Goal: Use online tool/utility

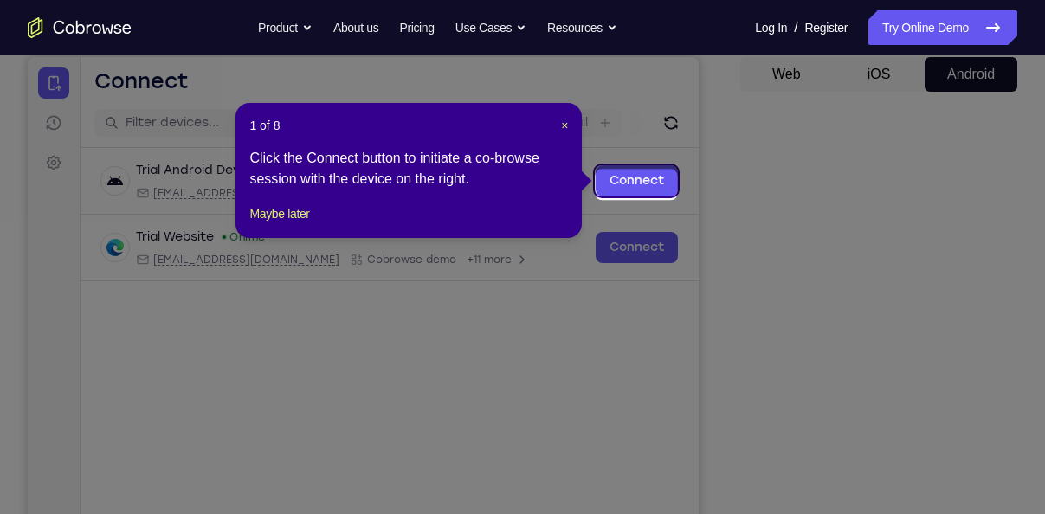
scroll to position [164, 0]
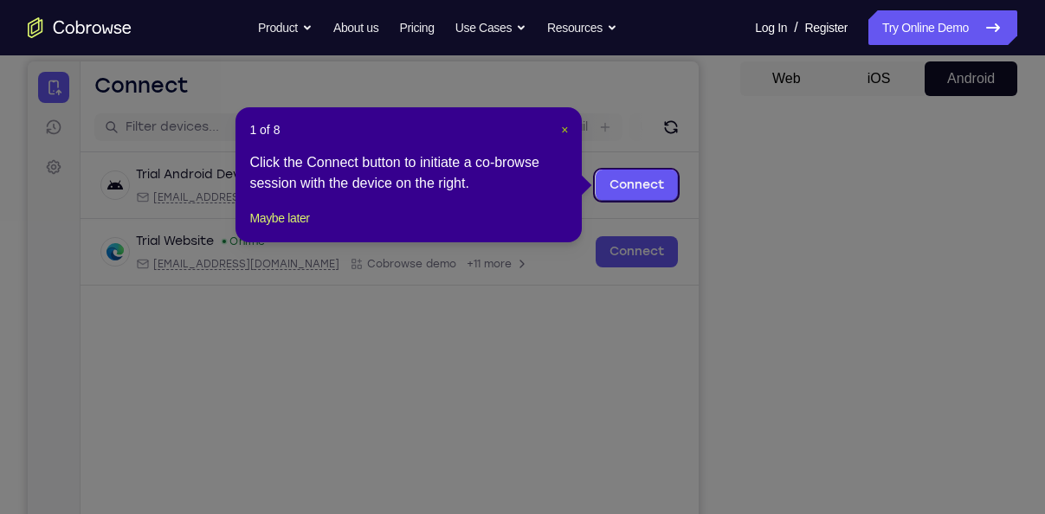
click at [563, 125] on span "×" at bounding box center [564, 130] width 7 height 14
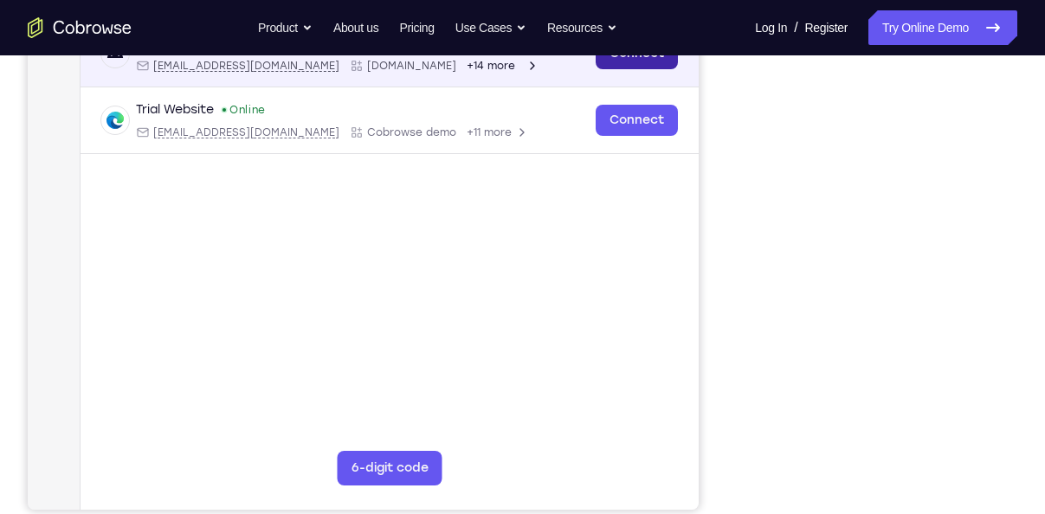
scroll to position [267, 0]
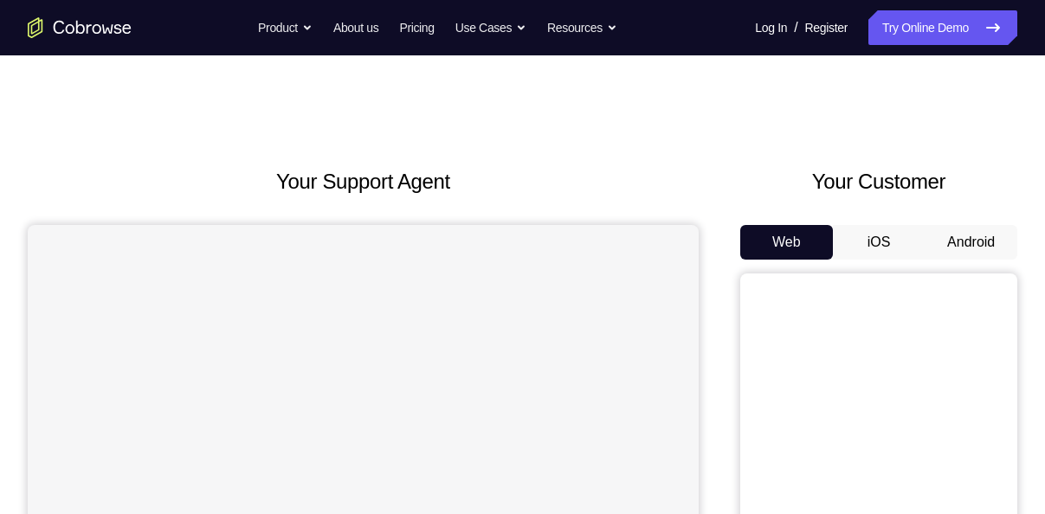
click at [961, 253] on button "Android" at bounding box center [971, 242] width 93 height 35
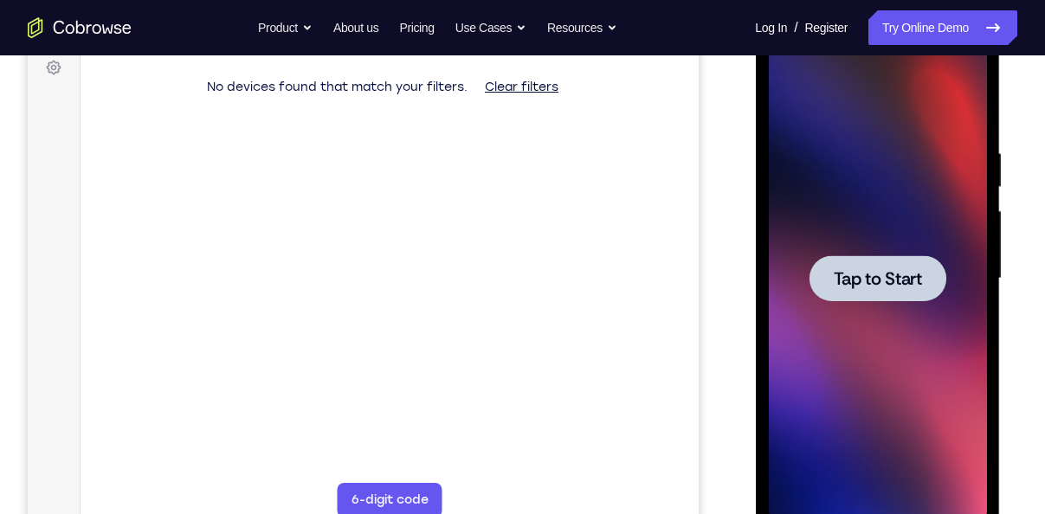
click at [843, 285] on span "Tap to Start" at bounding box center [877, 278] width 88 height 17
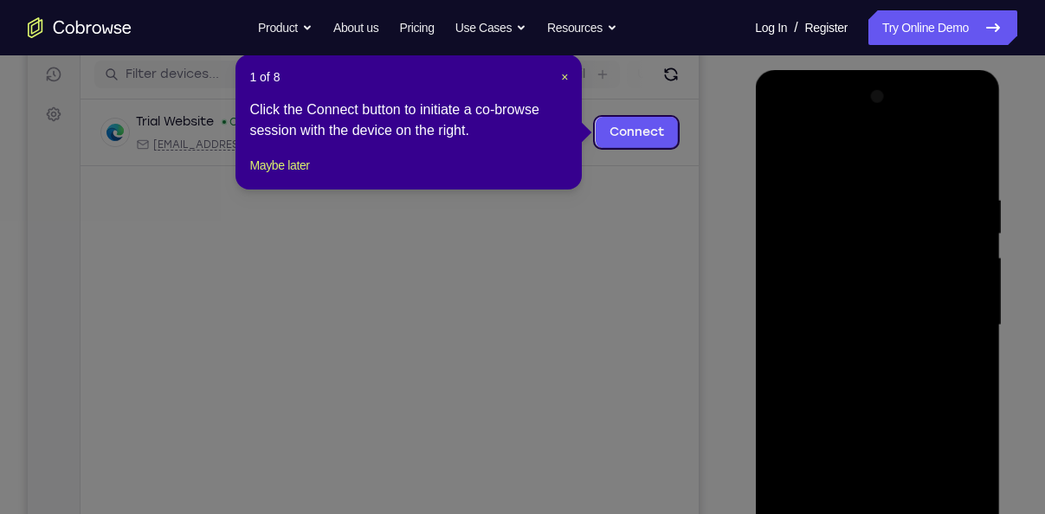
scroll to position [215, 0]
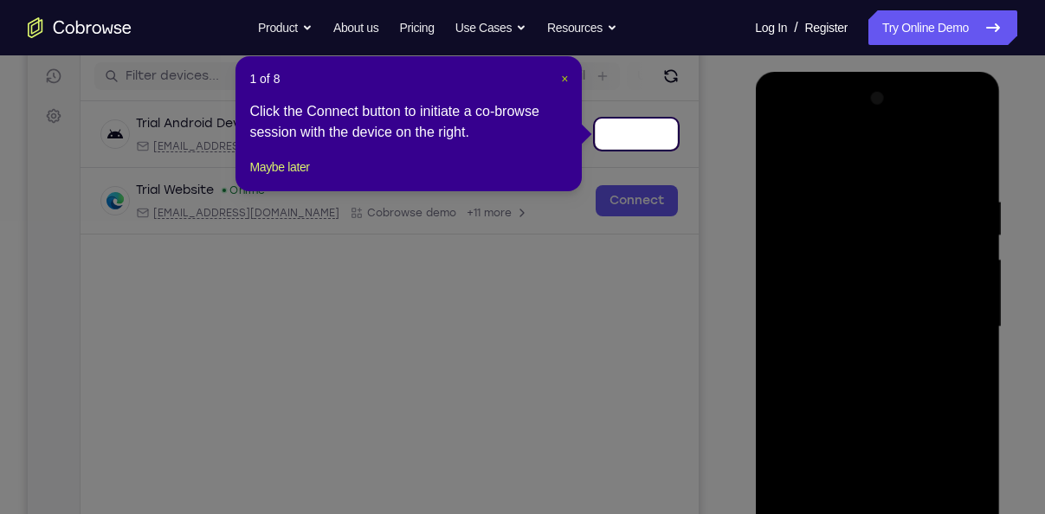
click at [562, 83] on span "×" at bounding box center [564, 79] width 7 height 14
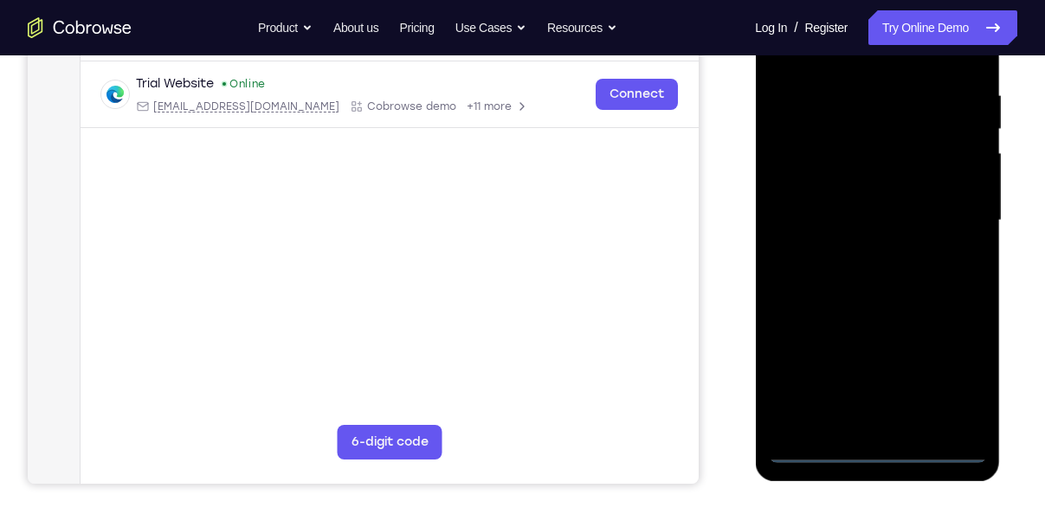
scroll to position [322, 0]
click at [879, 459] on div at bounding box center [877, 219] width 218 height 485
click at [945, 384] on div at bounding box center [877, 219] width 218 height 485
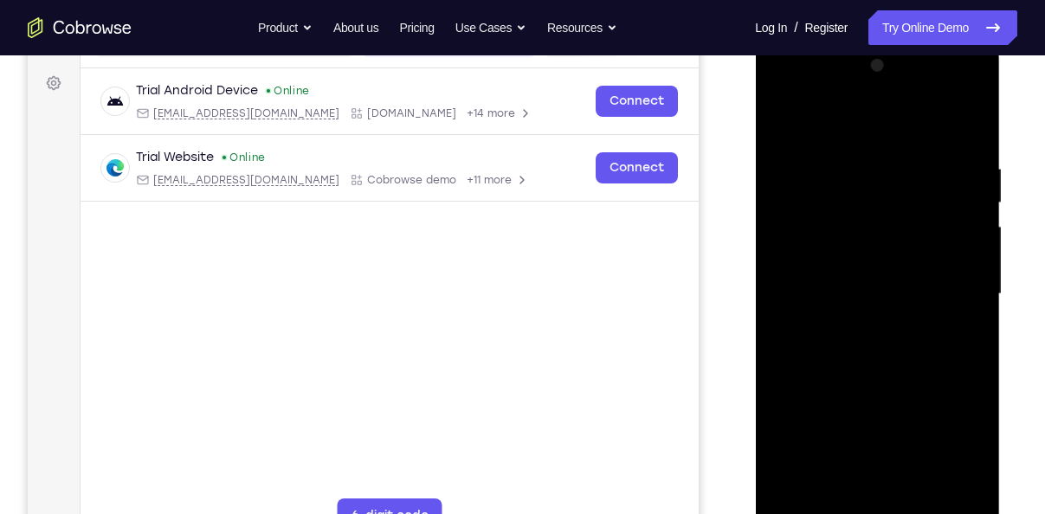
scroll to position [244, 0]
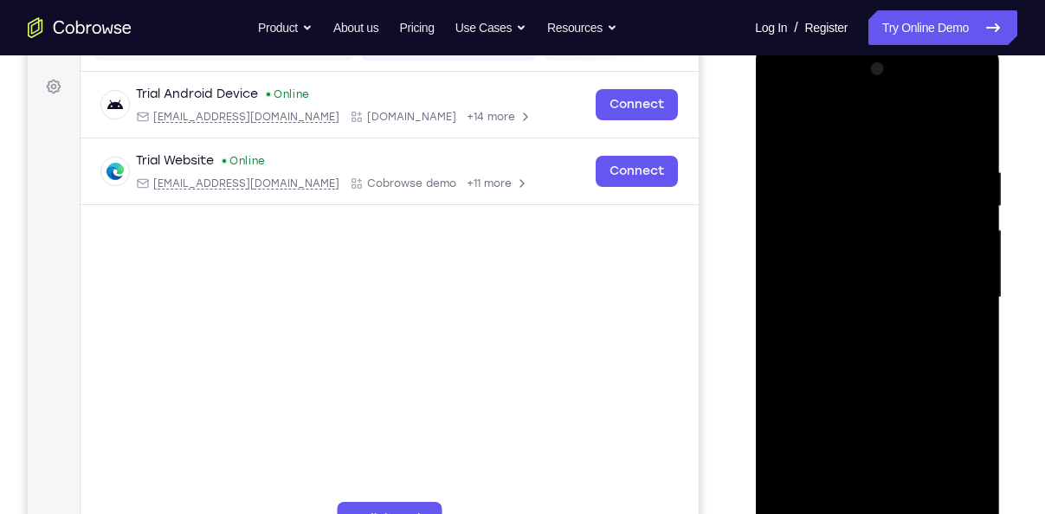
click at [840, 144] on div at bounding box center [877, 297] width 218 height 485
click at [953, 288] on div at bounding box center [877, 297] width 218 height 485
click at [857, 330] on div at bounding box center [877, 297] width 218 height 485
click at [851, 288] on div at bounding box center [877, 297] width 218 height 485
click at [848, 263] on div at bounding box center [877, 297] width 218 height 485
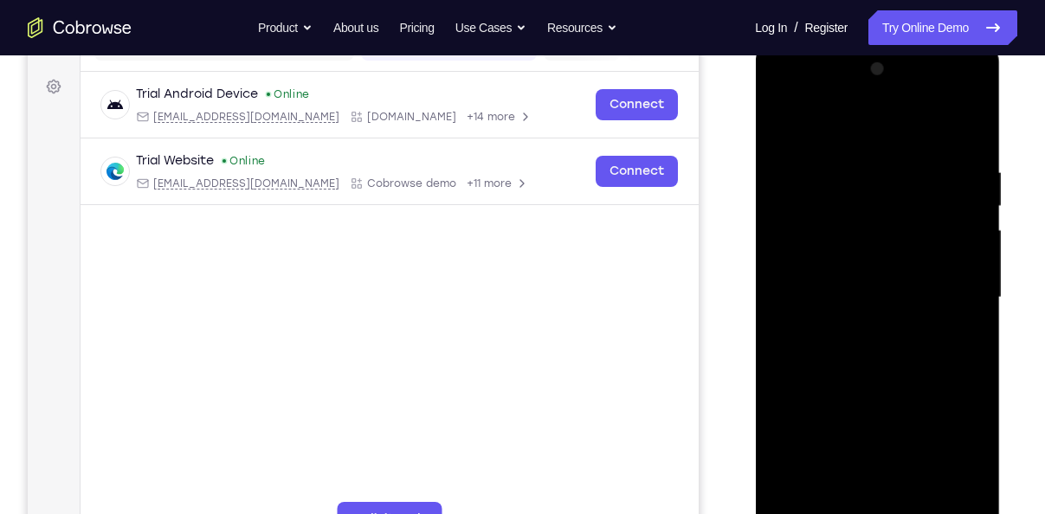
click at [862, 292] on div at bounding box center [877, 297] width 218 height 485
click at [857, 348] on div at bounding box center [877, 297] width 218 height 485
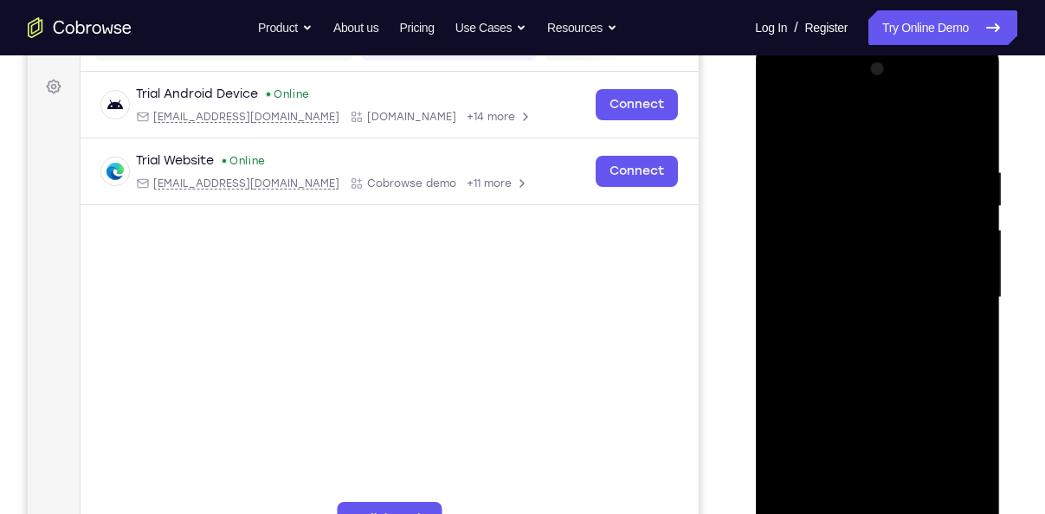
click at [857, 348] on div at bounding box center [877, 297] width 218 height 485
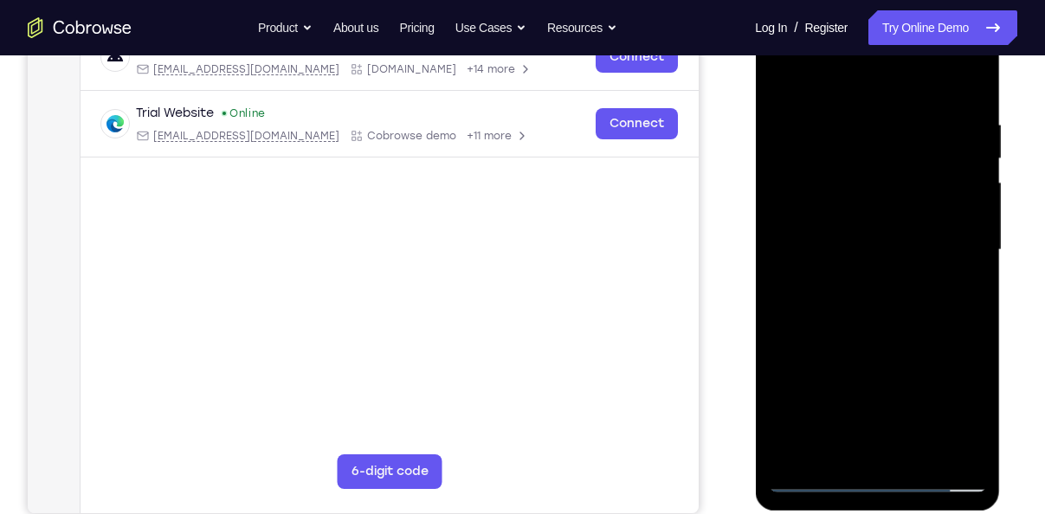
scroll to position [293, 0]
click at [889, 329] on div at bounding box center [877, 249] width 218 height 485
click at [980, 453] on div at bounding box center [877, 249] width 218 height 485
click at [916, 456] on div at bounding box center [877, 249] width 218 height 485
click at [890, 340] on div at bounding box center [877, 249] width 218 height 485
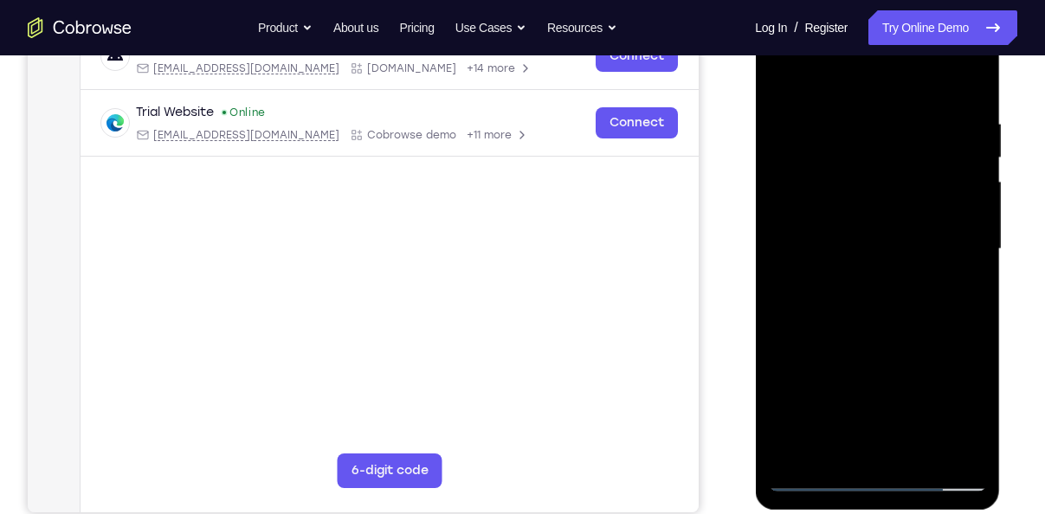
click at [896, 233] on div at bounding box center [877, 249] width 218 height 485
click at [840, 443] on div at bounding box center [877, 249] width 218 height 485
click at [963, 291] on div at bounding box center [877, 249] width 218 height 485
click at [786, 71] on div at bounding box center [877, 249] width 218 height 485
click at [780, 74] on div at bounding box center [877, 249] width 218 height 485
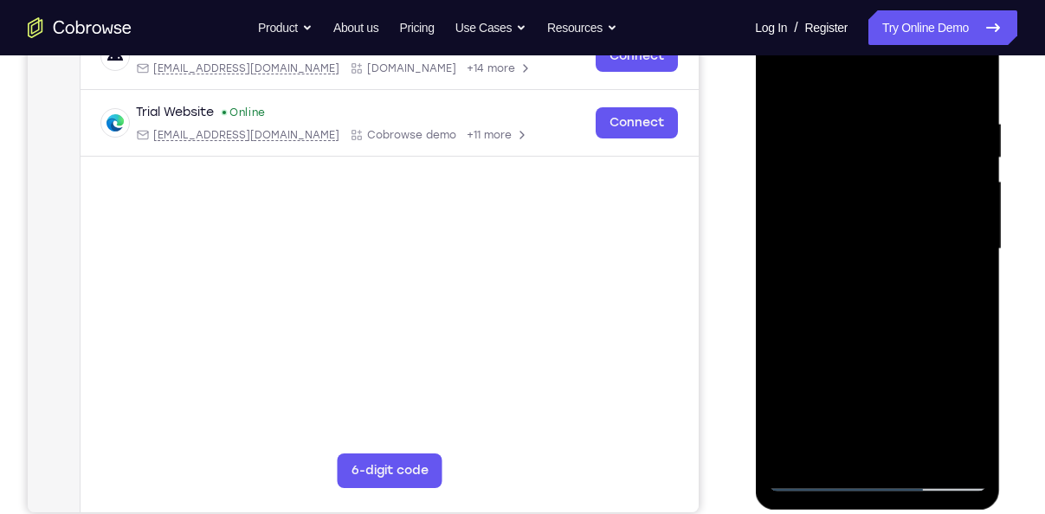
click at [853, 137] on div at bounding box center [877, 249] width 218 height 485
click at [940, 452] on div at bounding box center [877, 249] width 218 height 485
click at [940, 310] on div at bounding box center [877, 249] width 218 height 485
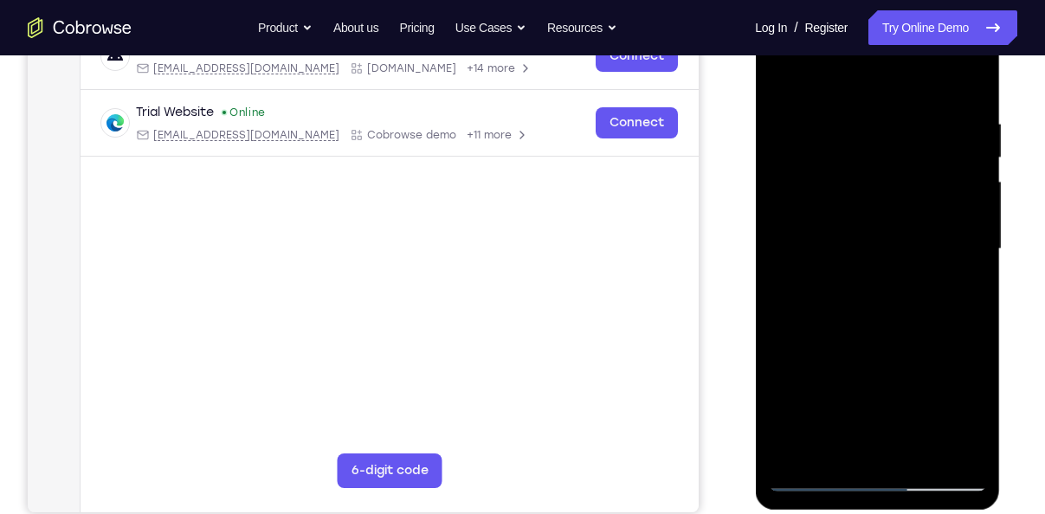
click at [793, 312] on div at bounding box center [877, 249] width 218 height 485
click at [974, 282] on div at bounding box center [877, 249] width 218 height 485
click at [930, 440] on div at bounding box center [877, 249] width 218 height 485
click at [948, 347] on div at bounding box center [877, 249] width 218 height 485
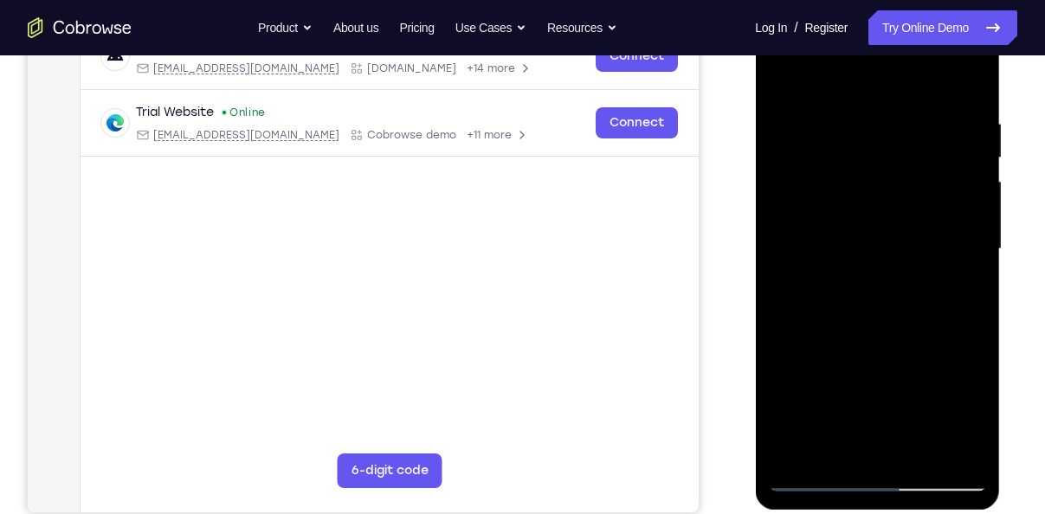
click at [948, 347] on div at bounding box center [877, 249] width 218 height 485
click at [954, 323] on div at bounding box center [877, 249] width 218 height 485
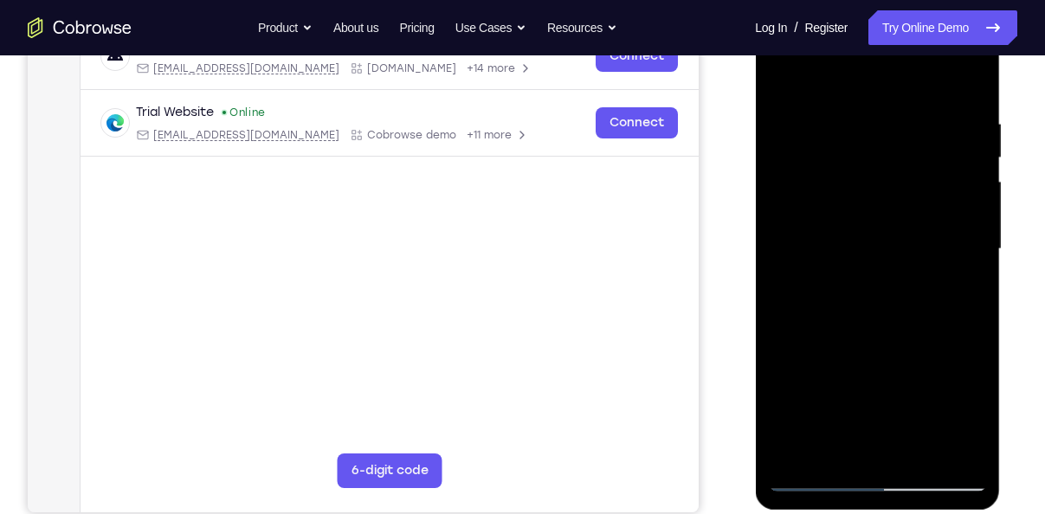
click at [943, 445] on div at bounding box center [877, 249] width 218 height 485
click at [958, 358] on div at bounding box center [877, 249] width 218 height 485
click at [963, 443] on div at bounding box center [877, 249] width 218 height 485
click at [970, 369] on div at bounding box center [877, 249] width 218 height 485
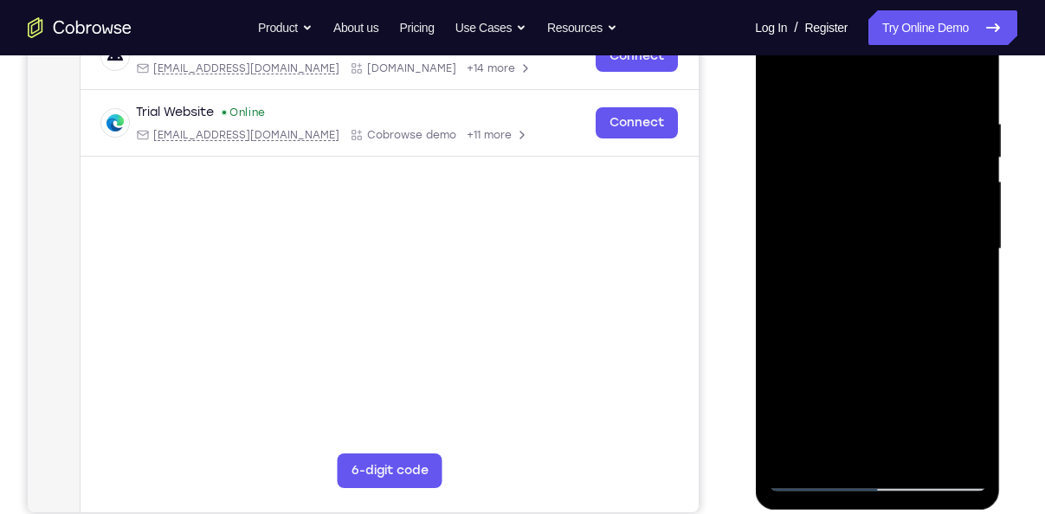
click at [970, 369] on div at bounding box center [877, 249] width 218 height 485
click at [971, 315] on div at bounding box center [877, 249] width 218 height 485
click at [941, 456] on div at bounding box center [877, 249] width 218 height 485
click at [959, 366] on div at bounding box center [877, 249] width 218 height 485
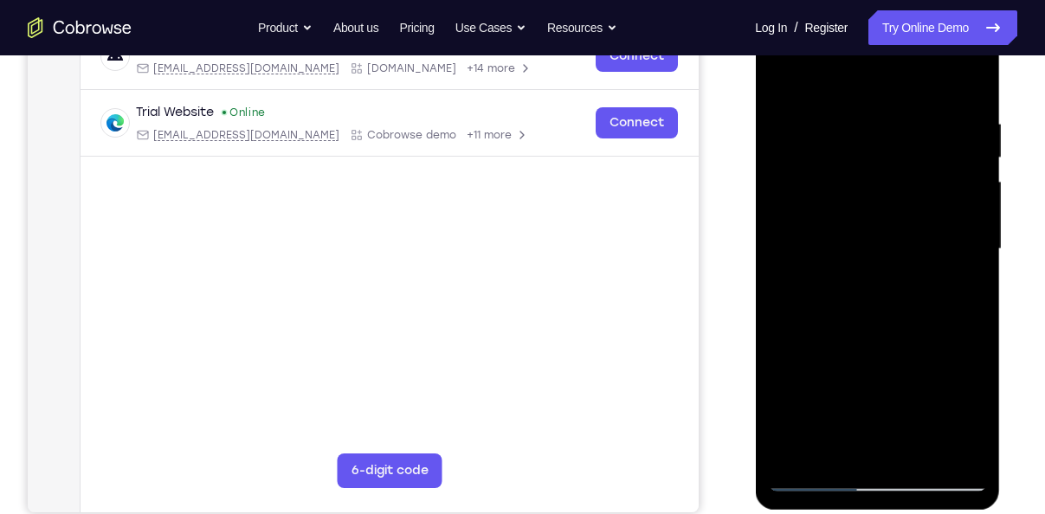
click at [945, 452] on div at bounding box center [877, 249] width 218 height 485
click at [928, 329] on div at bounding box center [877, 249] width 218 height 485
click at [947, 438] on div at bounding box center [877, 249] width 218 height 485
click at [950, 331] on div at bounding box center [877, 249] width 218 height 485
click at [945, 440] on div at bounding box center [877, 249] width 218 height 485
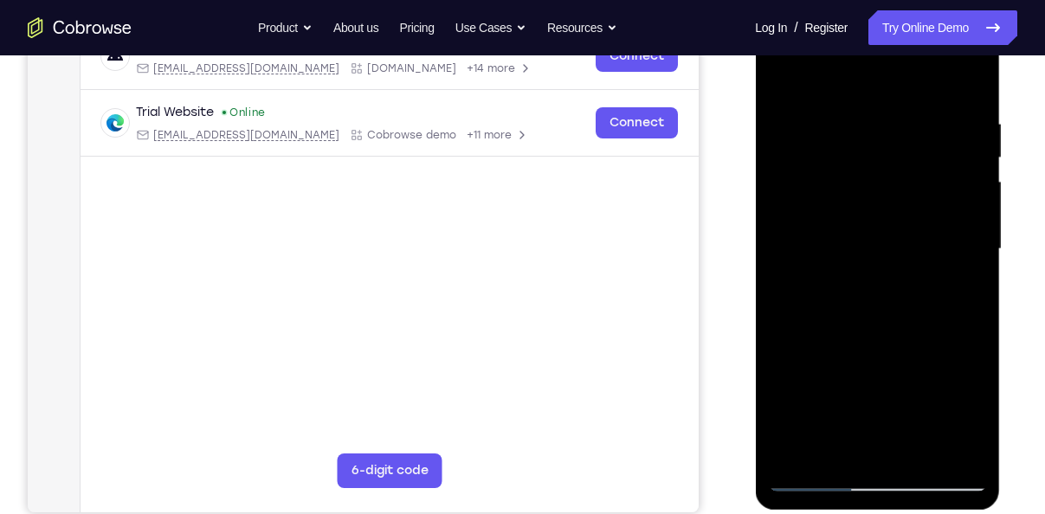
click at [948, 315] on div at bounding box center [877, 249] width 218 height 485
click at [940, 328] on div at bounding box center [877, 249] width 218 height 485
click at [961, 343] on div at bounding box center [877, 249] width 218 height 485
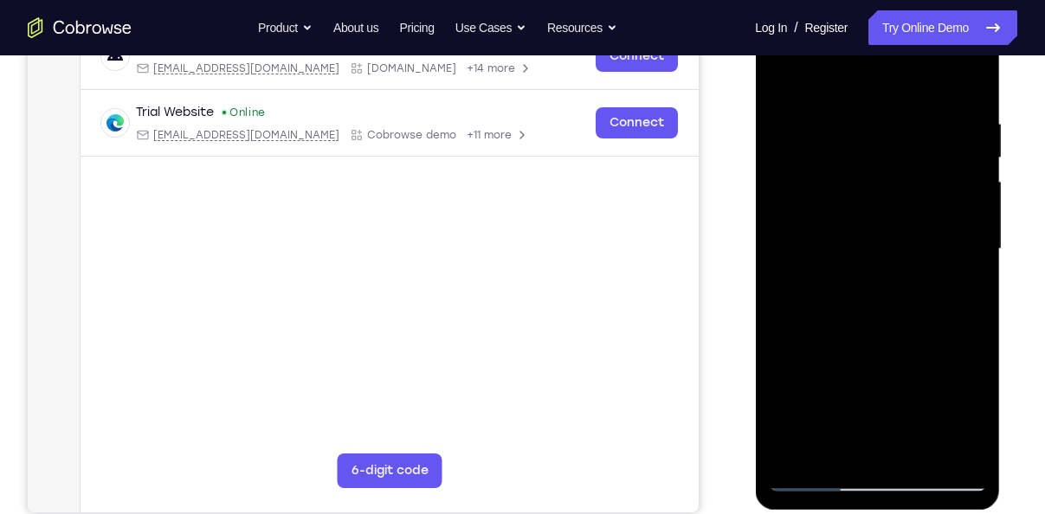
click at [961, 343] on div at bounding box center [877, 249] width 218 height 485
drag, startPoint x: 961, startPoint y: 343, endPoint x: 742, endPoint y: 331, distance: 218.6
click at [755, 331] on html "Online web based iOS Simulators and Android Emulators. Run iPhone, iPad, Mobile…" at bounding box center [878, 254] width 247 height 520
click at [951, 301] on div at bounding box center [877, 249] width 218 height 485
click at [952, 331] on div at bounding box center [877, 249] width 218 height 485
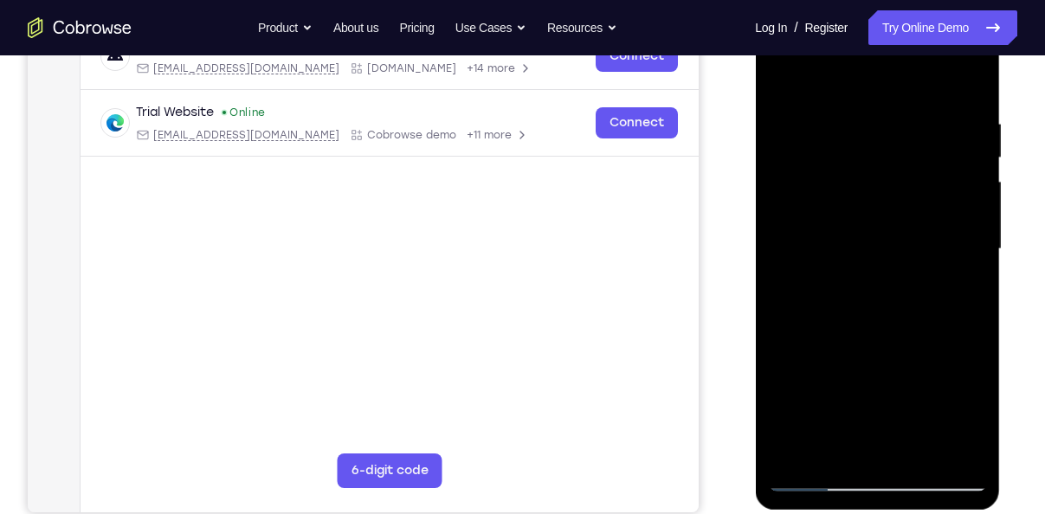
click at [952, 331] on div at bounding box center [877, 249] width 218 height 485
click at [967, 448] on div at bounding box center [877, 249] width 218 height 485
click at [967, 370] on div at bounding box center [877, 249] width 218 height 485
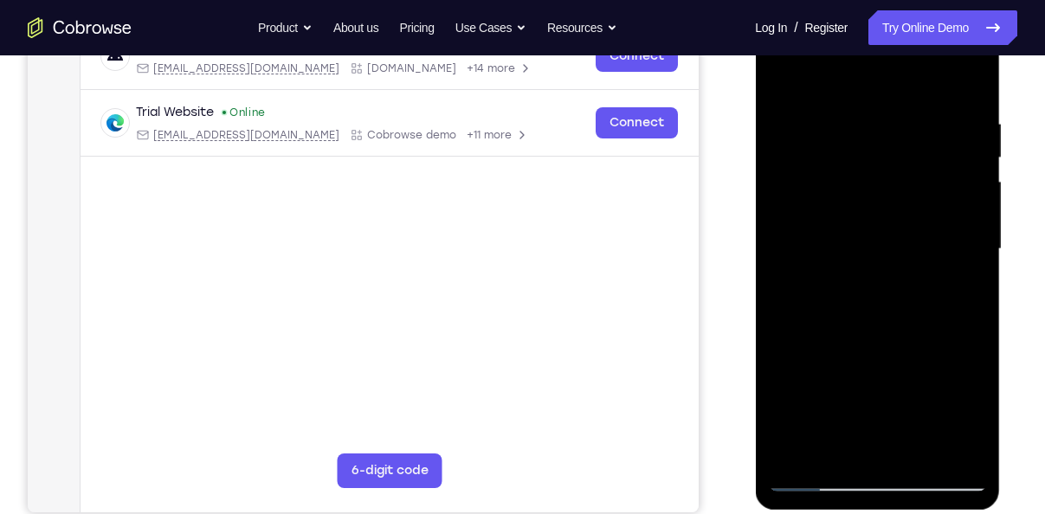
click at [962, 170] on div at bounding box center [877, 249] width 218 height 485
click at [959, 227] on div at bounding box center [877, 249] width 218 height 485
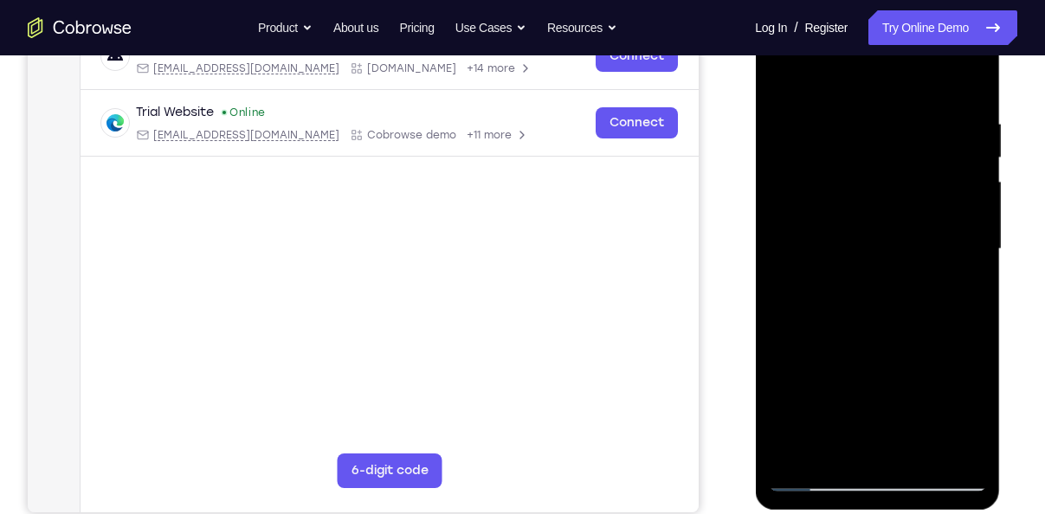
drag, startPoint x: 959, startPoint y: 227, endPoint x: 803, endPoint y: 236, distance: 156.2
click at [803, 236] on div at bounding box center [877, 249] width 218 height 485
drag, startPoint x: 929, startPoint y: 234, endPoint x: 790, endPoint y: 246, distance: 140.0
click at [790, 246] on div at bounding box center [877, 249] width 218 height 485
drag, startPoint x: 931, startPoint y: 225, endPoint x: 793, endPoint y: 239, distance: 138.4
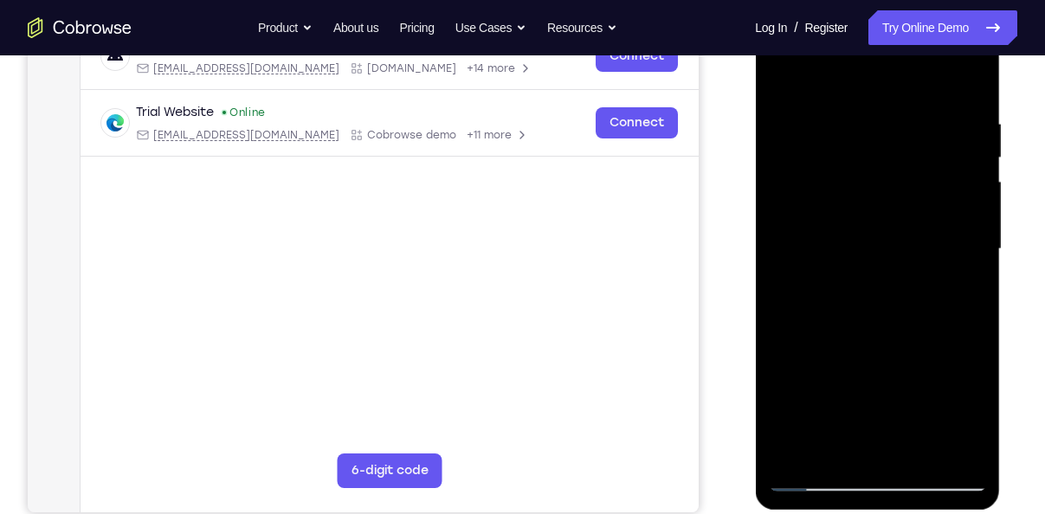
click at [793, 239] on div at bounding box center [877, 249] width 218 height 485
drag, startPoint x: 914, startPoint y: 225, endPoint x: 784, endPoint y: 247, distance: 131.7
click at [784, 247] on div at bounding box center [877, 249] width 218 height 485
drag, startPoint x: 938, startPoint y: 123, endPoint x: 799, endPoint y: 159, distance: 143.9
click at [799, 159] on div at bounding box center [877, 249] width 218 height 485
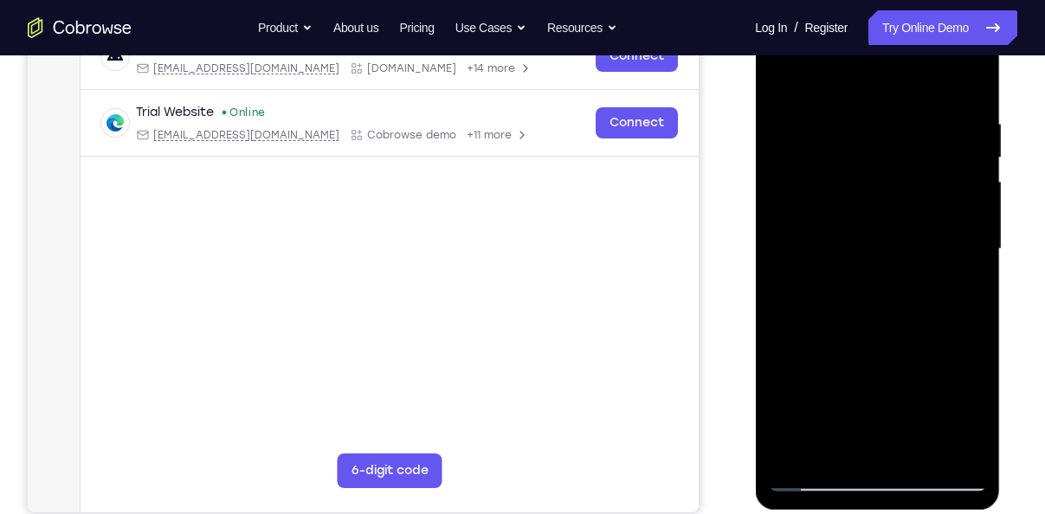
click at [947, 153] on div at bounding box center [877, 249] width 218 height 485
drag, startPoint x: 938, startPoint y: 223, endPoint x: 792, endPoint y: 244, distance: 148.0
click at [792, 244] on div at bounding box center [877, 249] width 218 height 485
click at [948, 232] on div at bounding box center [877, 249] width 218 height 485
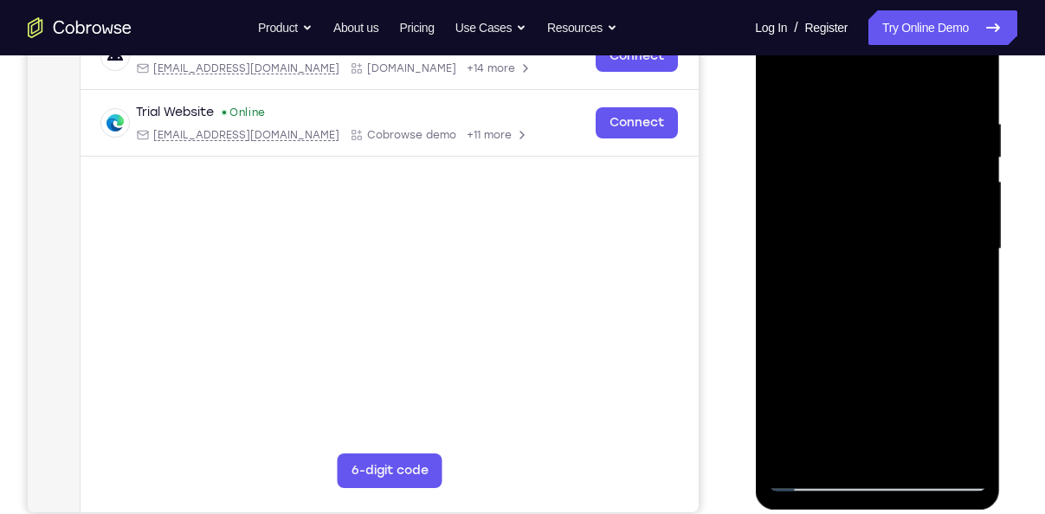
click at [934, 162] on div at bounding box center [877, 249] width 218 height 485
click at [964, 85] on div at bounding box center [877, 249] width 218 height 485
click at [842, 126] on div at bounding box center [877, 249] width 218 height 485
click at [956, 289] on div at bounding box center [877, 249] width 218 height 485
click at [805, 265] on div at bounding box center [877, 249] width 218 height 485
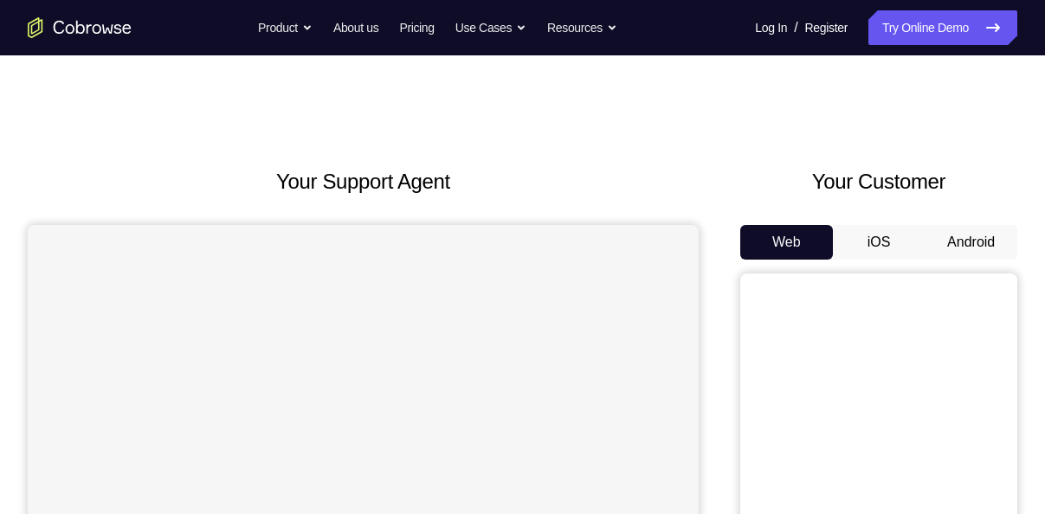
click at [967, 252] on button "Android" at bounding box center [971, 242] width 93 height 35
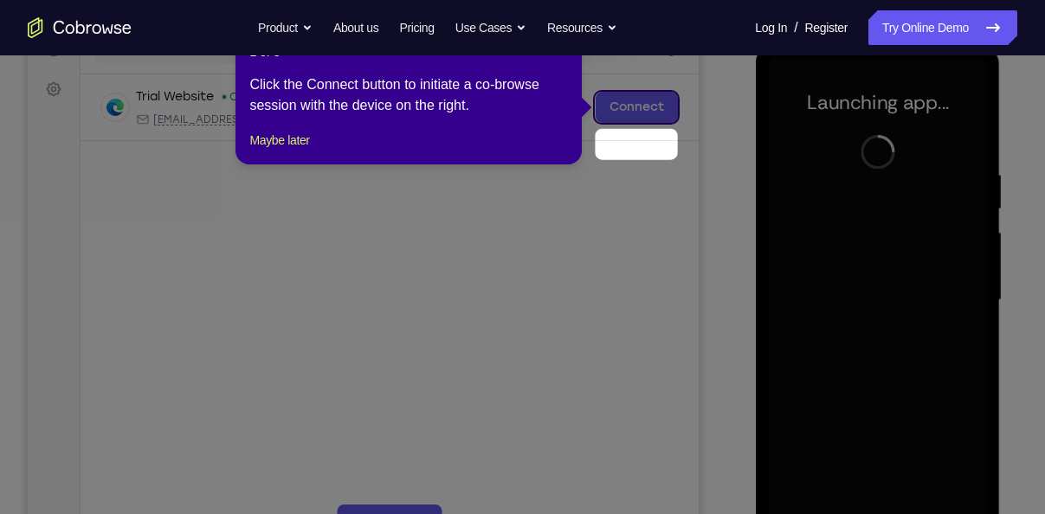
scroll to position [200, 0]
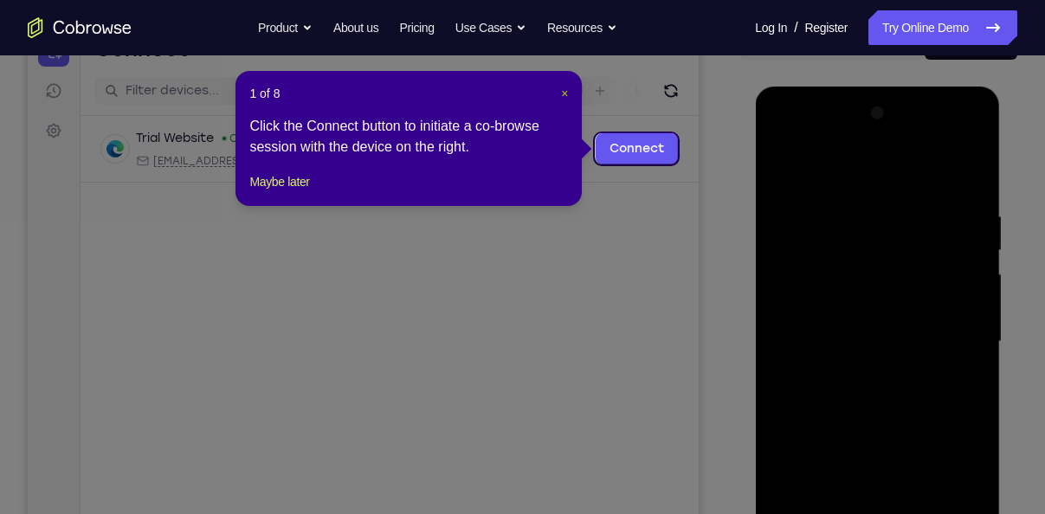
click at [565, 94] on span "×" at bounding box center [564, 94] width 7 height 14
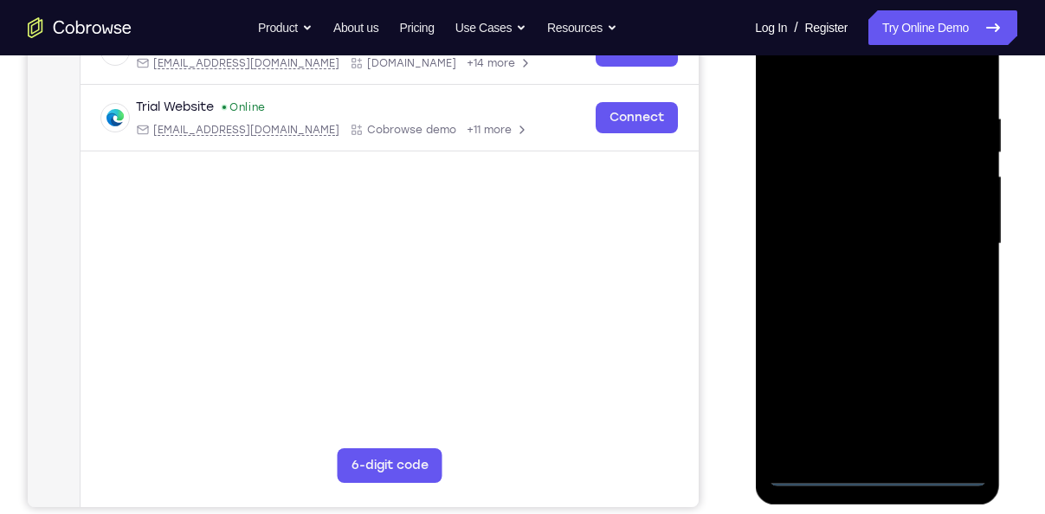
scroll to position [299, 0]
click at [869, 465] on div at bounding box center [877, 243] width 218 height 485
click at [874, 465] on div at bounding box center [877, 243] width 218 height 485
click at [881, 471] on div at bounding box center [877, 243] width 218 height 485
click at [962, 404] on div at bounding box center [877, 243] width 218 height 485
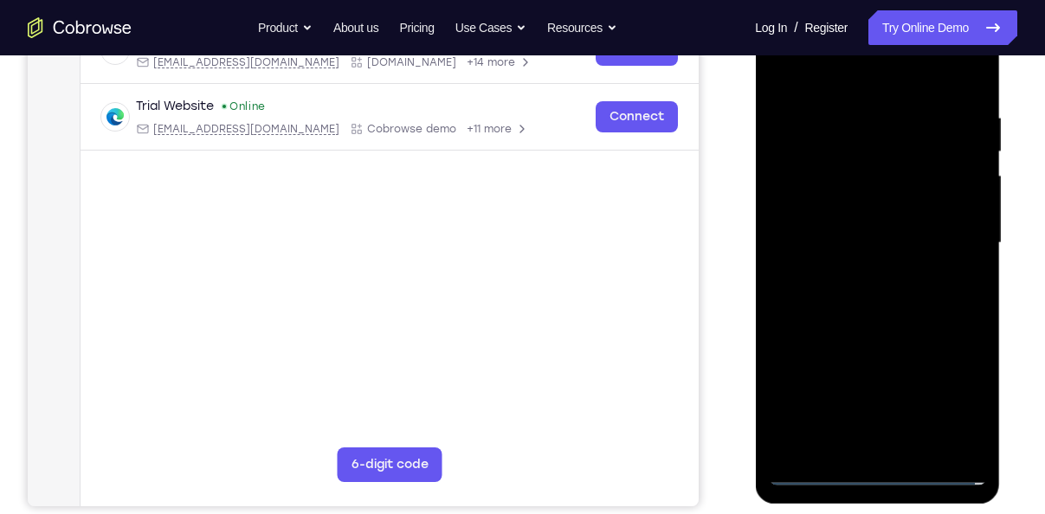
click at [843, 67] on div at bounding box center [877, 243] width 218 height 485
click at [951, 235] on div at bounding box center [877, 243] width 218 height 485
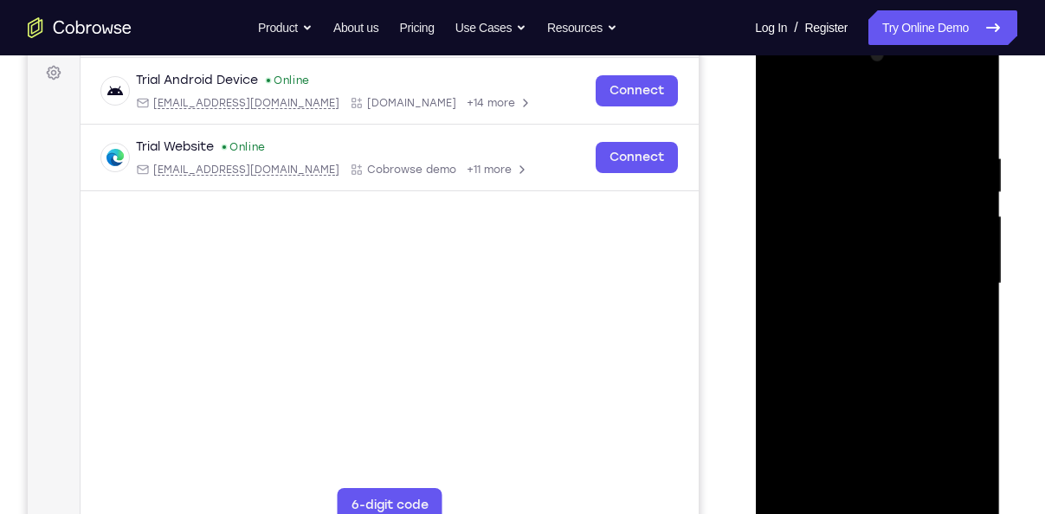
scroll to position [250, 0]
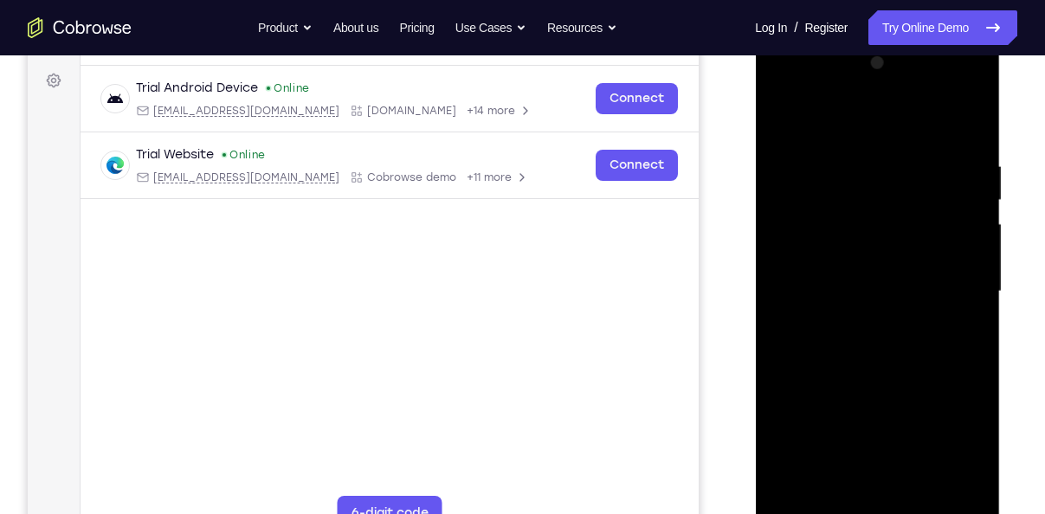
click at [863, 321] on div at bounding box center [877, 291] width 218 height 485
click at [869, 270] on div at bounding box center [877, 291] width 218 height 485
click at [883, 257] on div at bounding box center [877, 291] width 218 height 485
click at [881, 281] on div at bounding box center [877, 291] width 218 height 485
click at [928, 287] on div at bounding box center [877, 291] width 218 height 485
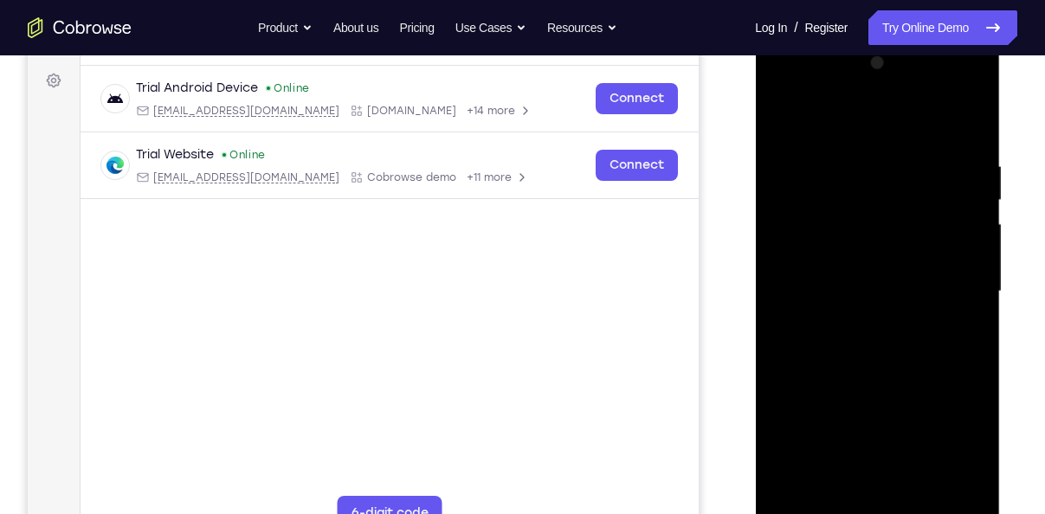
click at [905, 348] on div at bounding box center [877, 291] width 218 height 485
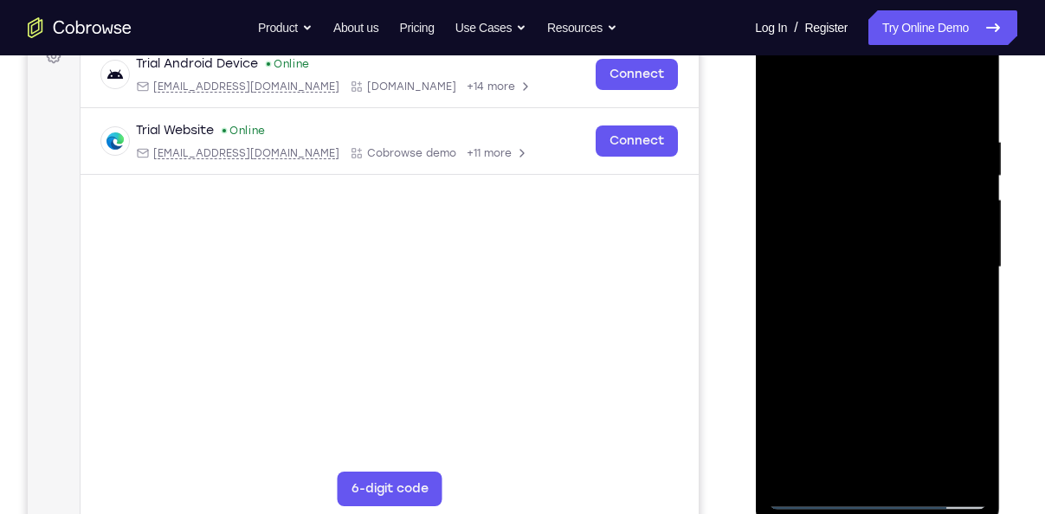
scroll to position [282, 0]
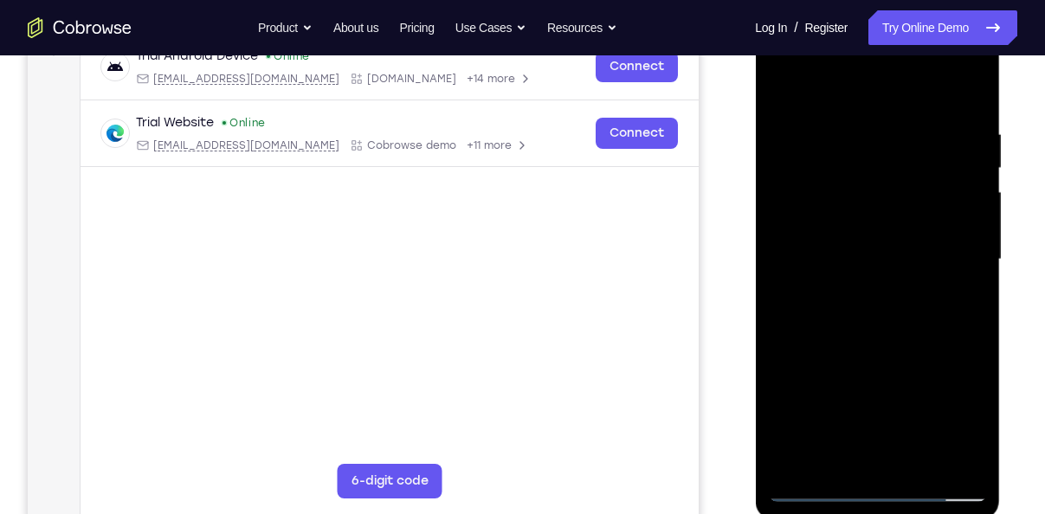
click at [905, 348] on div at bounding box center [877, 259] width 218 height 485
click at [918, 472] on div at bounding box center [877, 259] width 218 height 485
click at [872, 352] on div at bounding box center [877, 259] width 218 height 485
click at [851, 240] on div at bounding box center [877, 259] width 218 height 485
click at [966, 308] on div at bounding box center [877, 259] width 218 height 485
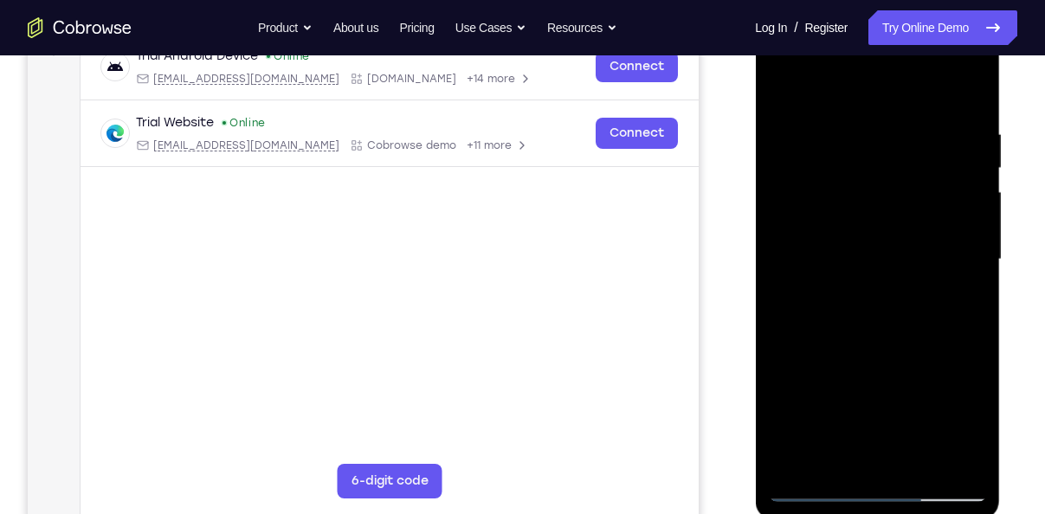
click at [785, 88] on div at bounding box center [877, 259] width 218 height 485
click at [846, 142] on div at bounding box center [877, 259] width 218 height 485
click at [950, 457] on div at bounding box center [877, 259] width 218 height 485
click at [959, 362] on div at bounding box center [877, 259] width 218 height 485
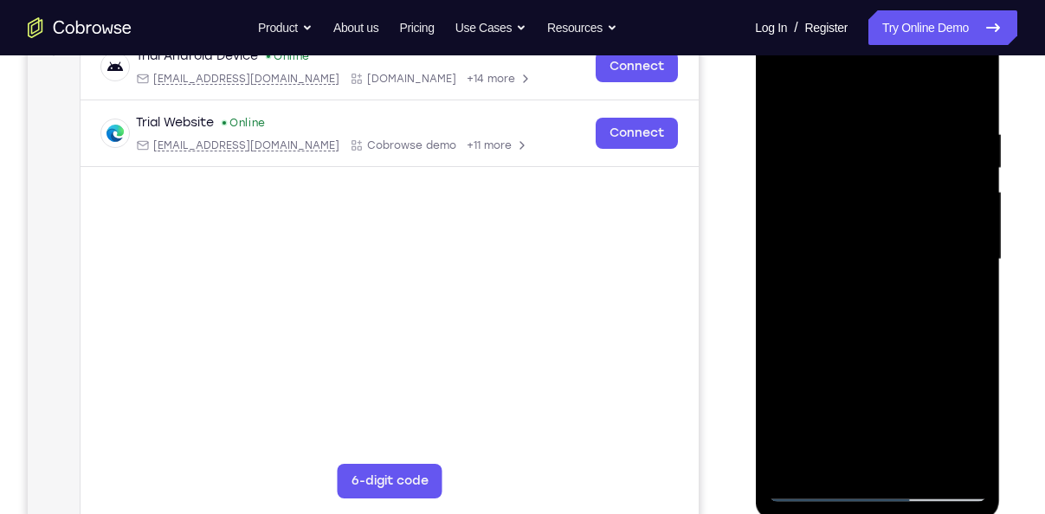
click at [961, 225] on div at bounding box center [877, 259] width 218 height 485
click at [967, 94] on div at bounding box center [877, 259] width 218 height 485
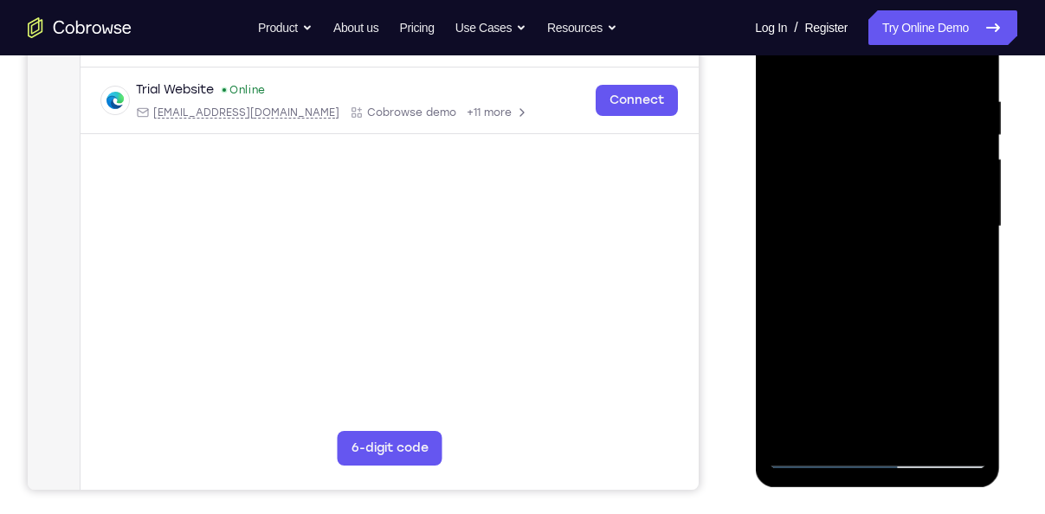
scroll to position [352, 0]
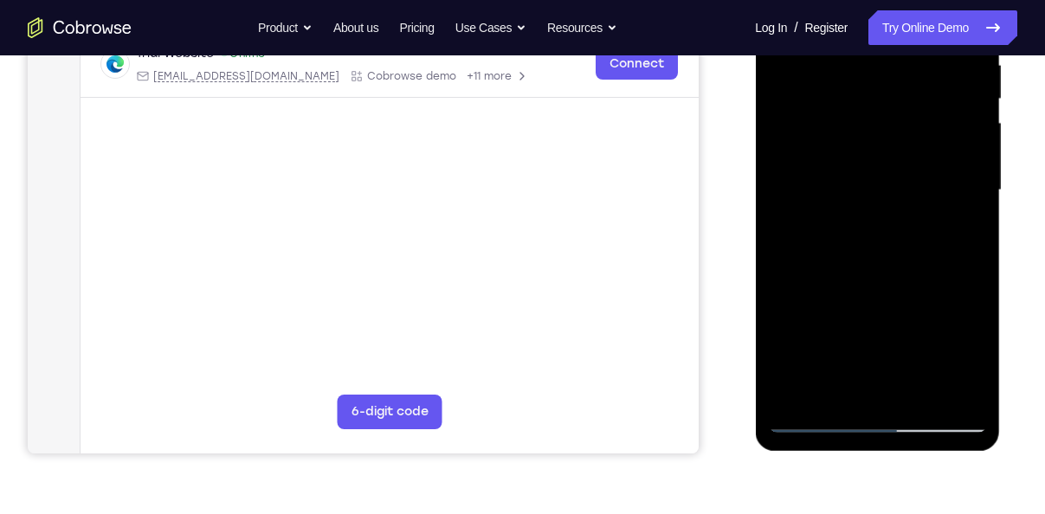
click at [919, 396] on div at bounding box center [877, 190] width 218 height 485
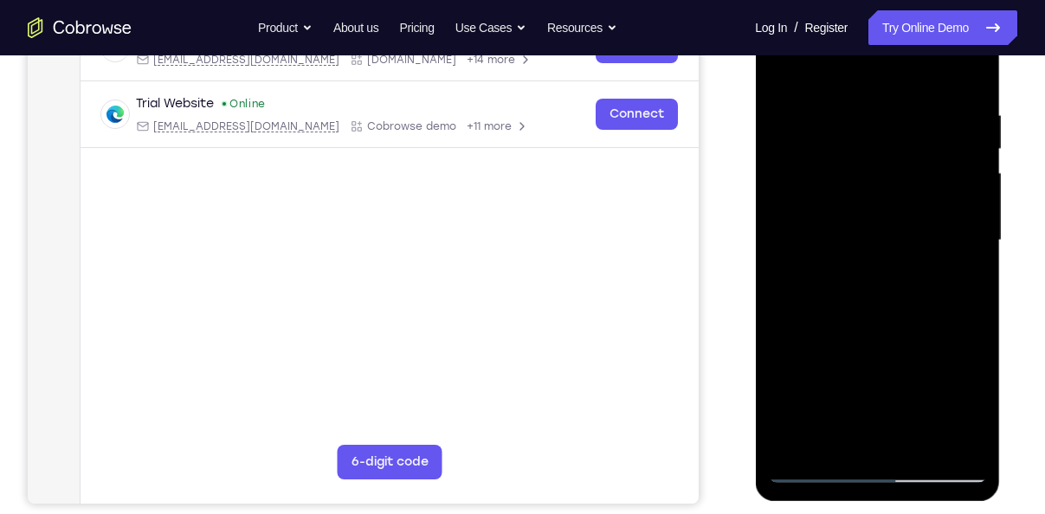
scroll to position [294, 0]
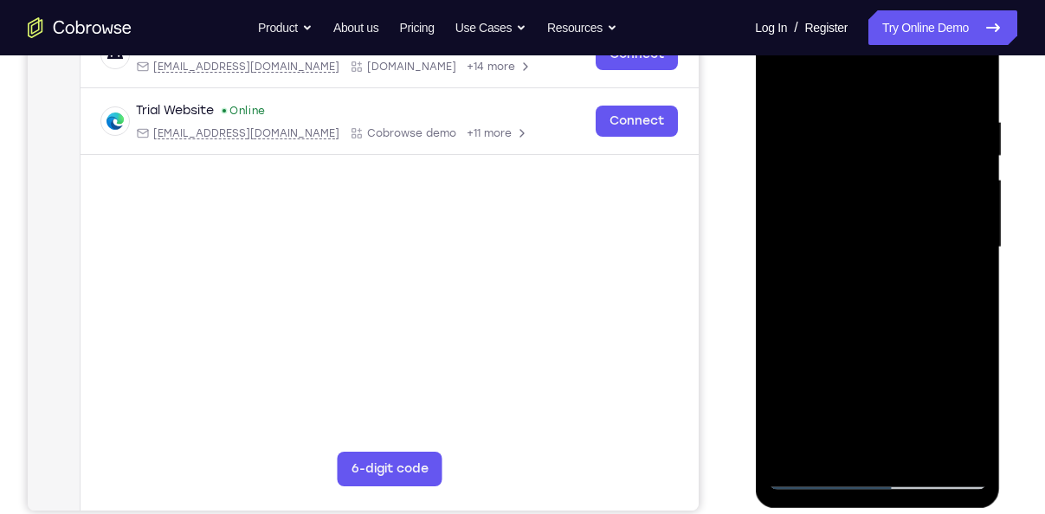
click at [780, 73] on div at bounding box center [877, 247] width 218 height 485
drag, startPoint x: 867, startPoint y: 158, endPoint x: 858, endPoint y: 262, distance: 104.3
click at [858, 262] on div at bounding box center [877, 247] width 218 height 485
click at [909, 448] on div at bounding box center [877, 247] width 218 height 485
click at [823, 474] on div at bounding box center [877, 247] width 218 height 485
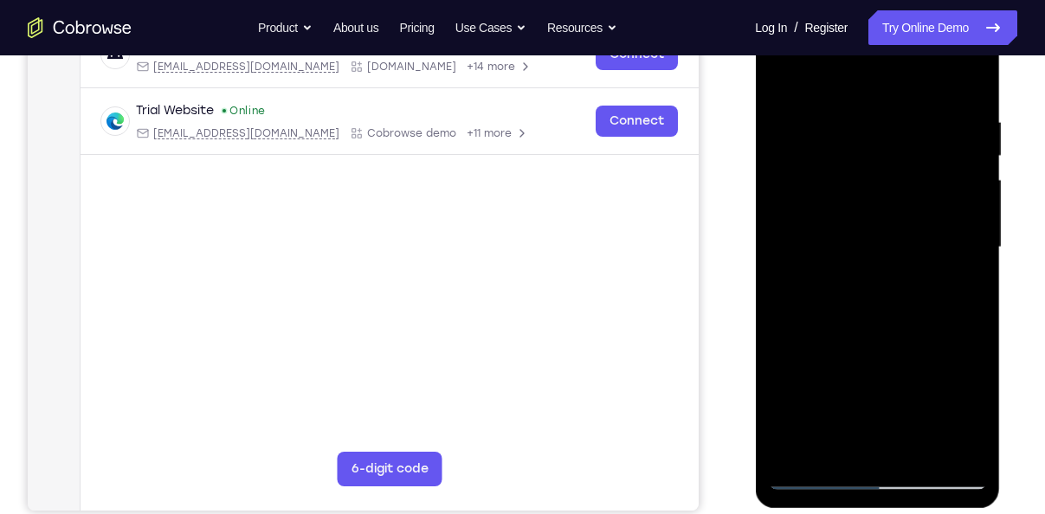
click at [848, 120] on div at bounding box center [877, 247] width 218 height 485
click at [954, 256] on div at bounding box center [877, 247] width 218 height 485
click at [879, 318] on div at bounding box center [877, 247] width 218 height 485
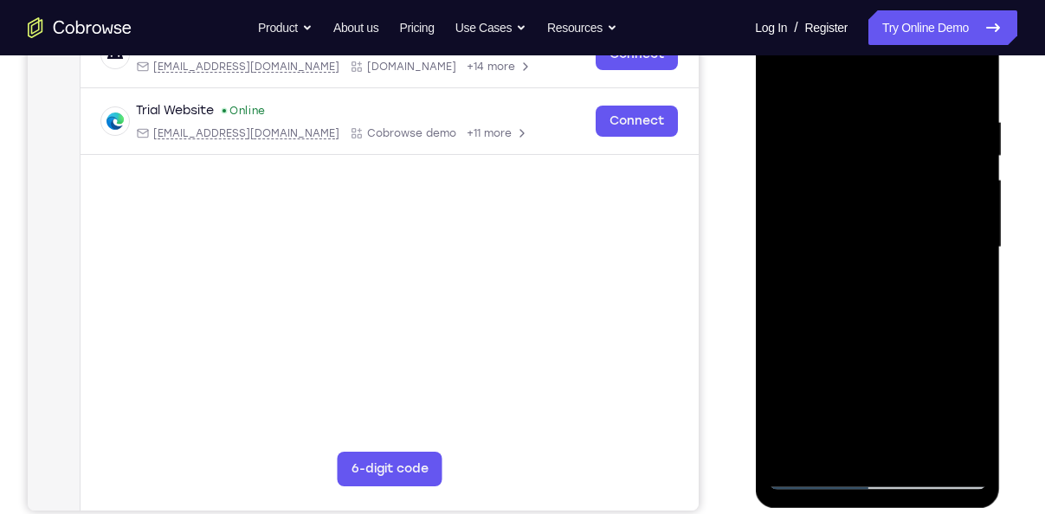
click at [961, 305] on div at bounding box center [877, 247] width 218 height 485
click at [942, 446] on div at bounding box center [877, 247] width 218 height 485
click at [937, 291] on div at bounding box center [877, 247] width 218 height 485
click at [877, 257] on div at bounding box center [877, 247] width 218 height 485
click at [872, 234] on div at bounding box center [877, 247] width 218 height 485
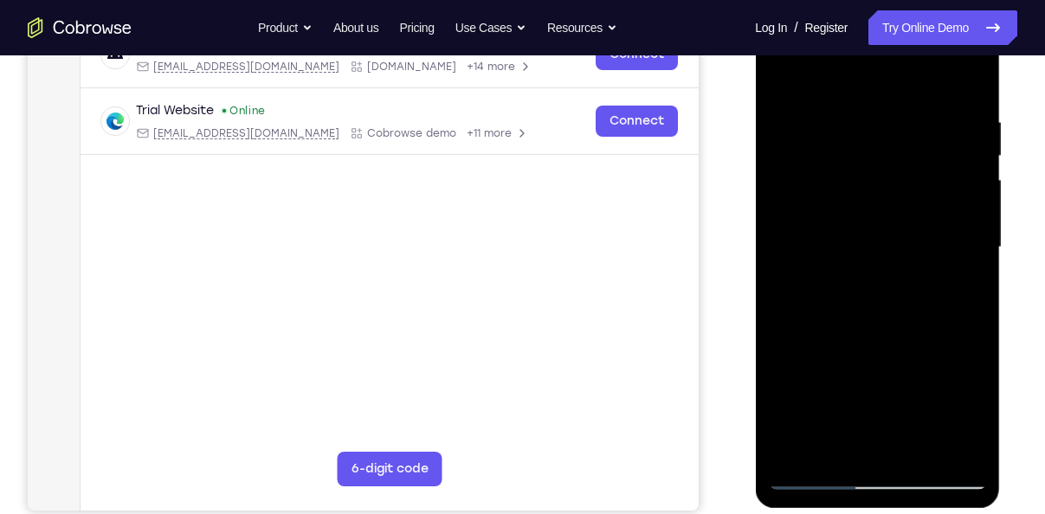
click at [781, 78] on div at bounding box center [877, 247] width 218 height 485
click at [941, 226] on div at bounding box center [877, 247] width 218 height 485
click at [906, 195] on div at bounding box center [877, 247] width 218 height 485
click at [782, 197] on div at bounding box center [877, 247] width 218 height 485
click at [892, 186] on div at bounding box center [877, 247] width 218 height 485
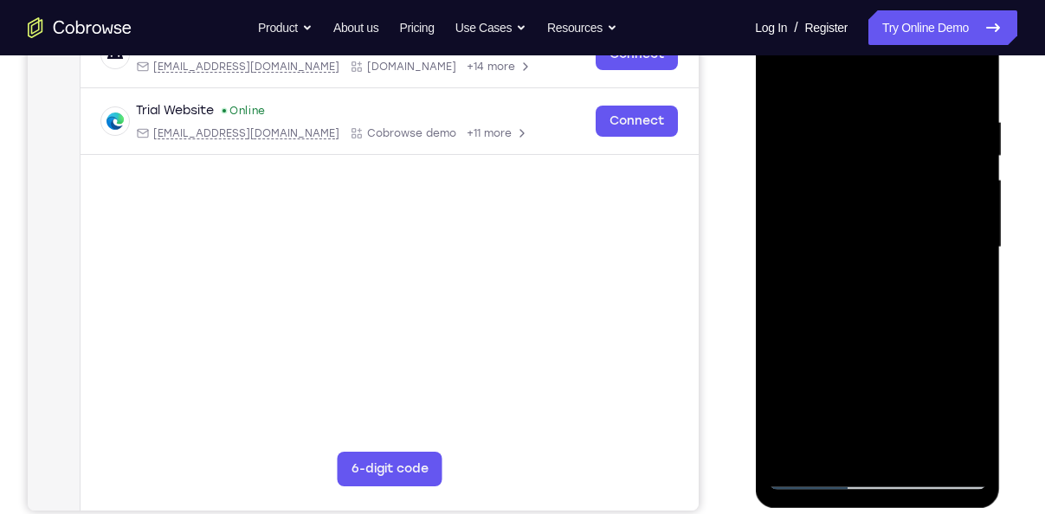
click at [890, 155] on div at bounding box center [877, 247] width 218 height 485
click at [780, 76] on div at bounding box center [877, 247] width 218 height 485
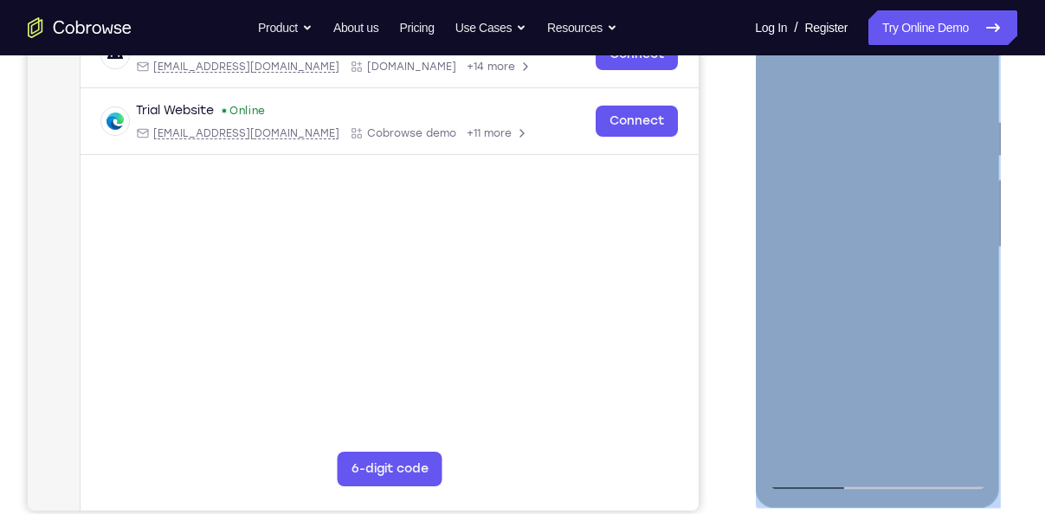
drag, startPoint x: 998, startPoint y: 284, endPoint x: 968, endPoint y: 276, distance: 30.5
click at [968, 276] on div at bounding box center [877, 250] width 245 height 516
click at [968, 276] on div at bounding box center [877, 247] width 218 height 485
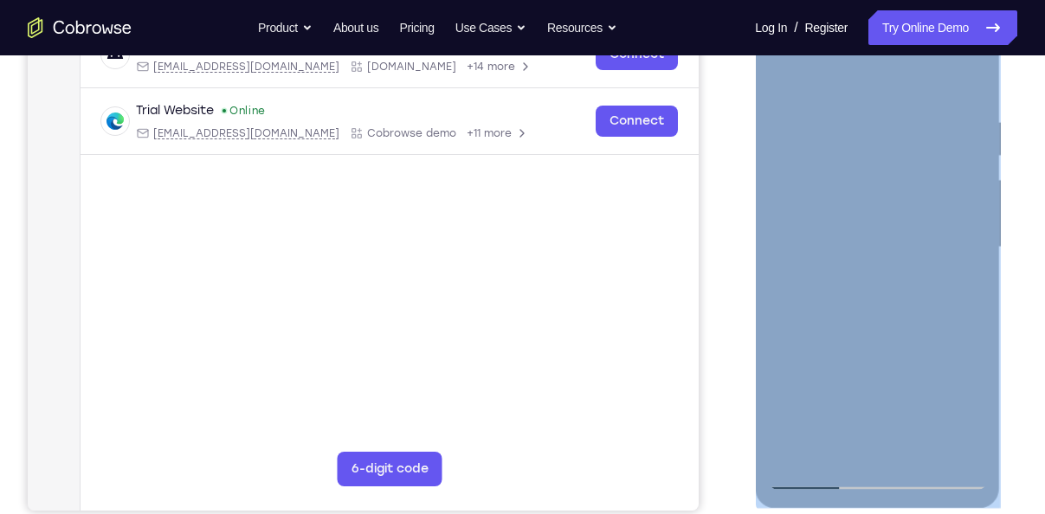
click at [794, 243] on div at bounding box center [877, 247] width 218 height 485
click at [961, 241] on div at bounding box center [877, 247] width 218 height 485
click at [799, 221] on div at bounding box center [877, 247] width 218 height 485
click at [956, 279] on div at bounding box center [877, 247] width 218 height 485
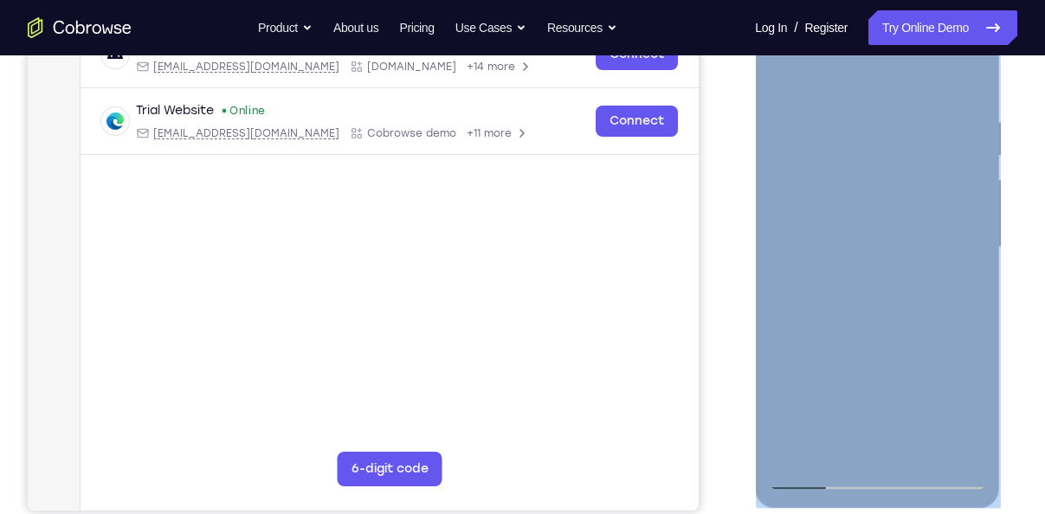
click at [956, 279] on div at bounding box center [877, 247] width 218 height 485
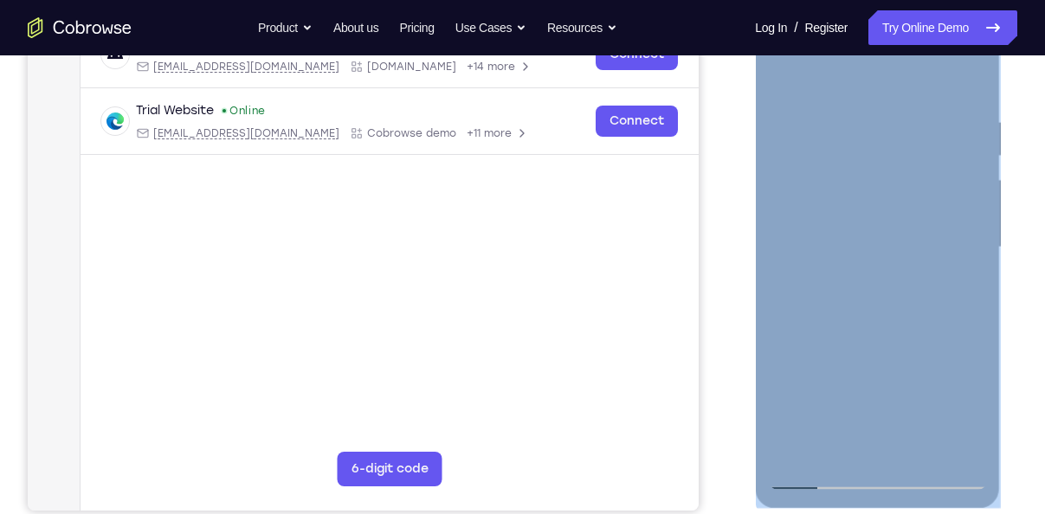
click at [948, 208] on div at bounding box center [877, 247] width 218 height 485
click at [793, 202] on div at bounding box center [877, 247] width 218 height 485
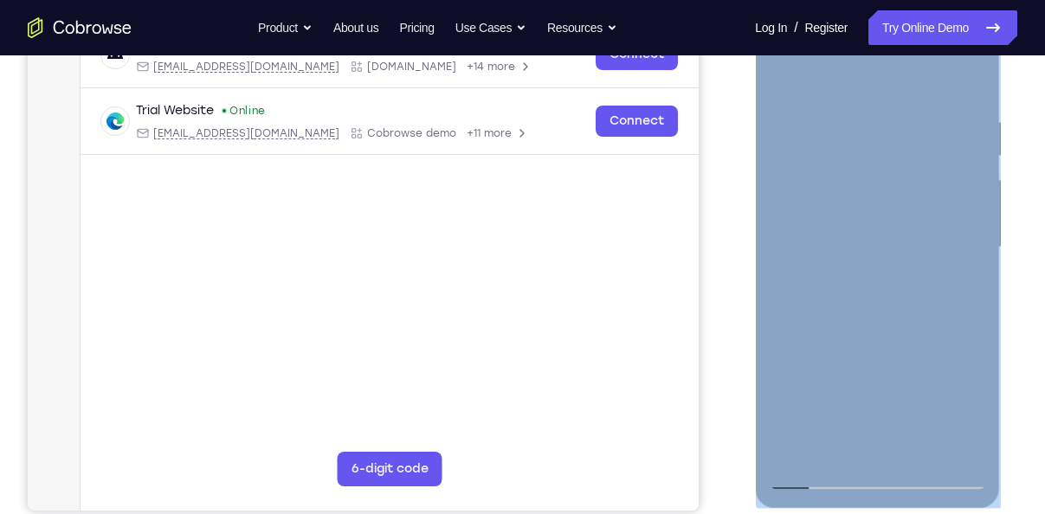
click at [979, 239] on div at bounding box center [877, 247] width 218 height 485
click at [959, 133] on div at bounding box center [877, 247] width 218 height 485
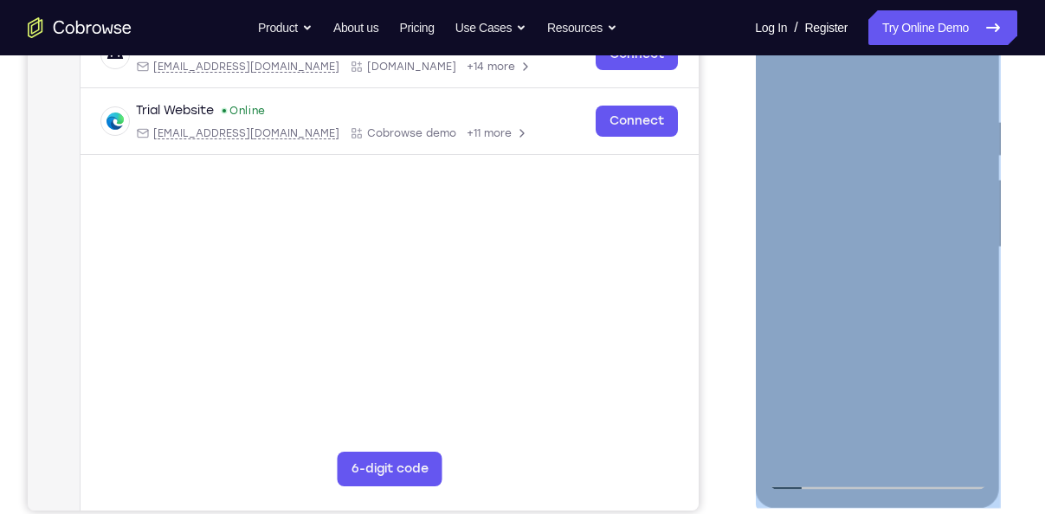
click at [959, 133] on div at bounding box center [877, 247] width 218 height 485
click at [973, 77] on div at bounding box center [877, 247] width 218 height 485
click at [918, 450] on div at bounding box center [877, 247] width 218 height 485
click at [876, 215] on div at bounding box center [877, 247] width 218 height 485
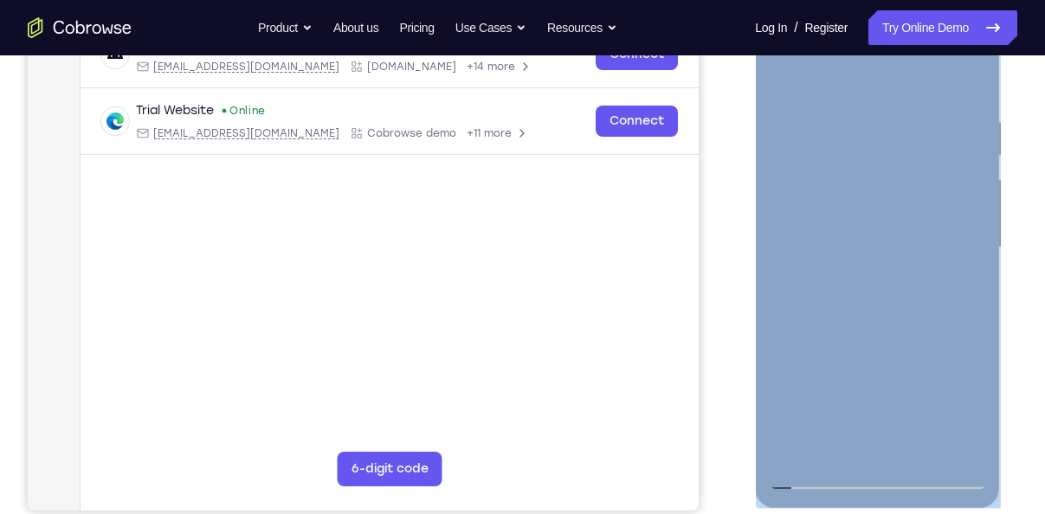
click at [831, 436] on div at bounding box center [877, 247] width 218 height 485
click at [783, 83] on div at bounding box center [877, 247] width 218 height 485
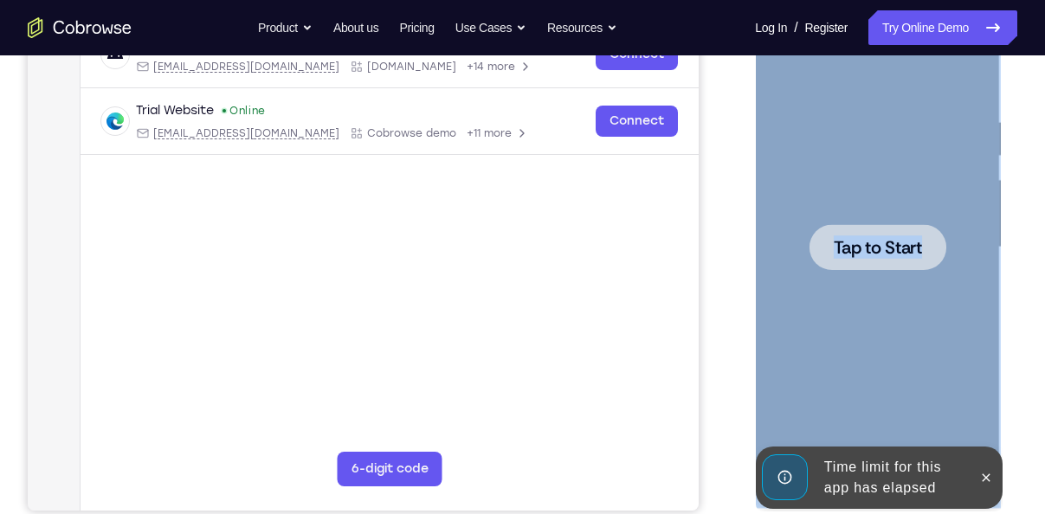
click at [907, 256] on span "Tap to Start" at bounding box center [877, 247] width 88 height 17
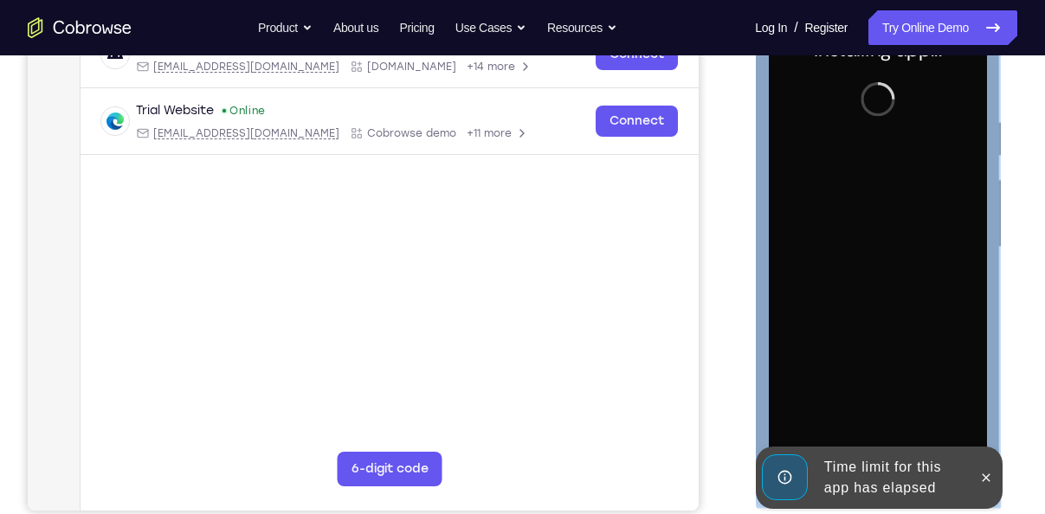
click at [998, 265] on div "Installing app..." at bounding box center [877, 250] width 245 height 516
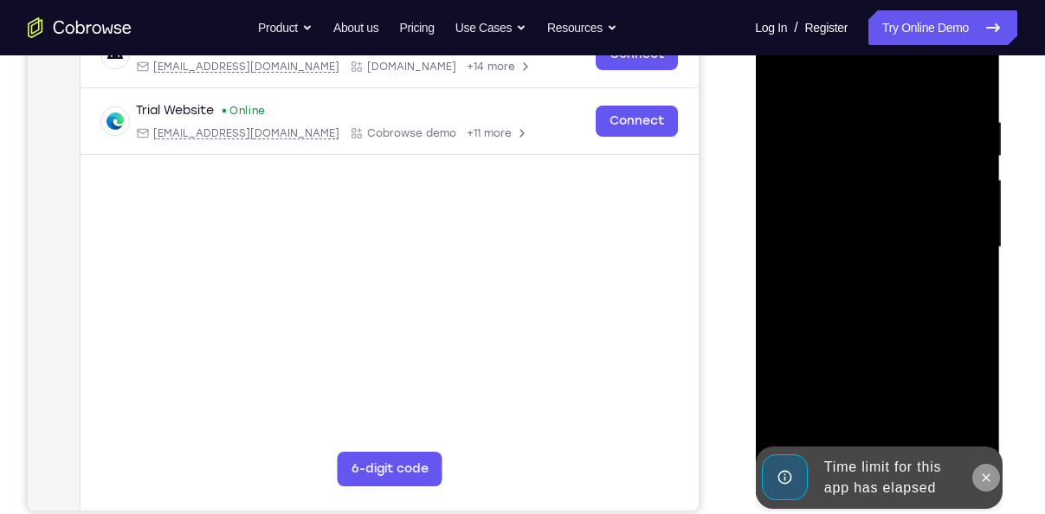
click at [984, 477] on icon at bounding box center [986, 478] width 14 height 14
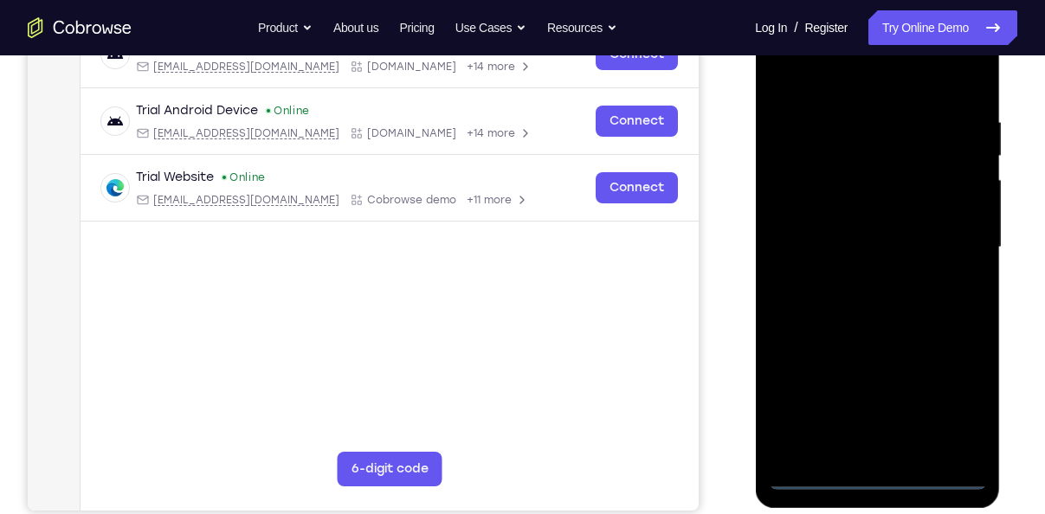
click at [871, 479] on div at bounding box center [877, 247] width 218 height 485
click at [949, 398] on div at bounding box center [877, 247] width 218 height 485
click at [808, 82] on div at bounding box center [877, 247] width 218 height 485
click at [955, 241] on div at bounding box center [877, 247] width 218 height 485
click at [852, 277] on div at bounding box center [877, 247] width 218 height 485
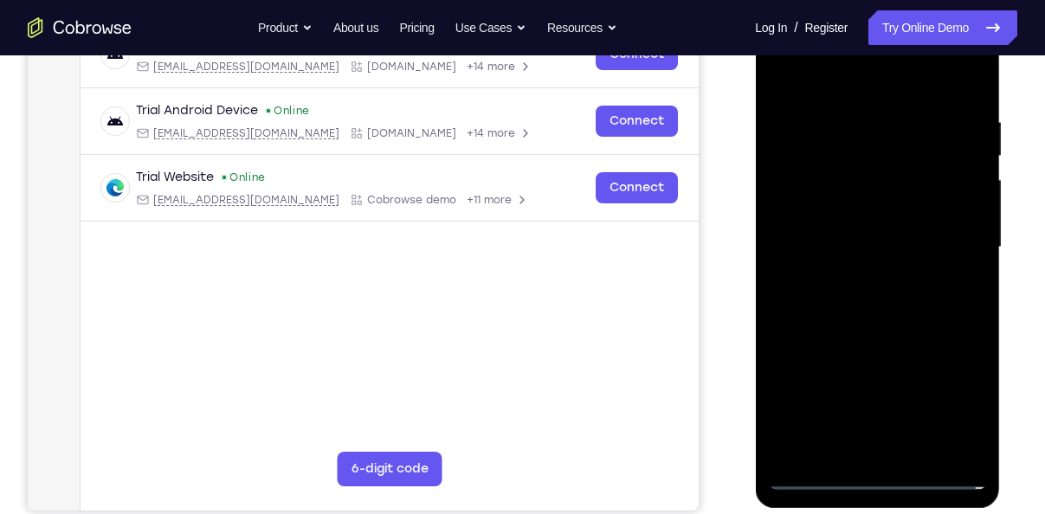
click at [806, 239] on div at bounding box center [877, 247] width 218 height 485
click at [823, 216] on div at bounding box center [877, 247] width 218 height 485
click at [826, 236] on div at bounding box center [877, 247] width 218 height 485
click at [786, 255] on div at bounding box center [877, 247] width 218 height 485
click at [827, 298] on div at bounding box center [877, 247] width 218 height 485
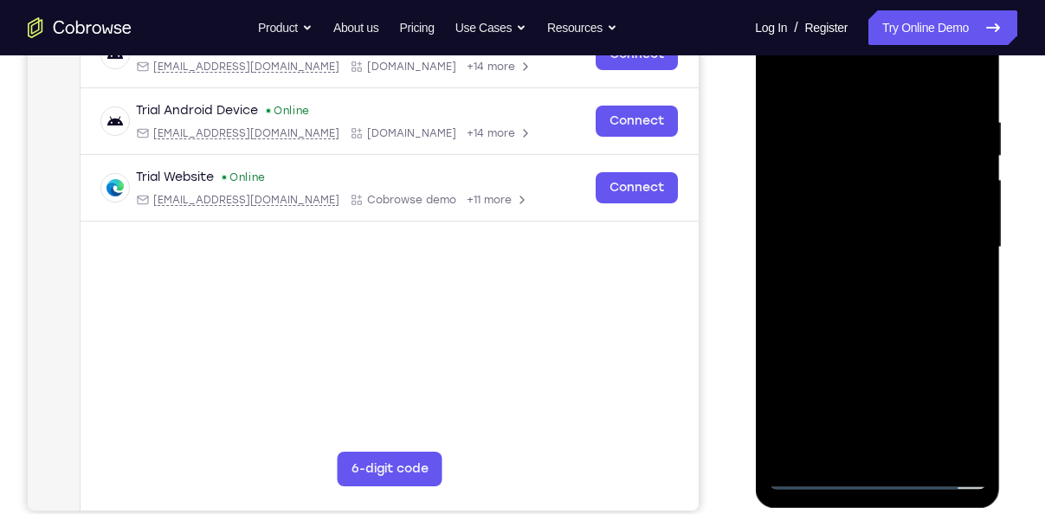
click at [834, 299] on div at bounding box center [877, 247] width 218 height 485
click at [872, 327] on div at bounding box center [877, 247] width 218 height 485
click at [914, 450] on div at bounding box center [877, 247] width 218 height 485
click at [873, 338] on div at bounding box center [877, 247] width 218 height 485
click at [820, 472] on div at bounding box center [877, 247] width 218 height 485
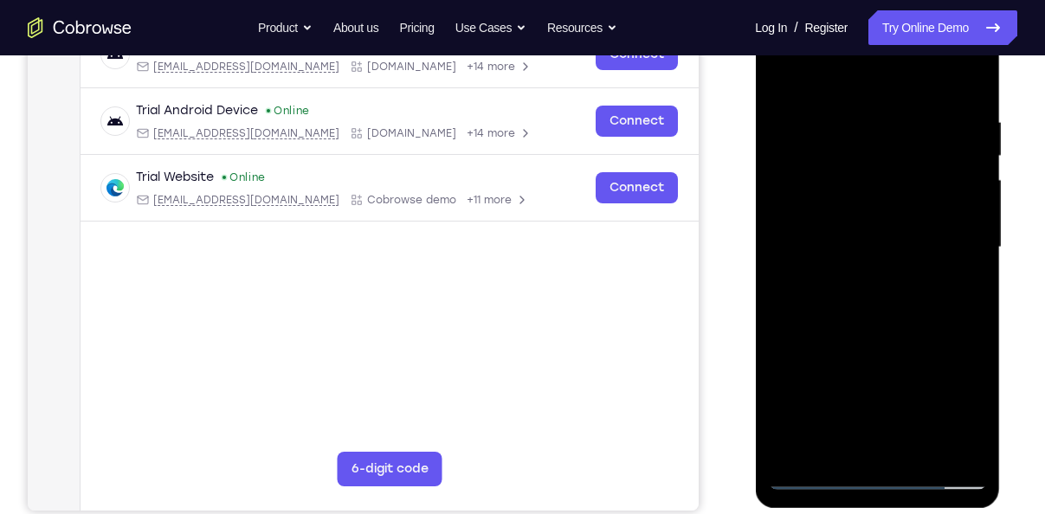
click at [853, 116] on div at bounding box center [877, 247] width 218 height 485
click at [941, 167] on div at bounding box center [877, 247] width 218 height 485
click at [968, 74] on div at bounding box center [877, 247] width 218 height 485
drag, startPoint x: 893, startPoint y: 150, endPoint x: 887, endPoint y: 260, distance: 110.2
click at [887, 260] on div at bounding box center [877, 247] width 218 height 485
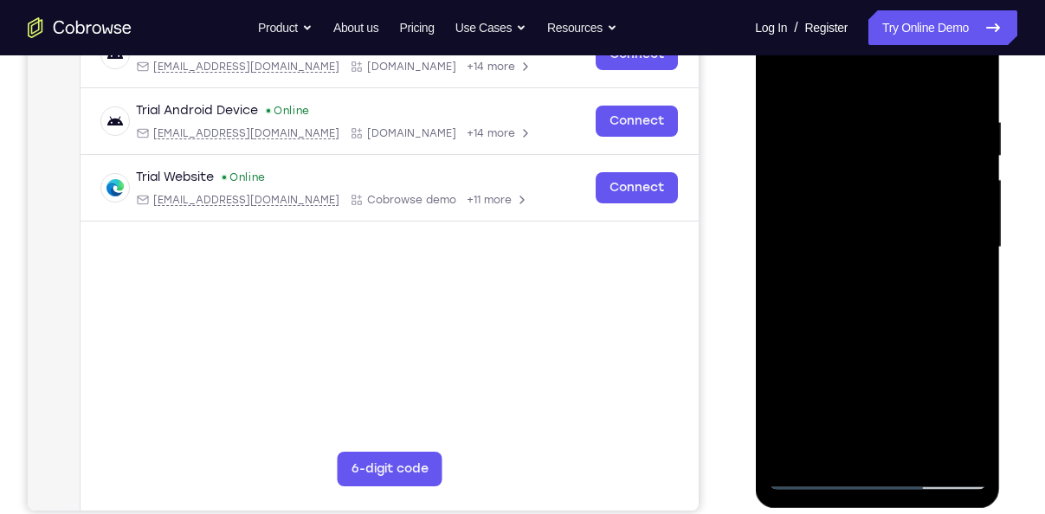
click at [975, 432] on div at bounding box center [877, 247] width 218 height 485
click at [864, 97] on div at bounding box center [877, 247] width 218 height 485
click at [956, 450] on div at bounding box center [877, 247] width 218 height 485
click at [962, 323] on div at bounding box center [877, 247] width 218 height 485
click at [967, 79] on div at bounding box center [877, 247] width 218 height 485
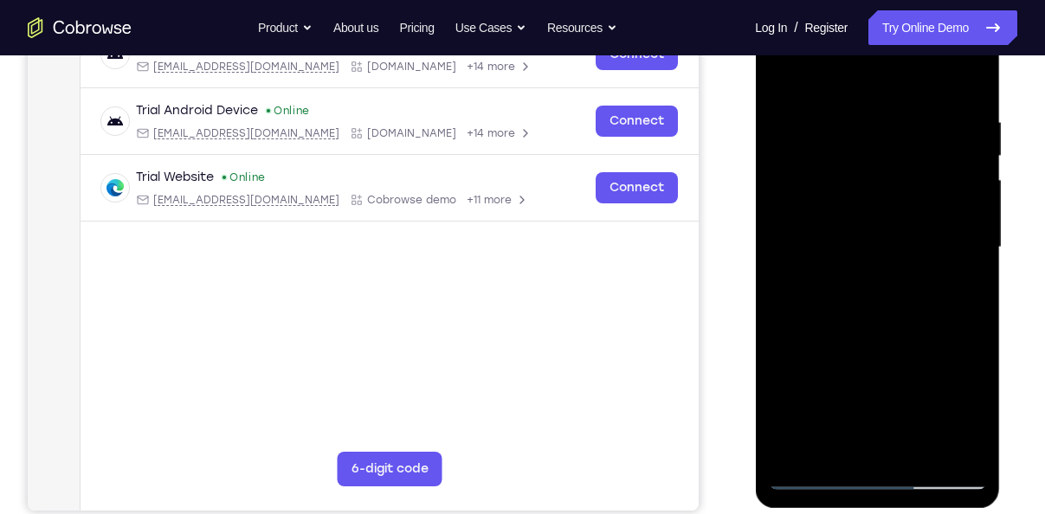
click at [921, 452] on div at bounding box center [877, 247] width 218 height 485
drag, startPoint x: 870, startPoint y: 216, endPoint x: 852, endPoint y: 307, distance: 92.7
click at [852, 307] on div at bounding box center [877, 247] width 218 height 485
drag, startPoint x: 858, startPoint y: 216, endPoint x: 853, endPoint y: 341, distance: 125.7
click at [853, 341] on div at bounding box center [877, 247] width 218 height 485
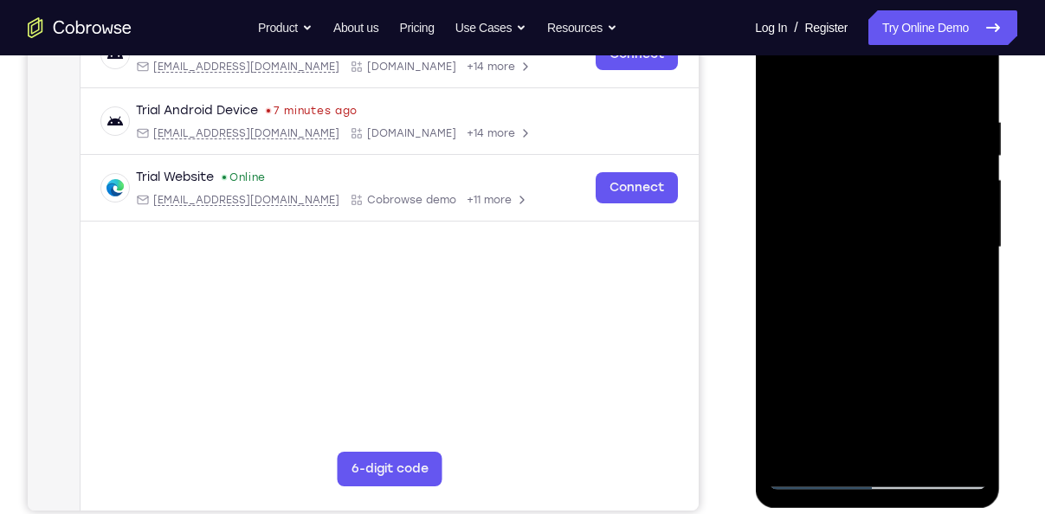
drag, startPoint x: 888, startPoint y: 126, endPoint x: 883, endPoint y: 257, distance: 131.7
click at [883, 257] on div at bounding box center [877, 247] width 218 height 485
click at [788, 68] on div at bounding box center [877, 247] width 218 height 485
drag, startPoint x: 877, startPoint y: 156, endPoint x: 880, endPoint y: 280, distance: 123.9
click at [880, 280] on div at bounding box center [877, 247] width 218 height 485
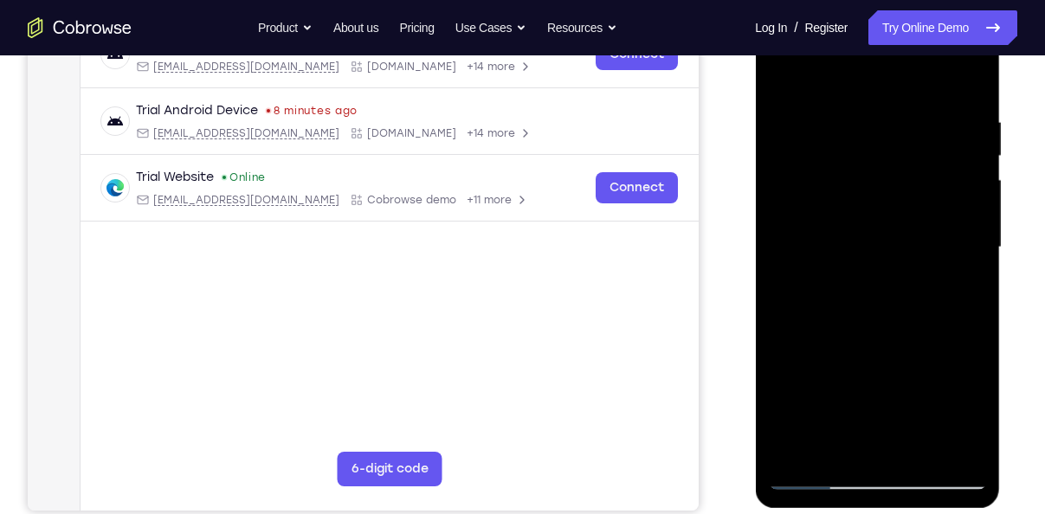
drag, startPoint x: 872, startPoint y: 153, endPoint x: 864, endPoint y: 300, distance: 146.6
click at [864, 300] on div at bounding box center [877, 247] width 218 height 485
drag, startPoint x: 883, startPoint y: 336, endPoint x: 892, endPoint y: 243, distance: 93.9
click at [892, 243] on div at bounding box center [877, 247] width 218 height 485
drag, startPoint x: 884, startPoint y: 204, endPoint x: 856, endPoint y: 391, distance: 189.3
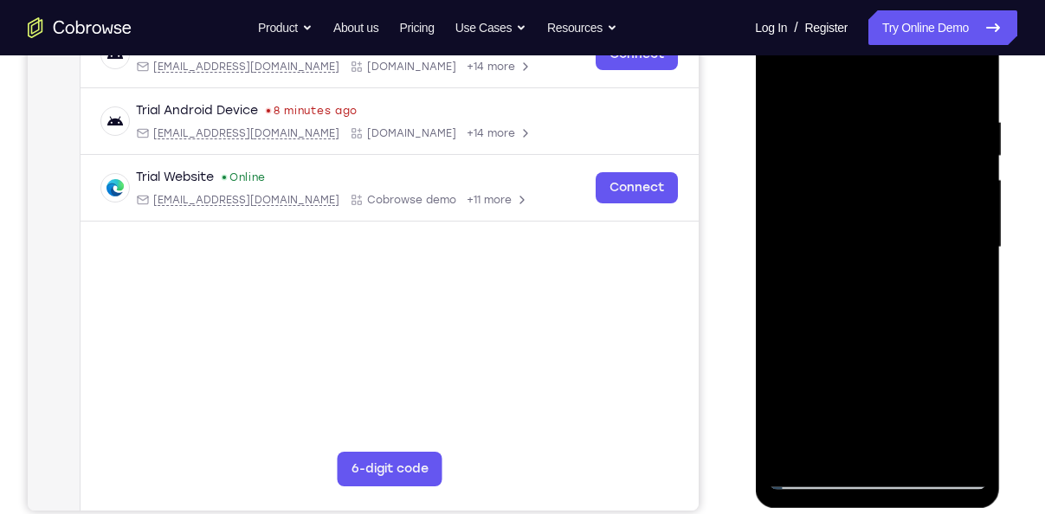
click at [856, 391] on div at bounding box center [877, 247] width 218 height 485
drag, startPoint x: 877, startPoint y: 176, endPoint x: 864, endPoint y: 309, distance: 134.1
click at [864, 309] on div at bounding box center [877, 247] width 218 height 485
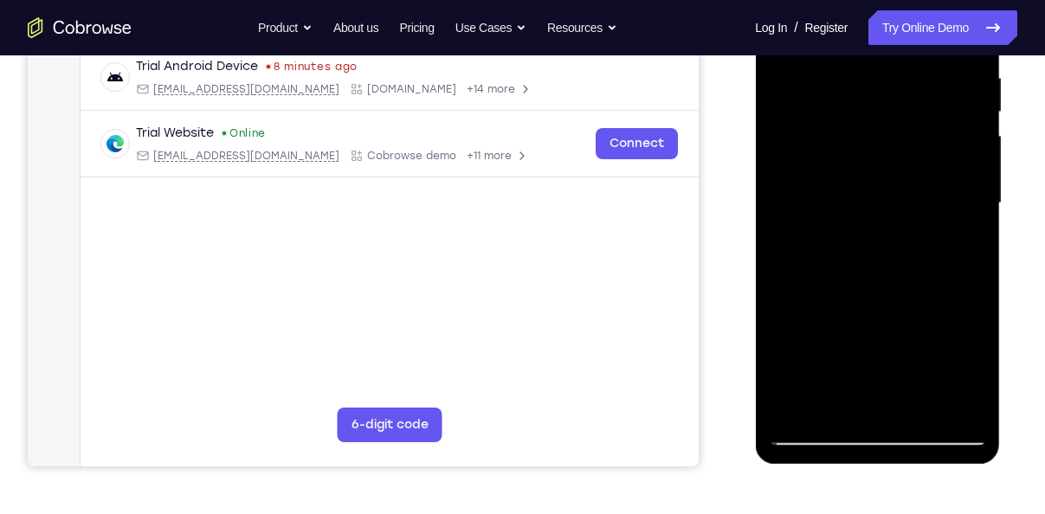
scroll to position [340, 0]
drag, startPoint x: 903, startPoint y: 359, endPoint x: 914, endPoint y: 237, distance: 121.7
click at [914, 237] on div at bounding box center [877, 202] width 218 height 485
click at [922, 397] on div at bounding box center [877, 202] width 218 height 485
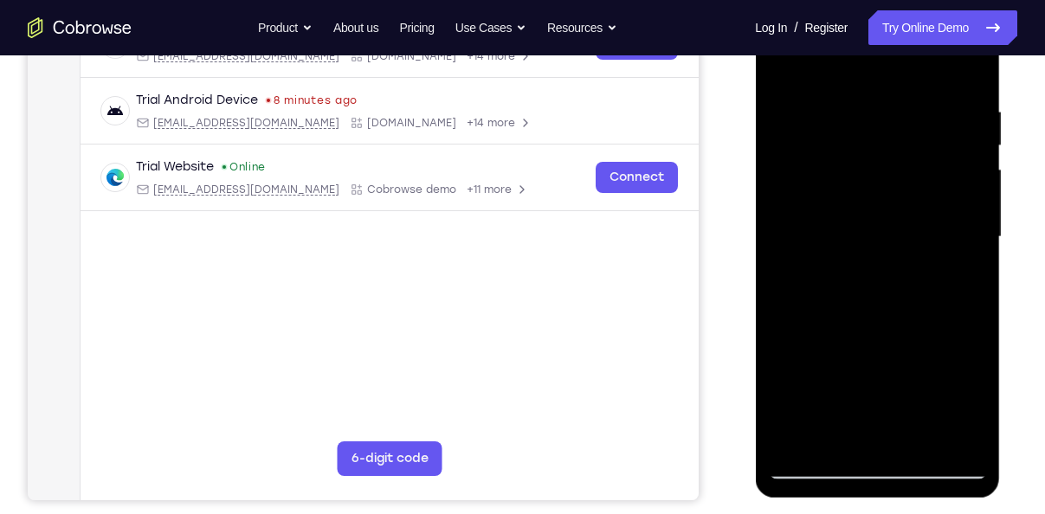
scroll to position [304, 0]
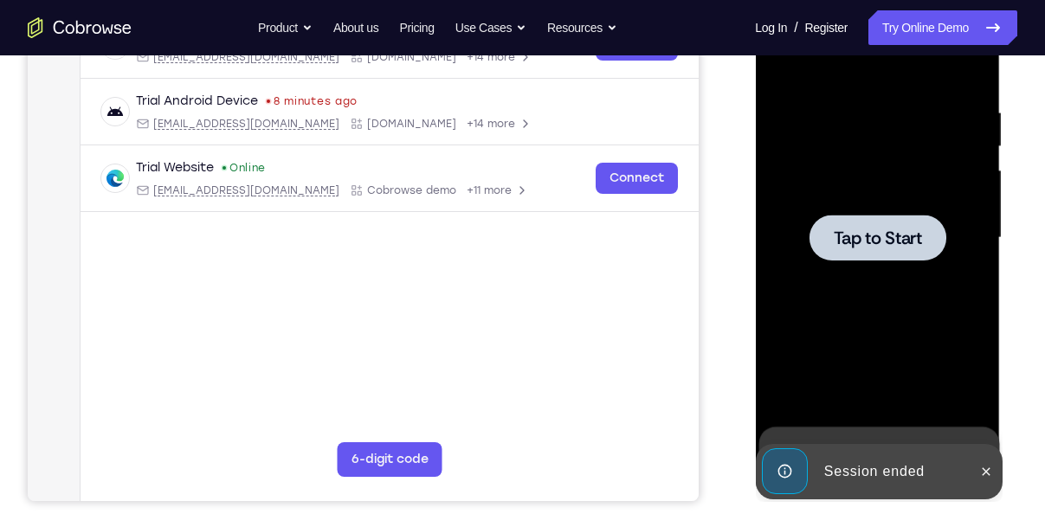
click at [863, 200] on div at bounding box center [877, 238] width 218 height 485
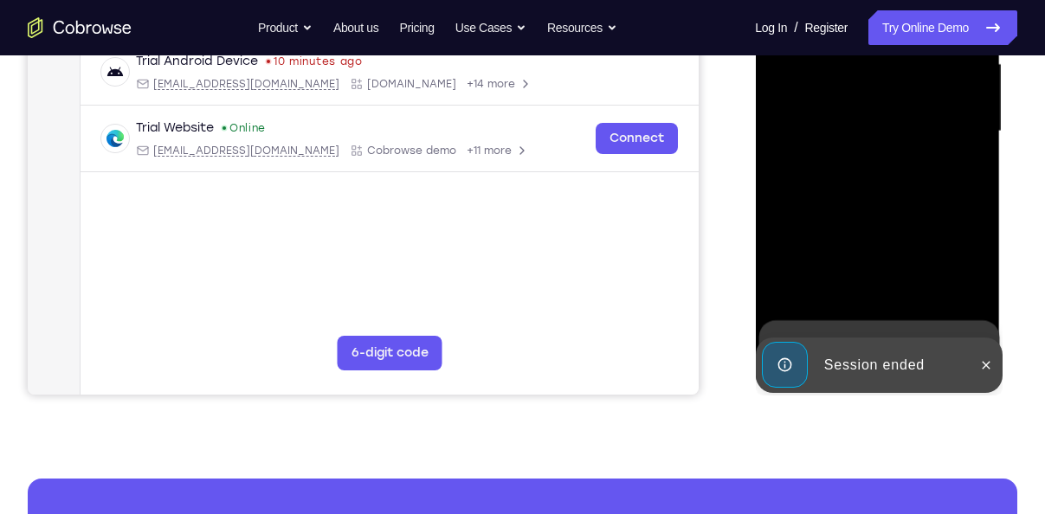
scroll to position [421, 0]
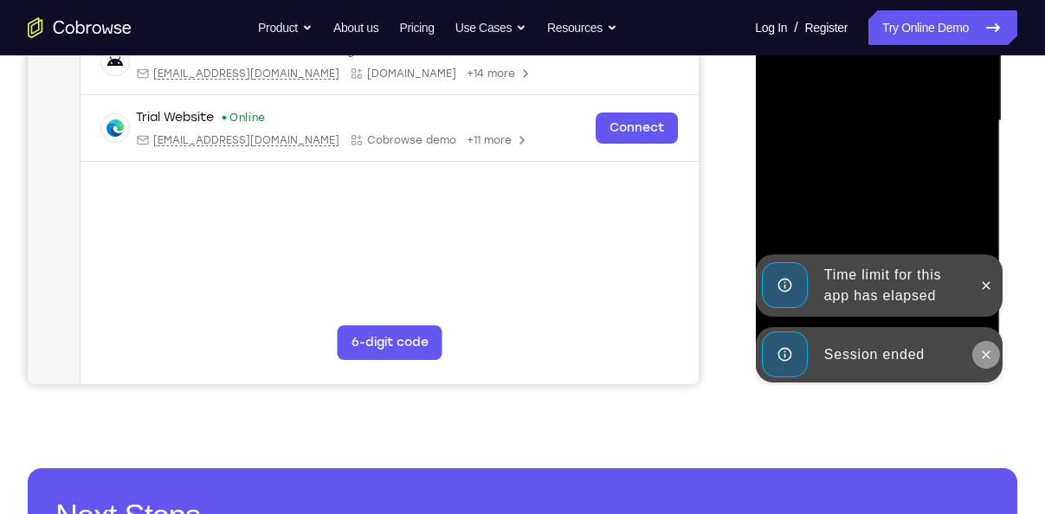
click at [992, 351] on icon at bounding box center [986, 355] width 14 height 14
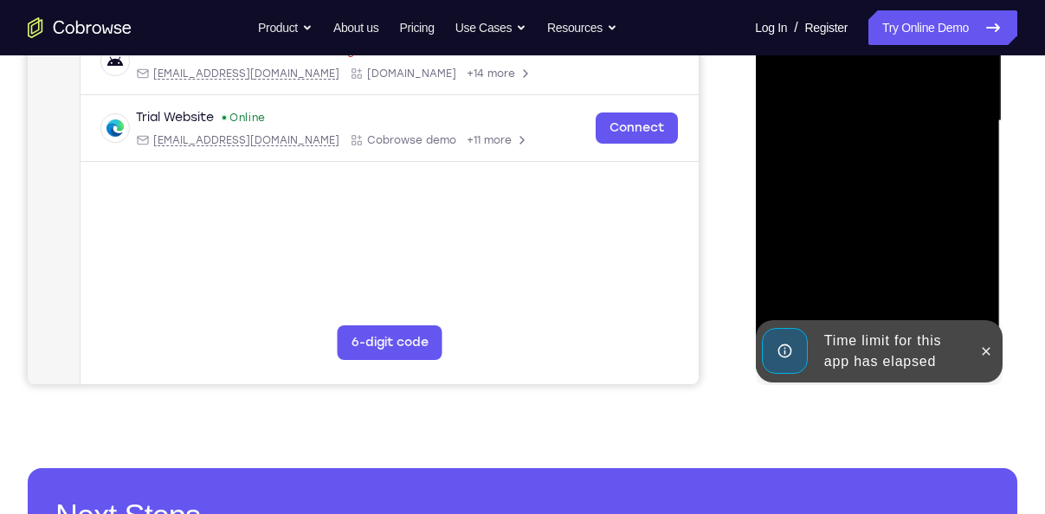
click at [994, 337] on div at bounding box center [986, 351] width 28 height 62
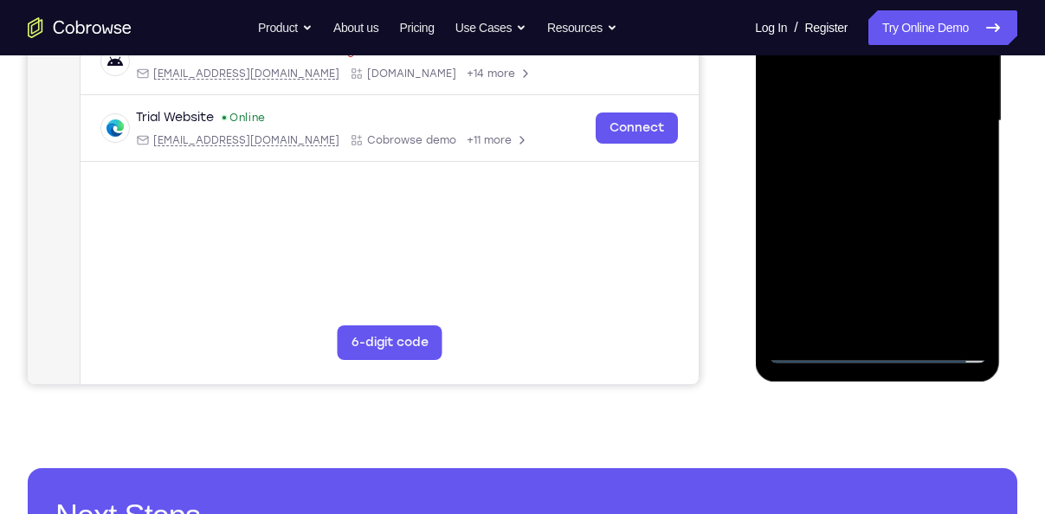
click at [897, 350] on div at bounding box center [877, 121] width 218 height 485
click at [948, 282] on div at bounding box center [877, 121] width 218 height 485
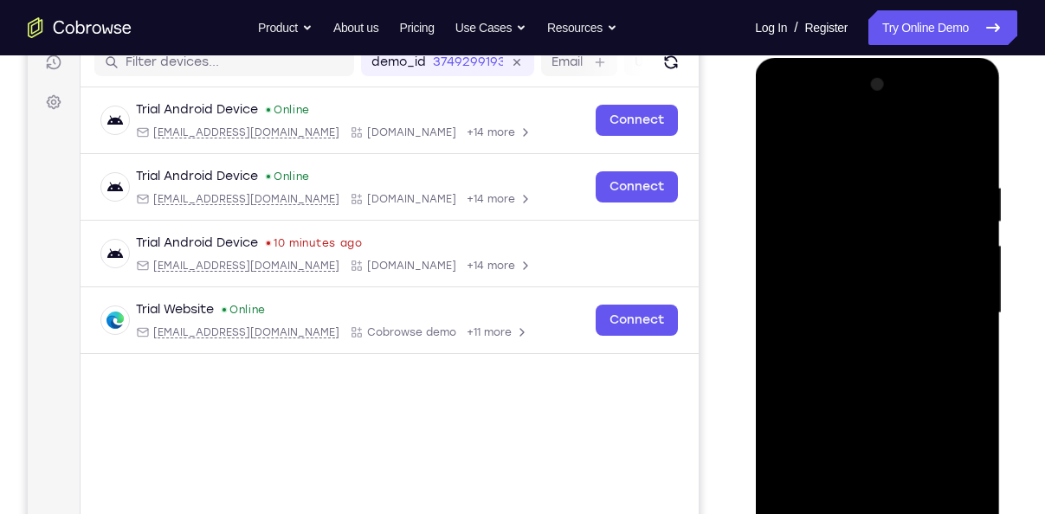
scroll to position [227, 0]
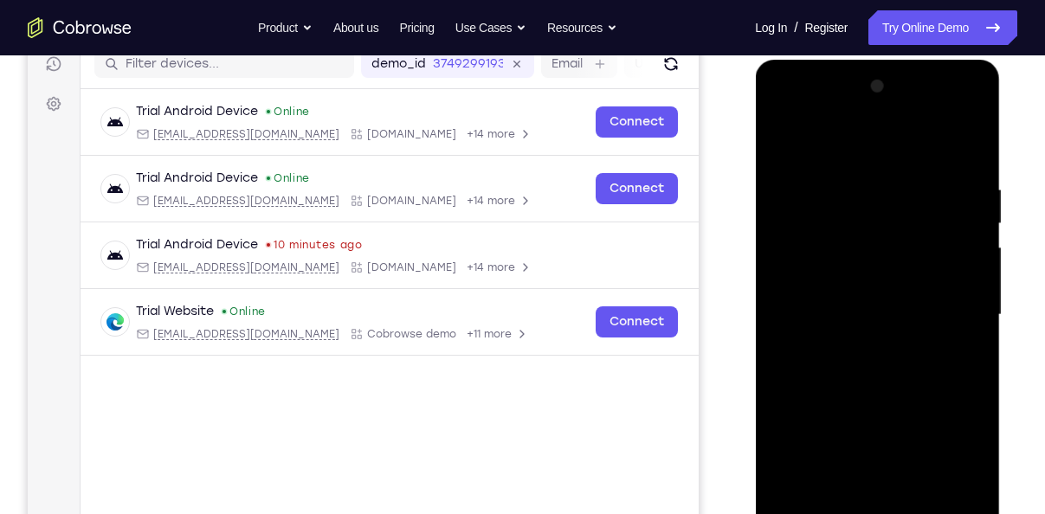
click at [856, 148] on div at bounding box center [877, 315] width 218 height 485
click at [952, 307] on div at bounding box center [877, 315] width 218 height 485
click at [866, 349] on div at bounding box center [877, 315] width 218 height 485
click at [881, 301] on div at bounding box center [877, 315] width 218 height 485
click at [879, 288] on div at bounding box center [877, 315] width 218 height 485
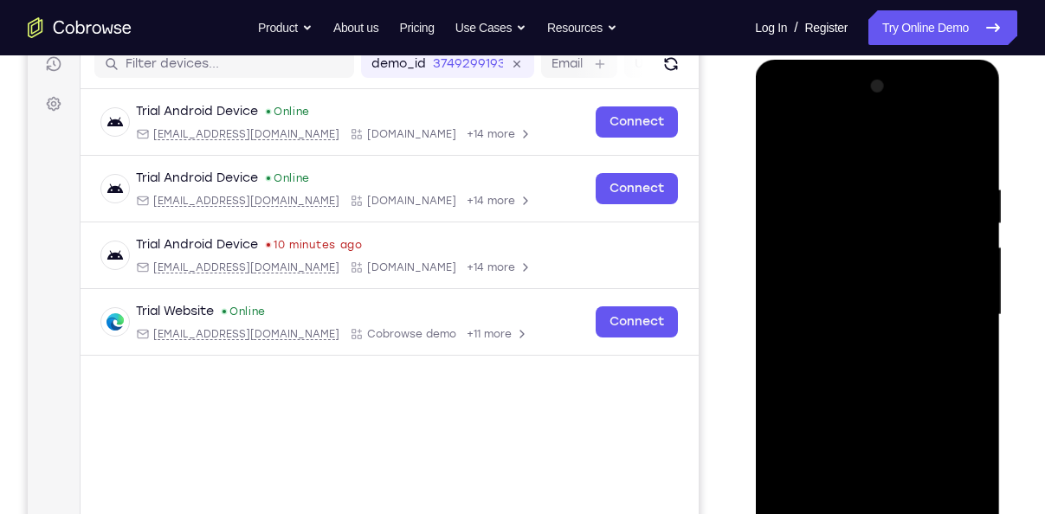
click at [881, 305] on div at bounding box center [877, 315] width 218 height 485
click at [877, 369] on div at bounding box center [877, 315] width 218 height 485
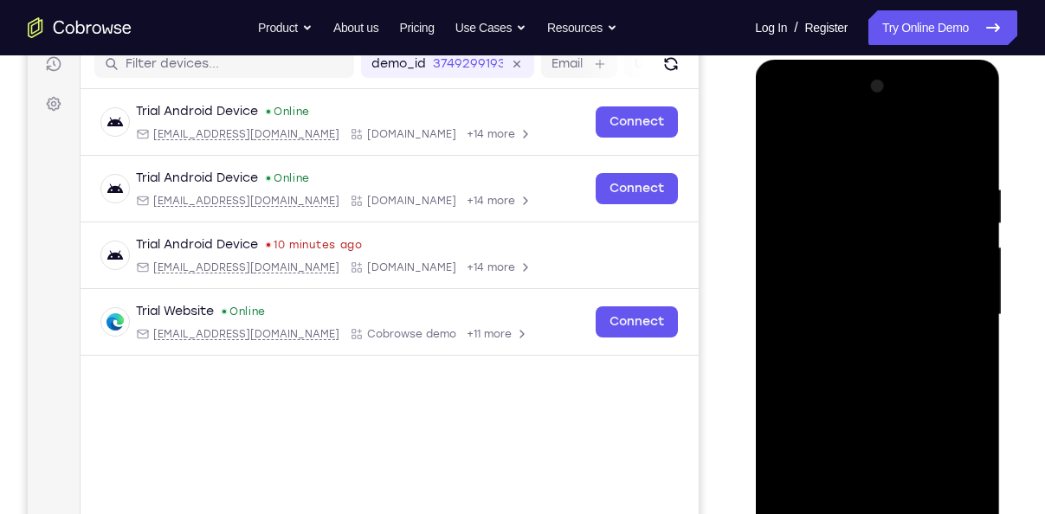
click at [877, 369] on div at bounding box center [877, 315] width 218 height 485
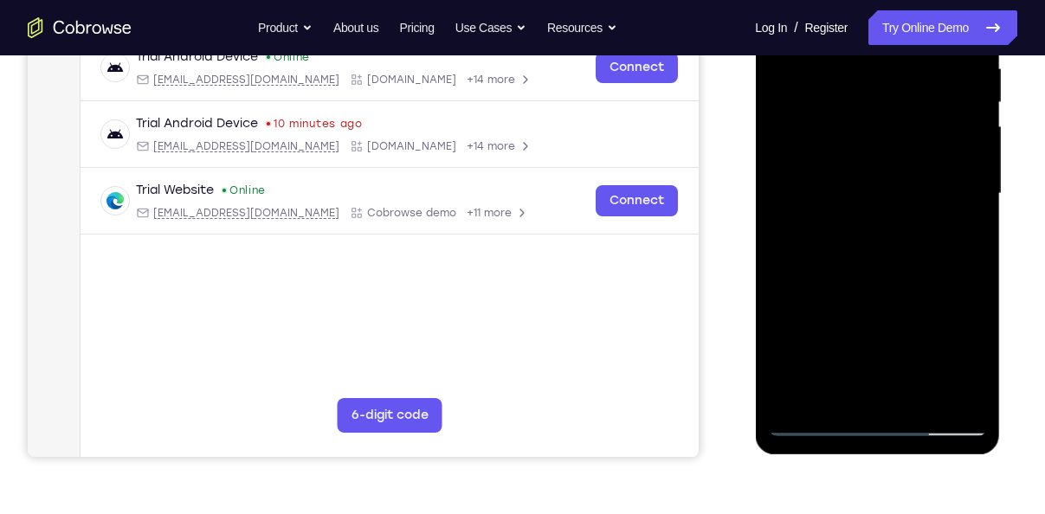
scroll to position [349, 0]
click at [829, 276] on div at bounding box center [877, 193] width 218 height 485
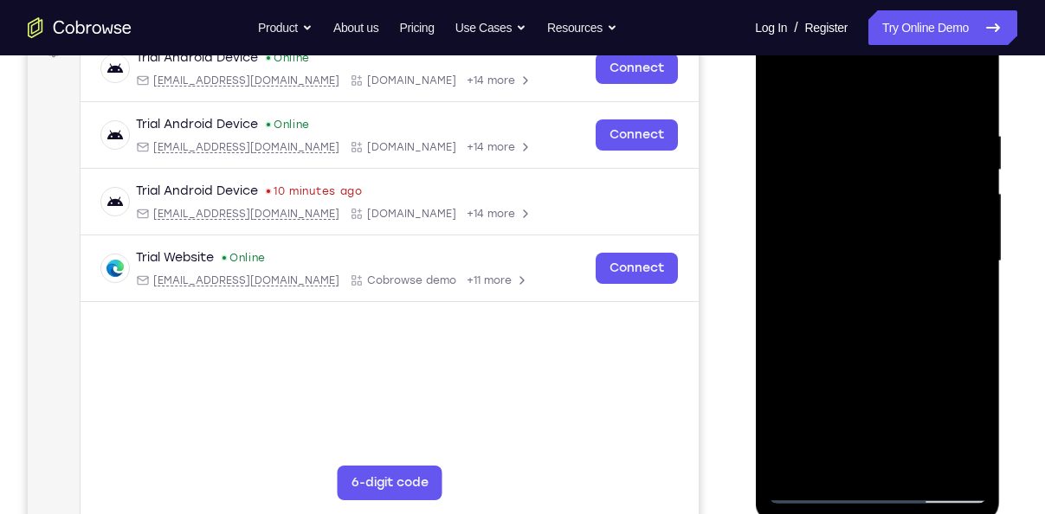
scroll to position [268, 0]
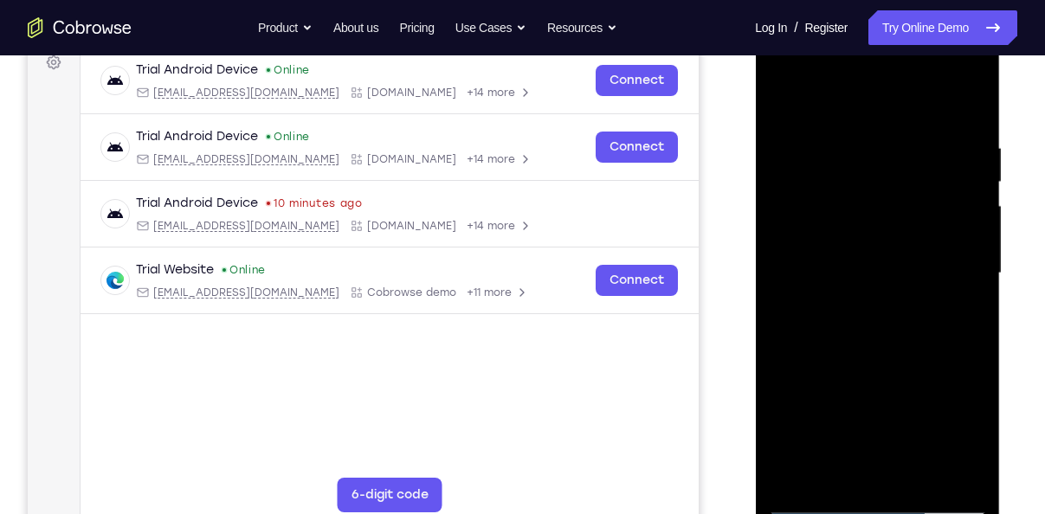
drag, startPoint x: 876, startPoint y: 255, endPoint x: 884, endPoint y: 159, distance: 96.5
click at [884, 159] on div at bounding box center [877, 273] width 218 height 485
drag, startPoint x: 865, startPoint y: 334, endPoint x: 885, endPoint y: 241, distance: 95.6
click at [885, 241] on div at bounding box center [877, 273] width 218 height 485
drag, startPoint x: 852, startPoint y: 398, endPoint x: 878, endPoint y: 261, distance: 140.1
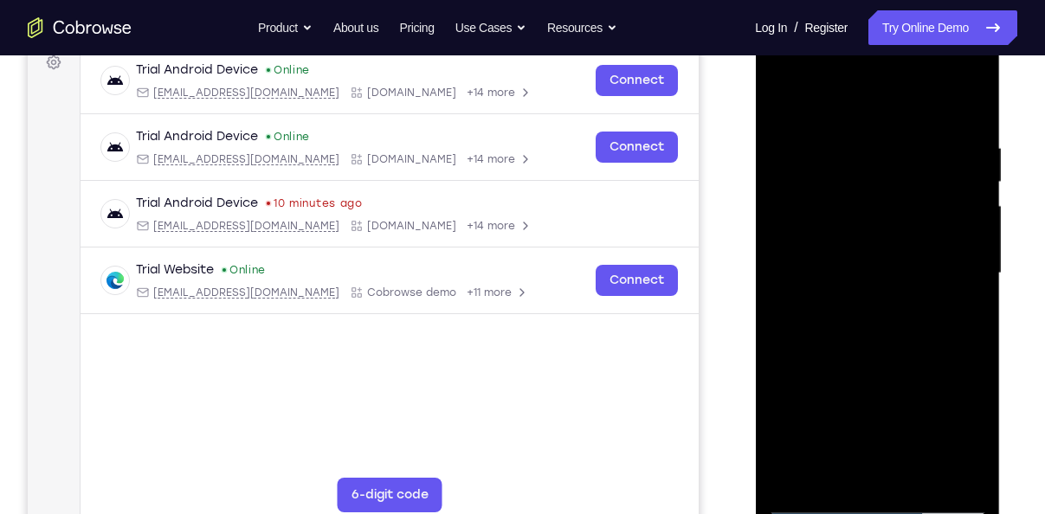
click at [878, 261] on div at bounding box center [877, 273] width 218 height 485
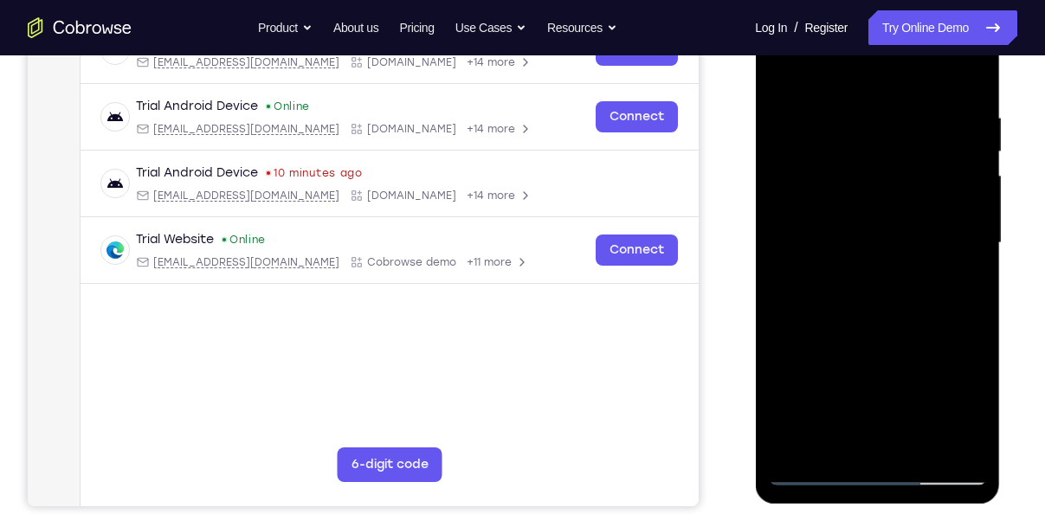
scroll to position [301, 0]
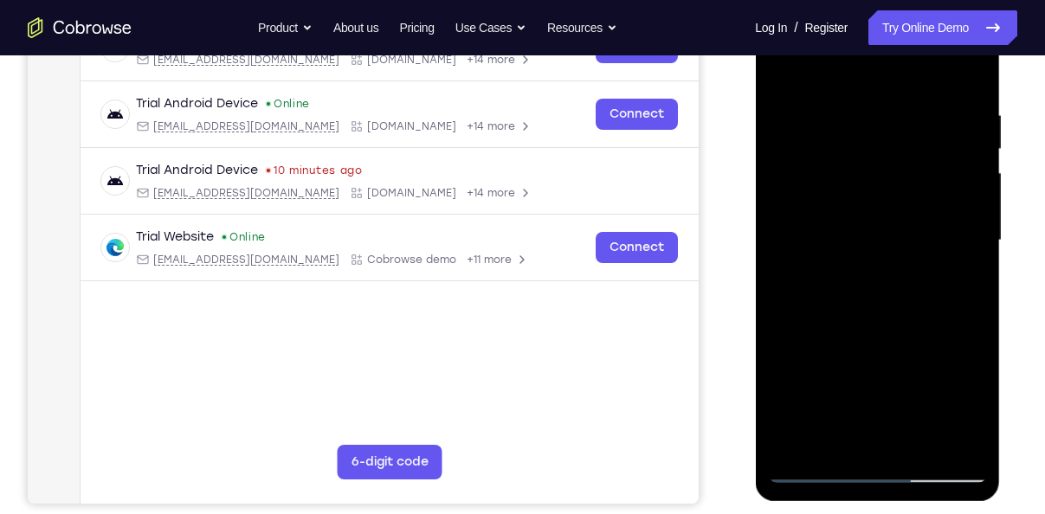
click at [922, 443] on div at bounding box center [877, 240] width 218 height 485
click at [858, 331] on div at bounding box center [877, 240] width 218 height 485
click at [877, 210] on div at bounding box center [877, 240] width 218 height 485
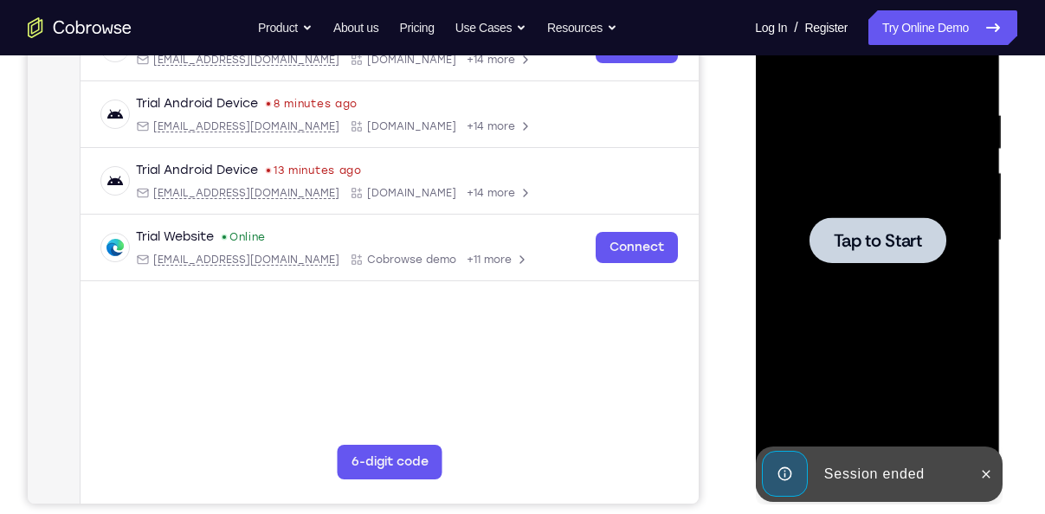
click at [902, 177] on div at bounding box center [877, 240] width 218 height 485
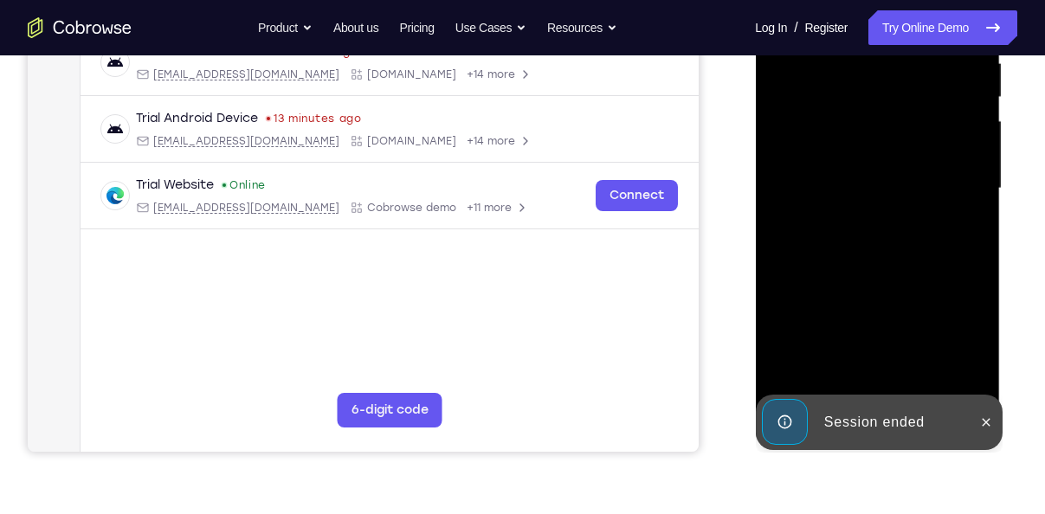
scroll to position [366, 0]
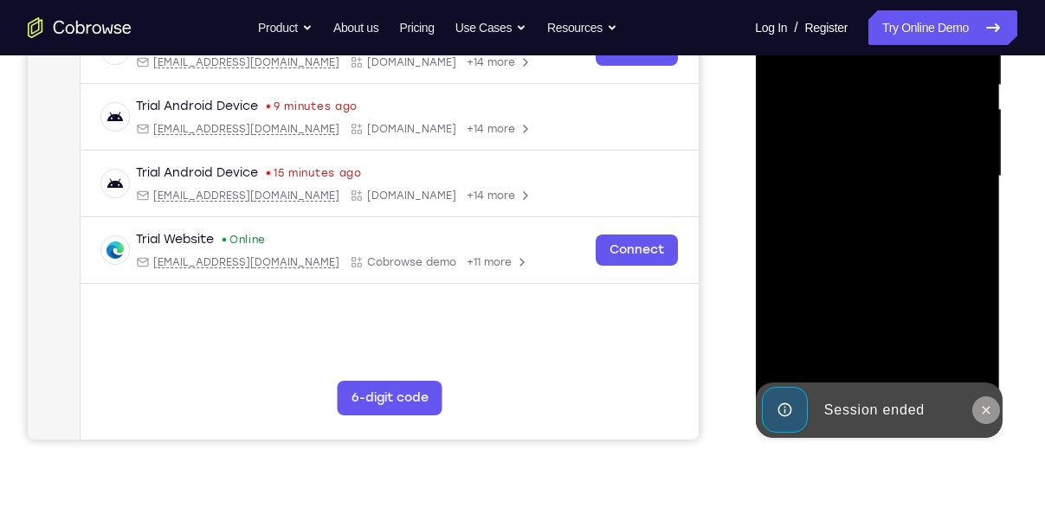
click at [982, 411] on icon at bounding box center [986, 411] width 14 height 14
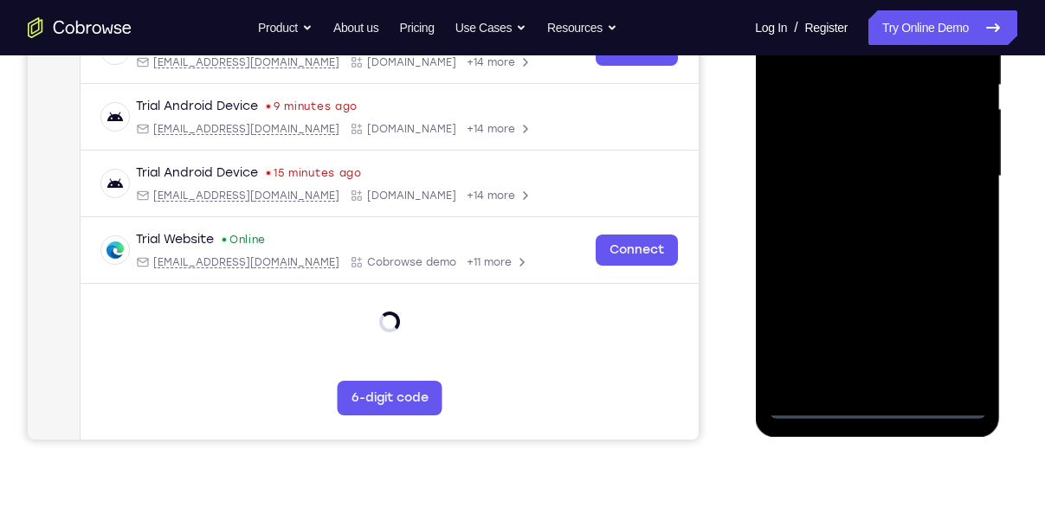
click at [867, 400] on div at bounding box center [877, 176] width 218 height 485
click at [867, 417] on div at bounding box center [877, 176] width 218 height 485
click at [953, 338] on div at bounding box center [877, 176] width 218 height 485
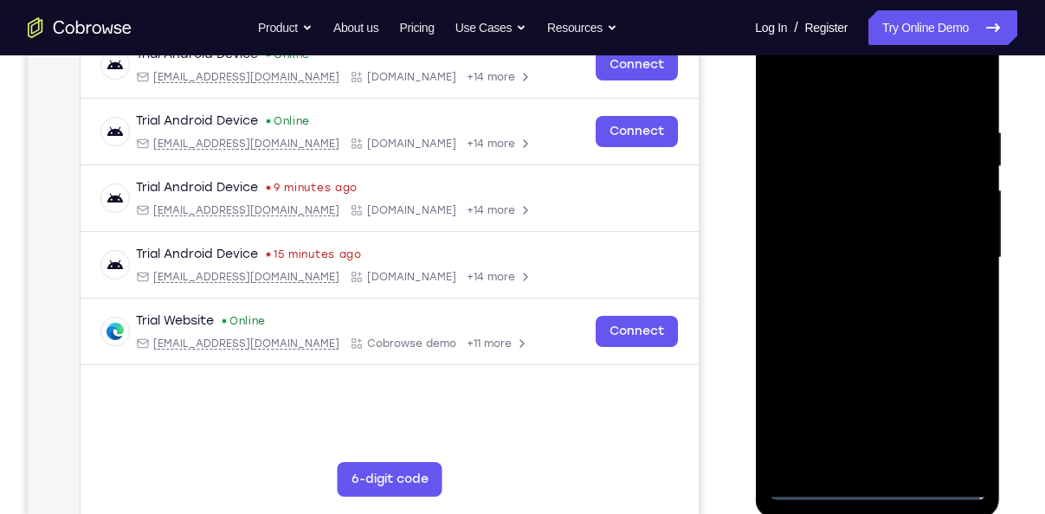
scroll to position [282, 0]
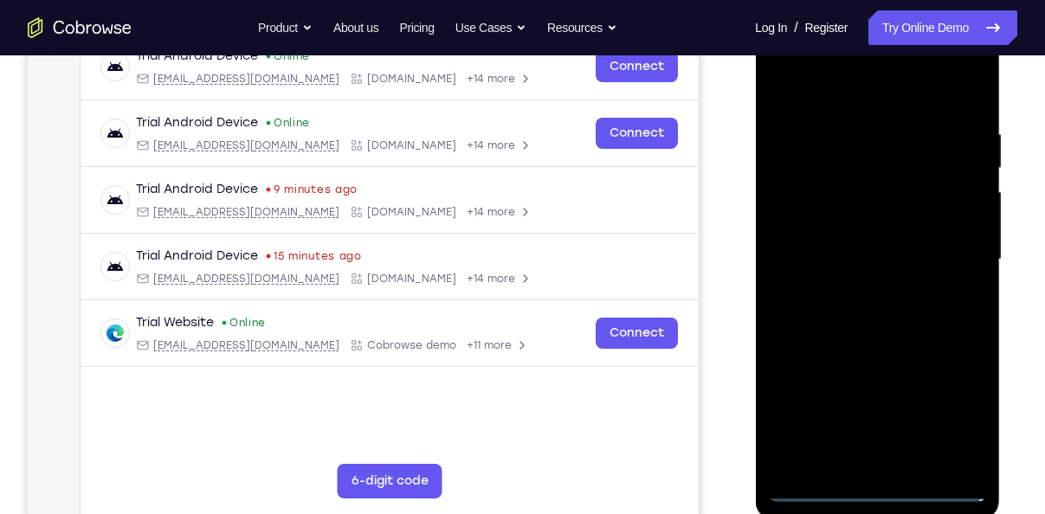
click at [849, 95] on div at bounding box center [877, 259] width 218 height 485
click at [962, 254] on div at bounding box center [877, 259] width 218 height 485
click at [856, 292] on div at bounding box center [877, 259] width 218 height 485
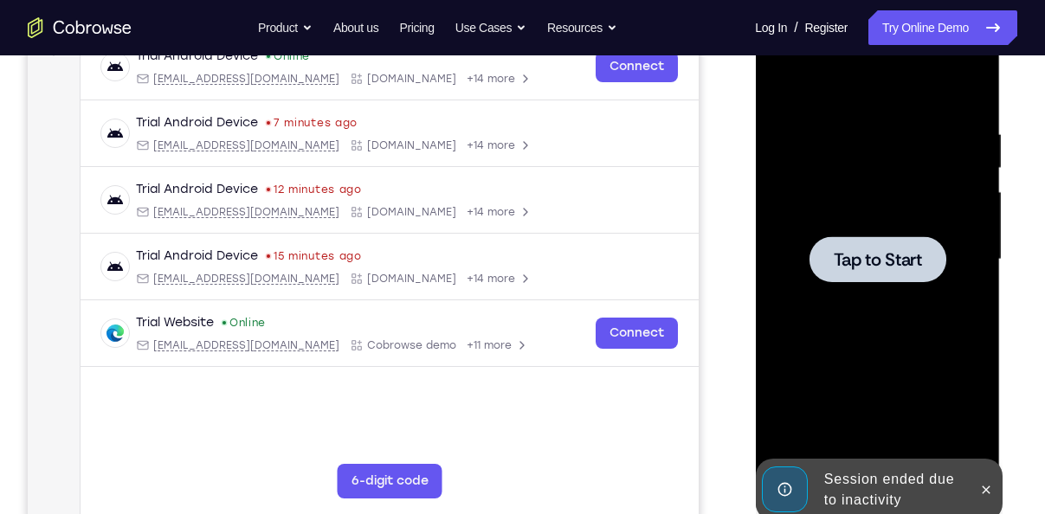
click at [820, 233] on div at bounding box center [877, 259] width 218 height 485
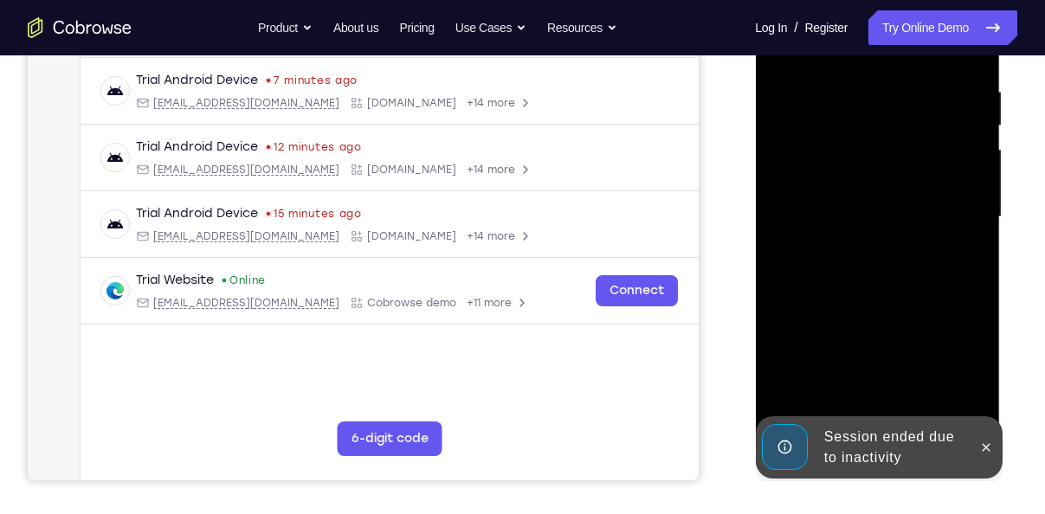
scroll to position [326, 0]
click at [980, 441] on icon at bounding box center [986, 447] width 14 height 14
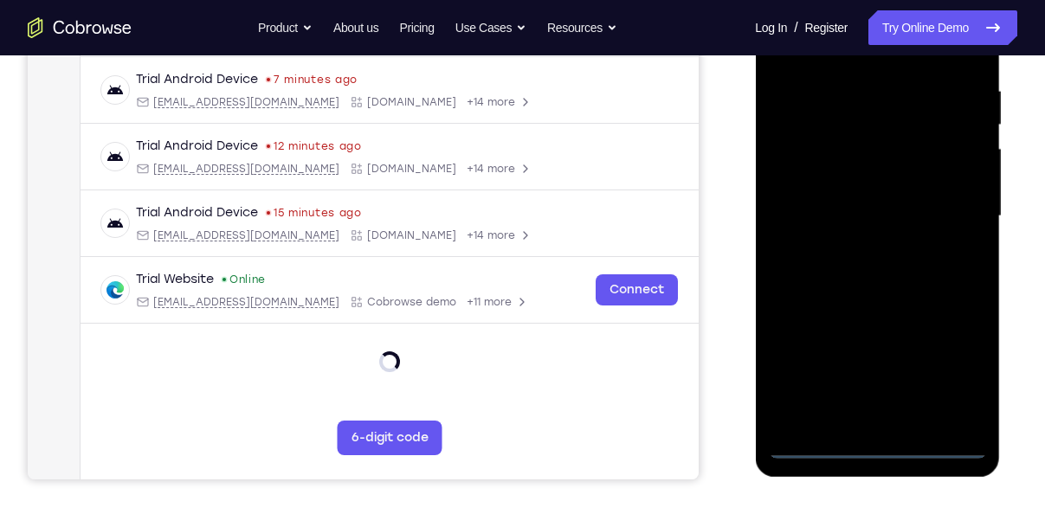
click at [890, 441] on div at bounding box center [877, 216] width 218 height 485
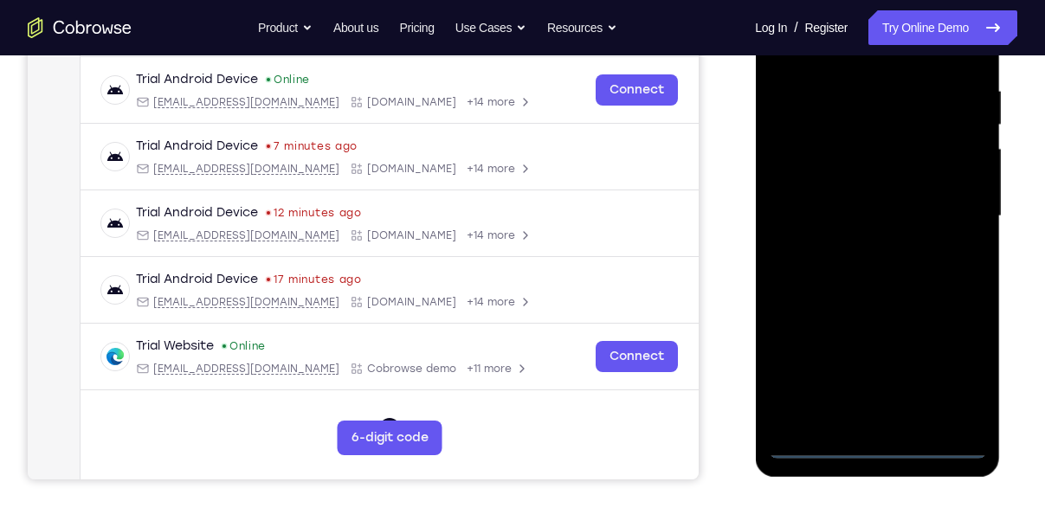
click at [874, 450] on div at bounding box center [877, 216] width 218 height 485
click at [948, 385] on div at bounding box center [877, 216] width 218 height 485
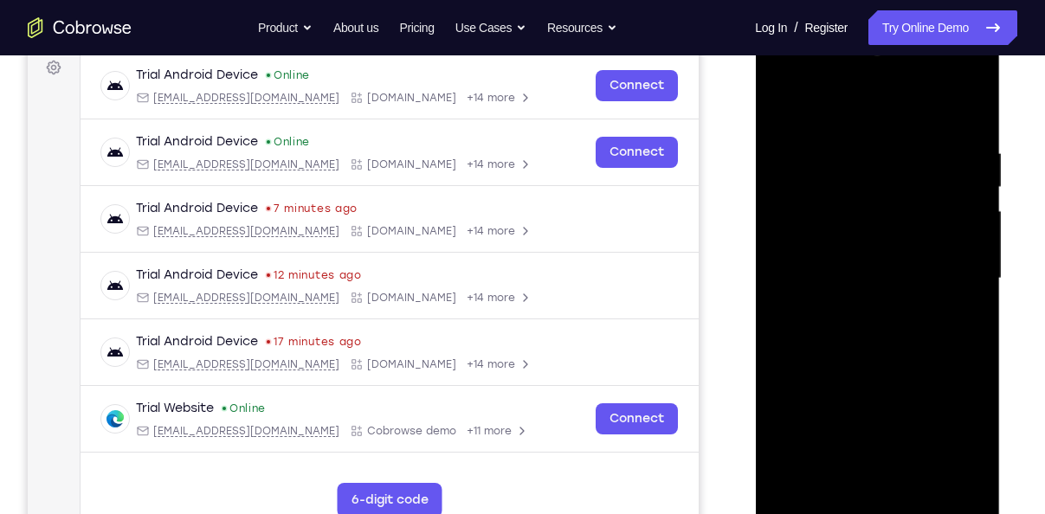
scroll to position [262, 0]
click at [838, 110] on div at bounding box center [877, 279] width 218 height 485
click at [833, 102] on div at bounding box center [877, 279] width 218 height 485
click at [954, 283] on div at bounding box center [877, 279] width 218 height 485
click at [858, 314] on div at bounding box center [877, 279] width 218 height 485
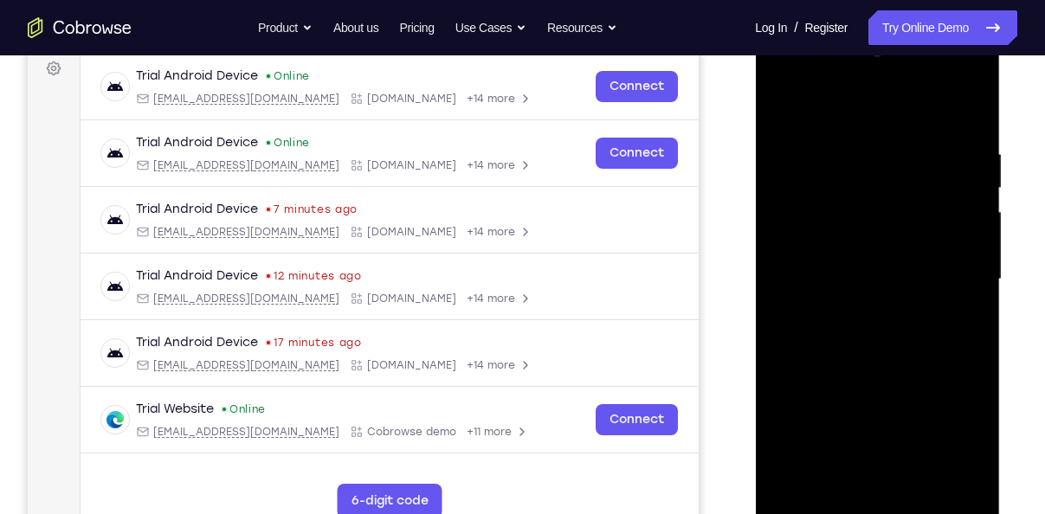
click at [869, 263] on div at bounding box center [877, 279] width 218 height 485
click at [863, 257] on div at bounding box center [877, 279] width 218 height 485
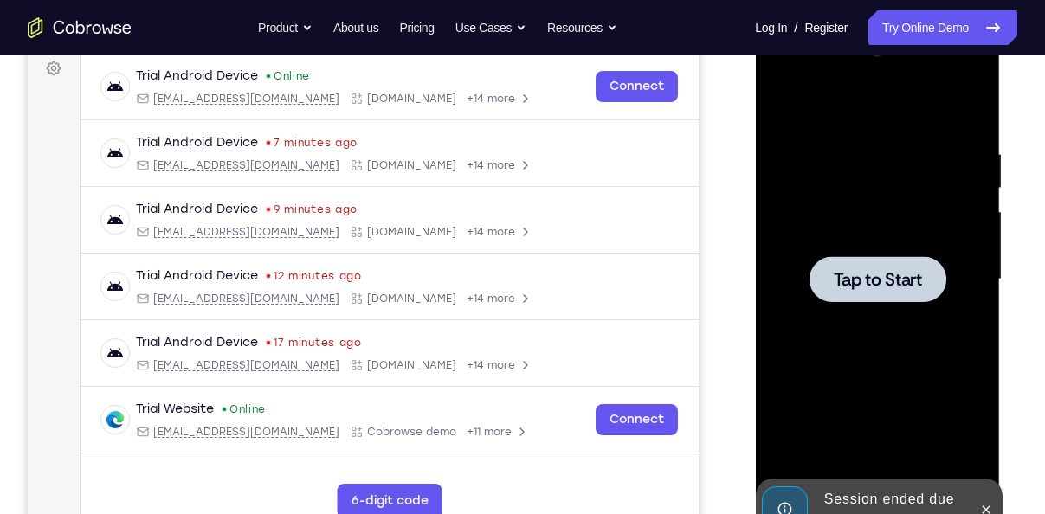
click at [833, 321] on div at bounding box center [877, 279] width 218 height 485
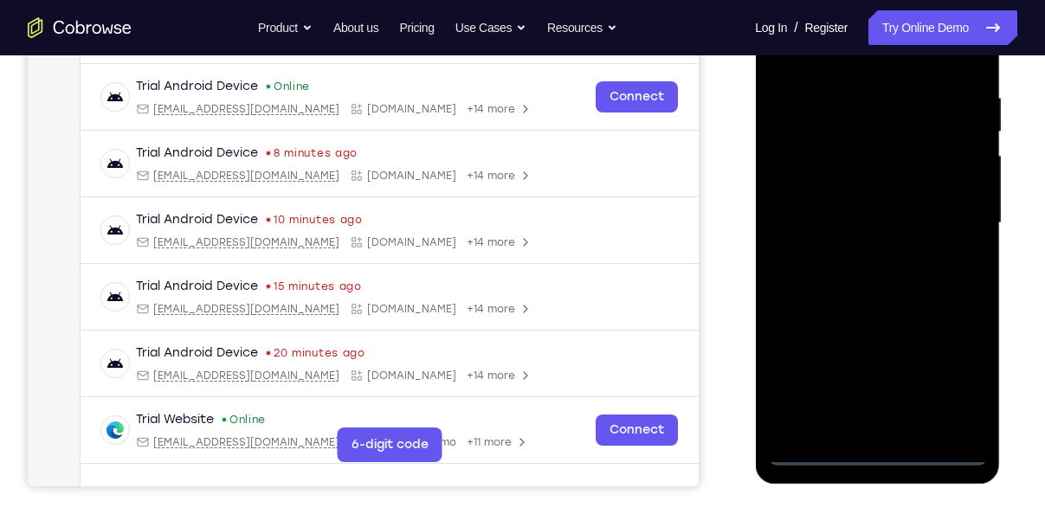
click at [903, 453] on div at bounding box center [877, 223] width 218 height 485
click at [883, 456] on div at bounding box center [877, 223] width 218 height 485
click at [962, 379] on div at bounding box center [877, 223] width 218 height 485
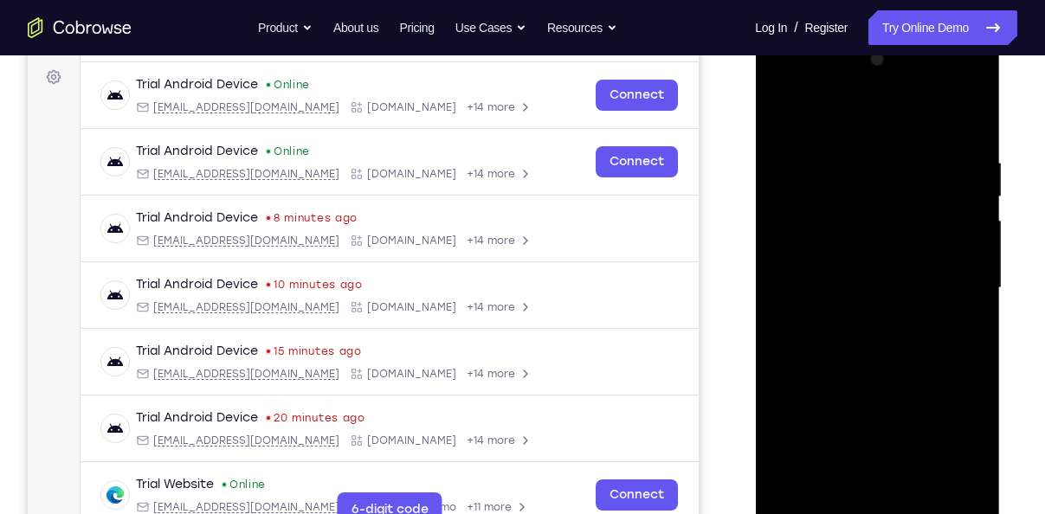
scroll to position [251, 0]
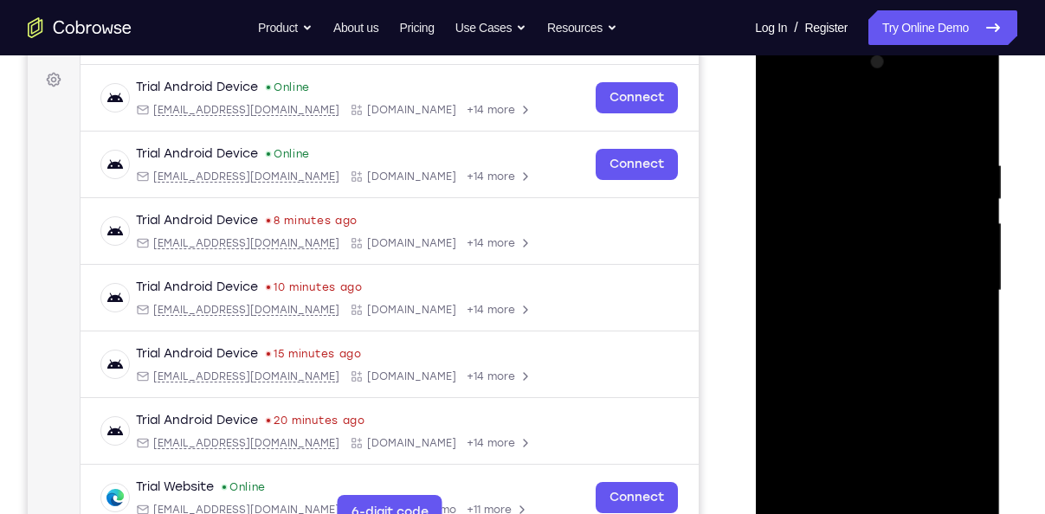
click at [851, 110] on div at bounding box center [877, 291] width 218 height 485
click at [954, 277] on div at bounding box center [877, 291] width 218 height 485
click at [856, 320] on div at bounding box center [877, 291] width 218 height 485
click at [842, 286] on div at bounding box center [877, 291] width 218 height 485
drag, startPoint x: 86, startPoint y: 179, endPoint x: 729, endPoint y: 216, distance: 644.6
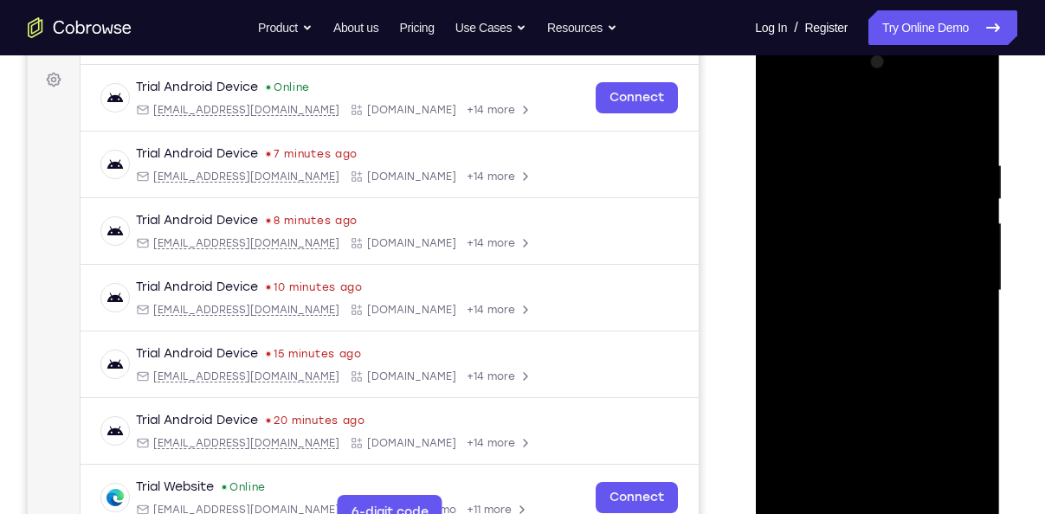
click at [729, 216] on div "Your Support Agent Your Customer Web iOS Android" at bounding box center [523, 235] width 990 height 640
click at [844, 220] on div at bounding box center [877, 291] width 218 height 485
click at [851, 241] on div at bounding box center [877, 291] width 218 height 485
click at [844, 261] on div at bounding box center [877, 291] width 218 height 485
click at [851, 291] on div at bounding box center [877, 291] width 218 height 485
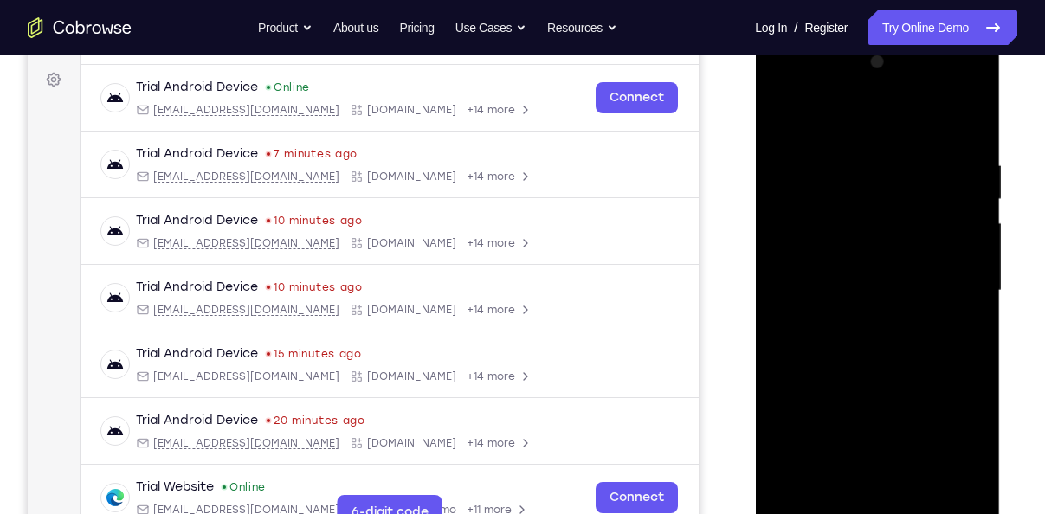
click at [798, 340] on div at bounding box center [877, 291] width 218 height 485
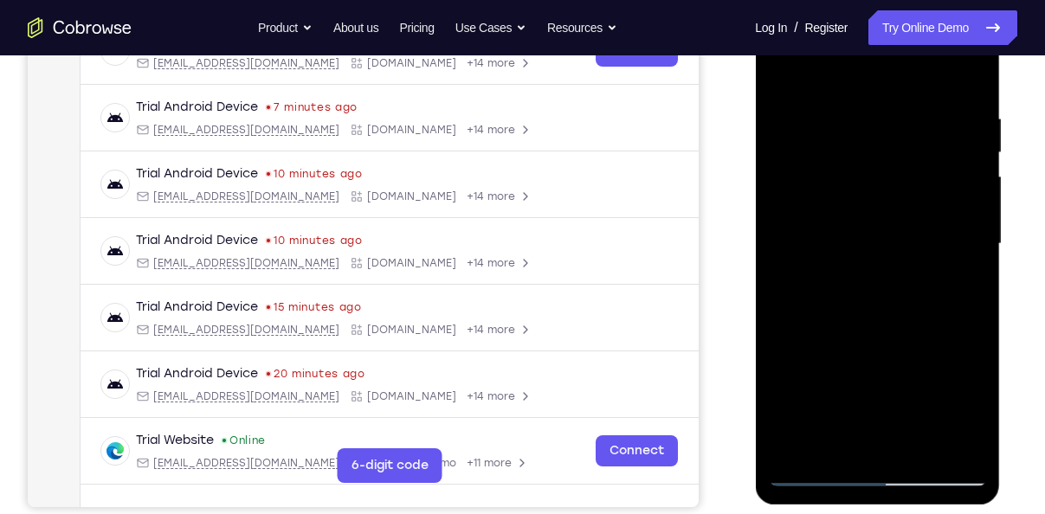
scroll to position [299, 0]
click at [827, 334] on div at bounding box center [877, 243] width 218 height 485
click at [913, 452] on div at bounding box center [877, 243] width 218 height 485
click at [870, 332] on div at bounding box center [877, 243] width 218 height 485
click at [858, 205] on div at bounding box center [877, 243] width 218 height 485
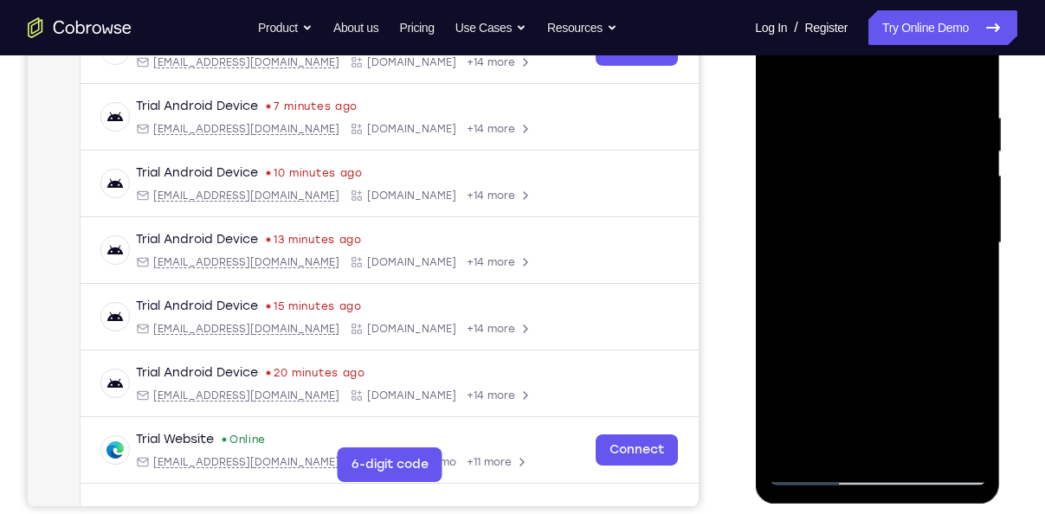
click at [816, 435] on div at bounding box center [877, 243] width 218 height 485
click at [973, 272] on div at bounding box center [877, 243] width 218 height 485
click at [963, 285] on div at bounding box center [877, 243] width 218 height 485
click at [957, 437] on div at bounding box center [877, 243] width 218 height 485
click at [786, 79] on div at bounding box center [877, 243] width 218 height 485
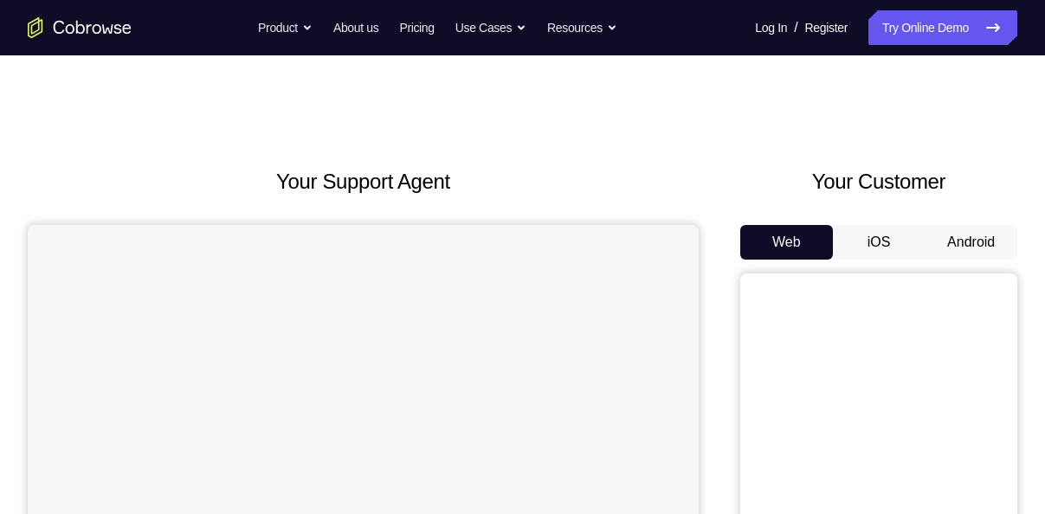
click at [945, 235] on button "Android" at bounding box center [971, 242] width 93 height 35
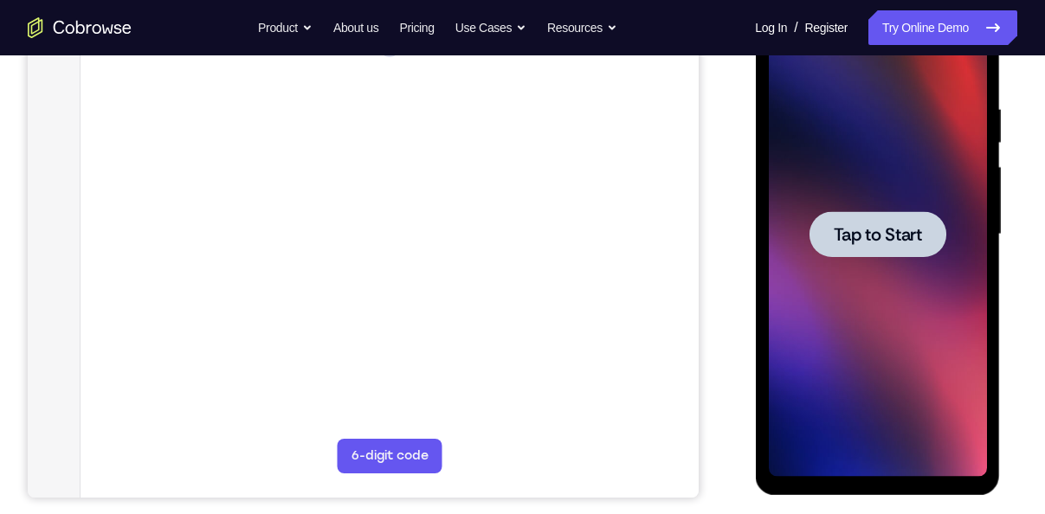
click at [885, 226] on span "Tap to Start" at bounding box center [877, 234] width 88 height 17
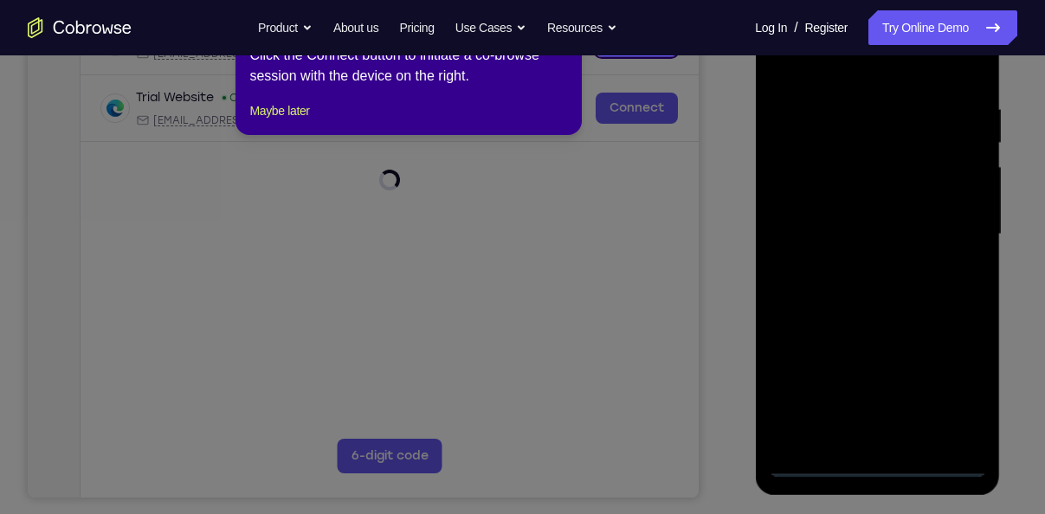
click at [742, 291] on icon at bounding box center [529, 257] width 1058 height 514
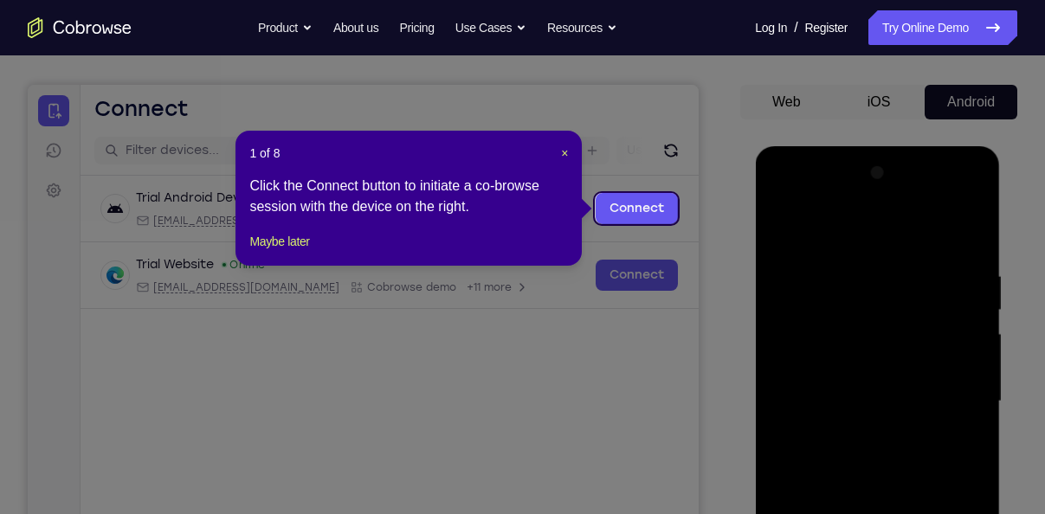
scroll to position [139, 0]
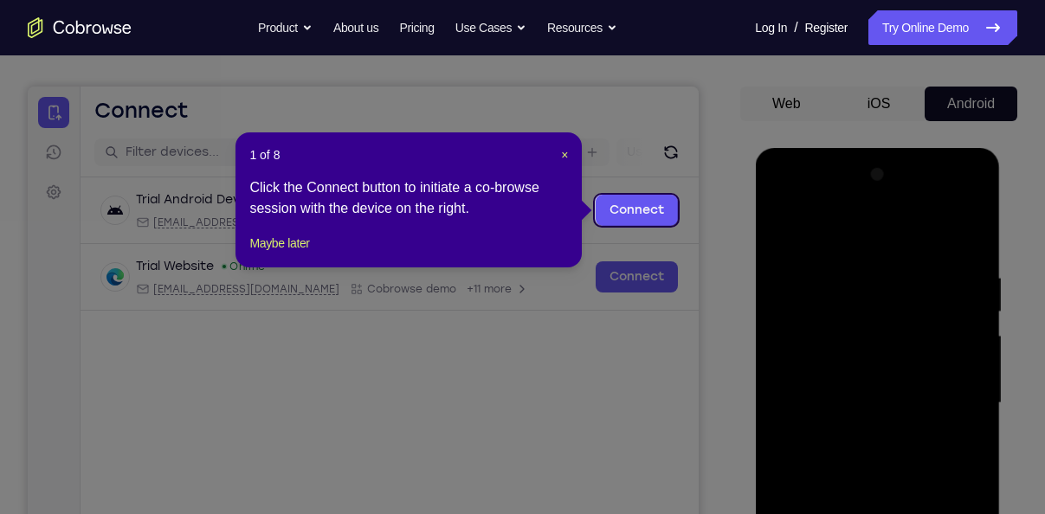
click at [568, 152] on div "1 of 8 × Click the Connect button to initiate a co-browse session with the devi…" at bounding box center [409, 200] width 346 height 135
click at [563, 152] on span "×" at bounding box center [564, 155] width 7 height 14
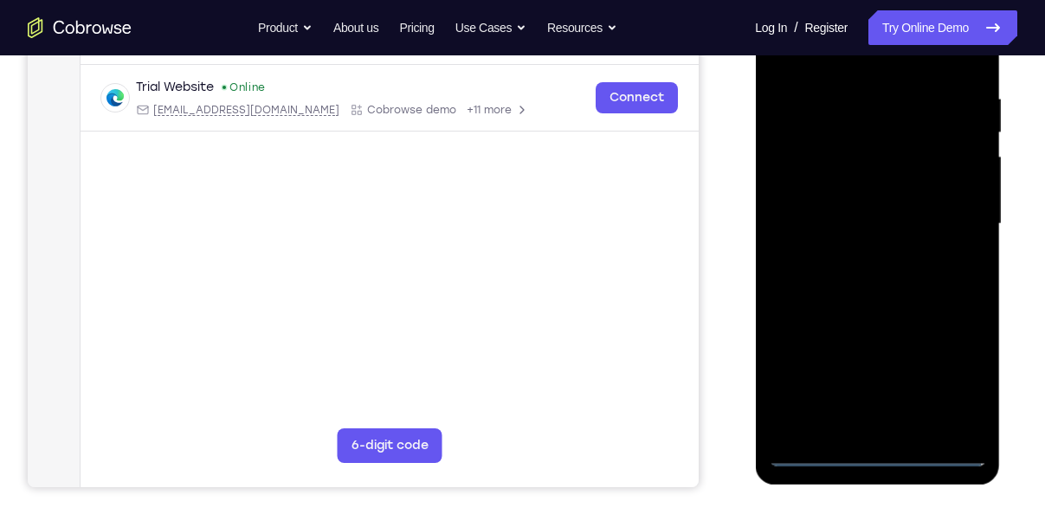
scroll to position [327, 0]
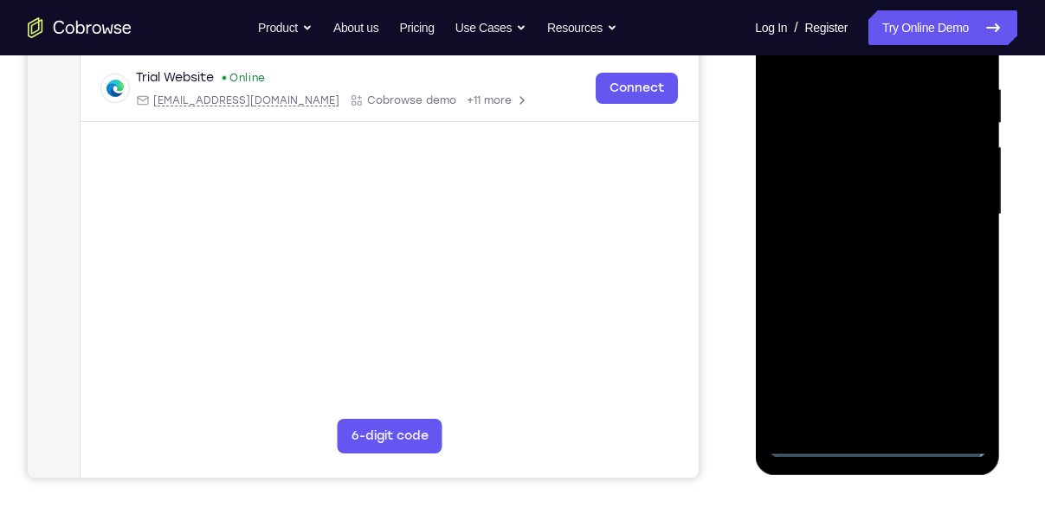
click at [884, 443] on div at bounding box center [877, 214] width 218 height 485
click at [973, 378] on div at bounding box center [877, 214] width 218 height 485
click at [955, 377] on div at bounding box center [877, 214] width 218 height 485
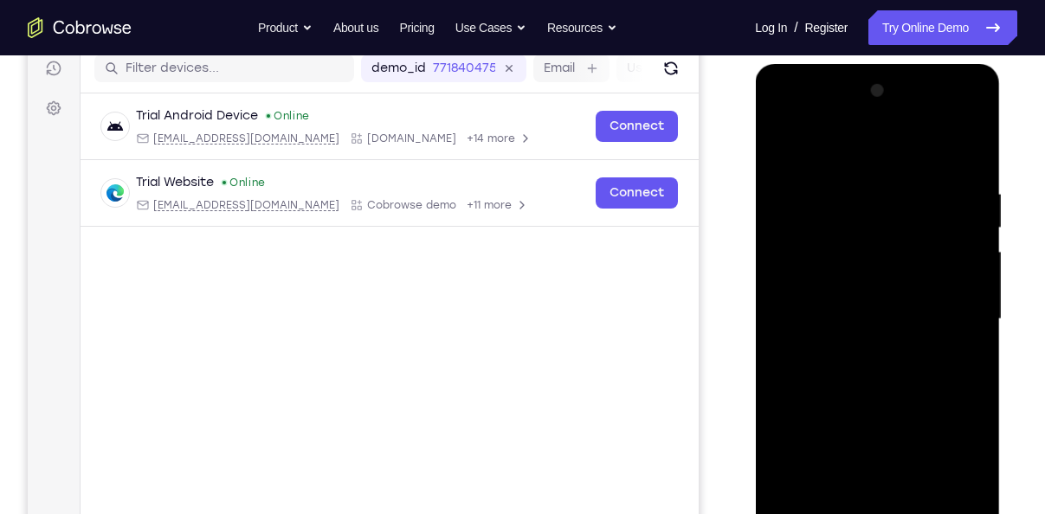
scroll to position [222, 0]
click at [827, 156] on div at bounding box center [877, 320] width 218 height 485
click at [952, 310] on div at bounding box center [877, 320] width 218 height 485
click at [860, 353] on div at bounding box center [877, 320] width 218 height 485
click at [842, 314] on div at bounding box center [877, 320] width 218 height 485
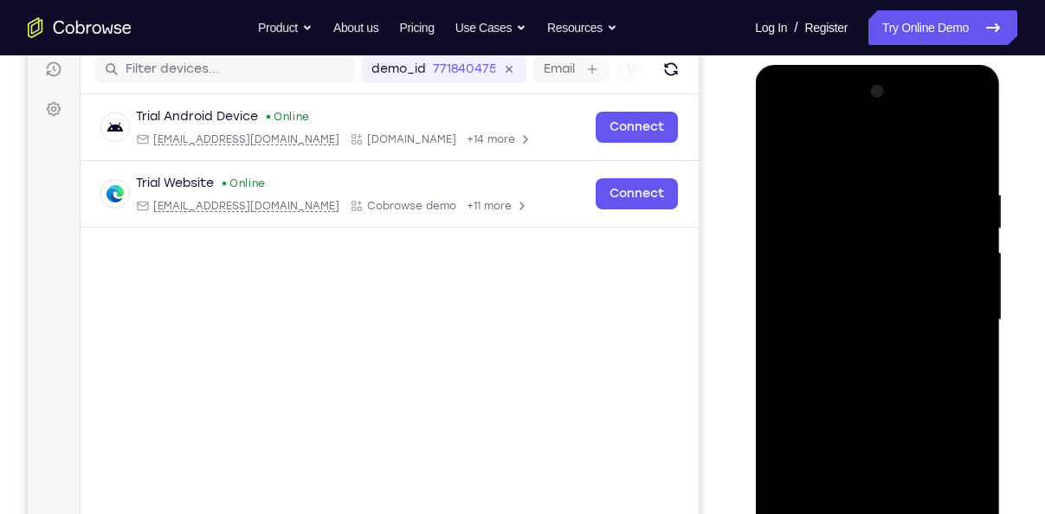
click at [847, 282] on div at bounding box center [877, 320] width 218 height 485
click at [812, 321] on div at bounding box center [877, 320] width 218 height 485
click at [836, 412] on div at bounding box center [877, 320] width 218 height 485
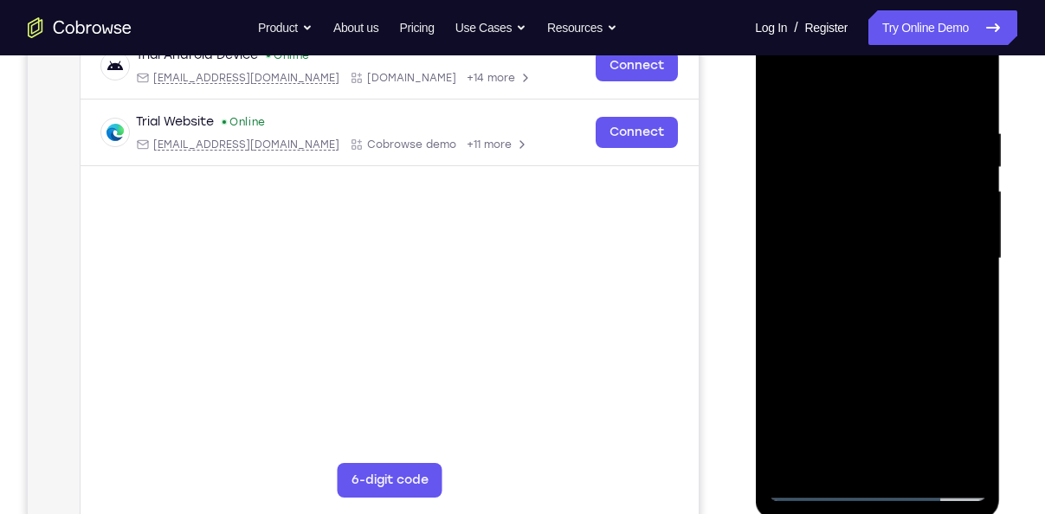
scroll to position [302, 0]
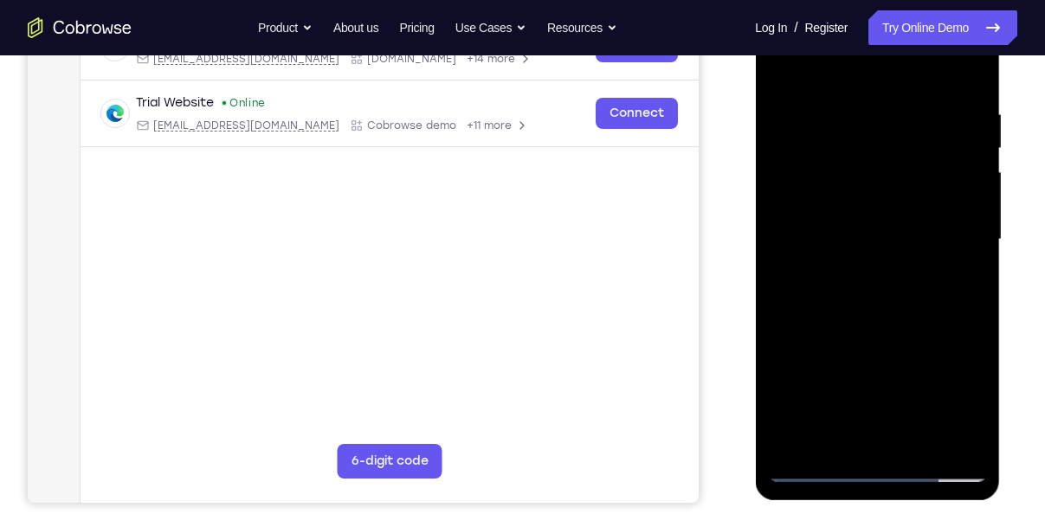
click at [853, 114] on div at bounding box center [877, 239] width 218 height 485
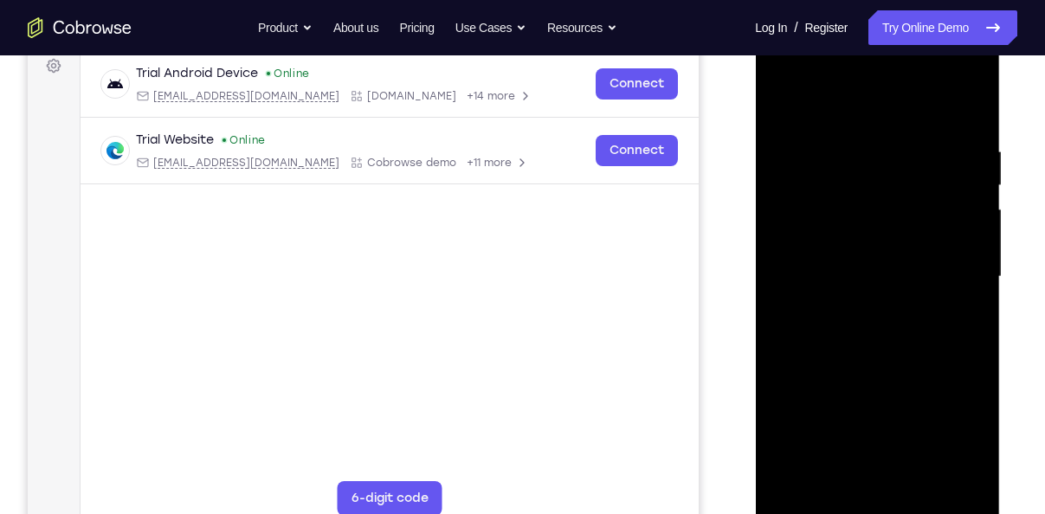
scroll to position [252, 0]
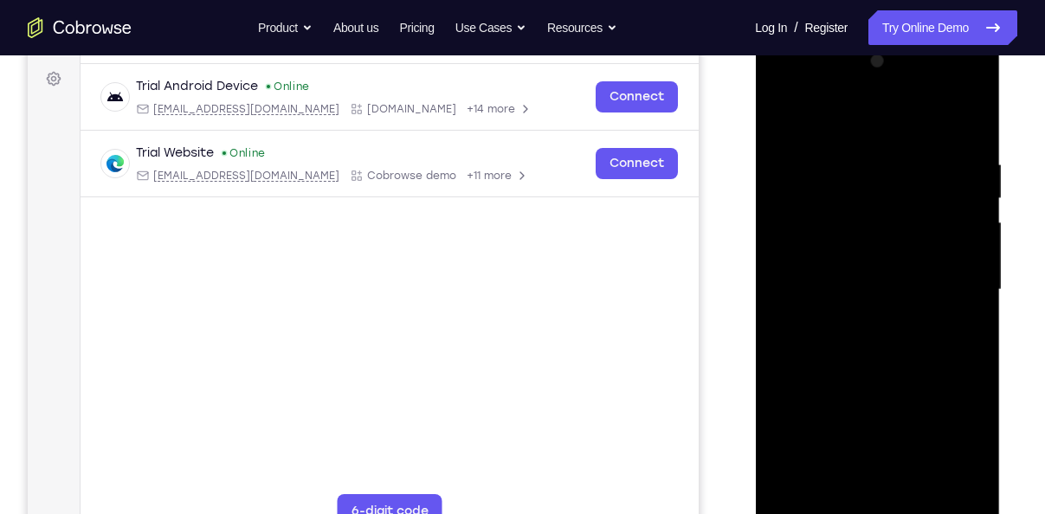
click at [952, 281] on div at bounding box center [877, 290] width 218 height 485
click at [957, 288] on div at bounding box center [877, 290] width 218 height 485
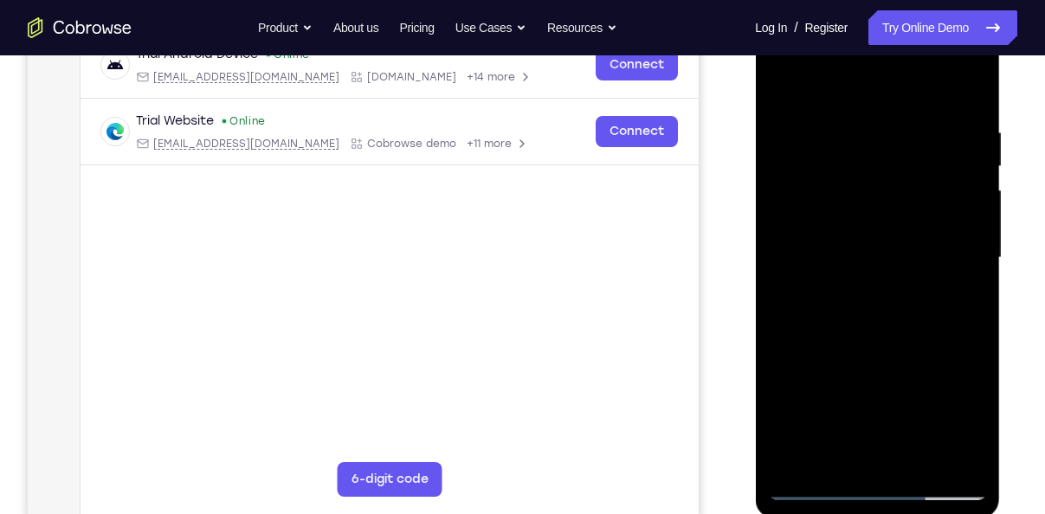
scroll to position [294, 0]
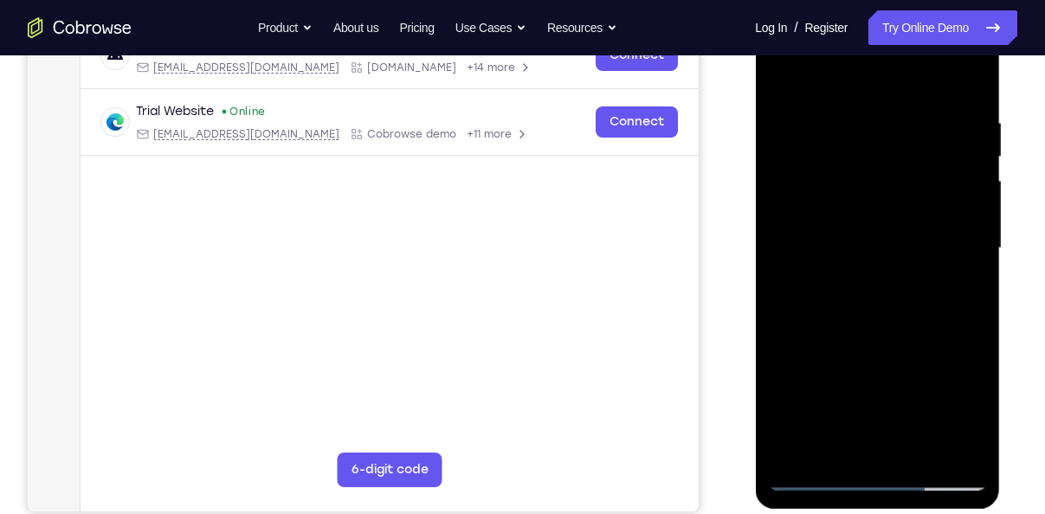
click at [809, 470] on div at bounding box center [877, 248] width 218 height 485
click at [818, 464] on div at bounding box center [877, 248] width 218 height 485
click at [818, 477] on div at bounding box center [877, 248] width 218 height 485
click at [928, 448] on div at bounding box center [877, 248] width 218 height 485
click at [893, 333] on div at bounding box center [877, 248] width 218 height 485
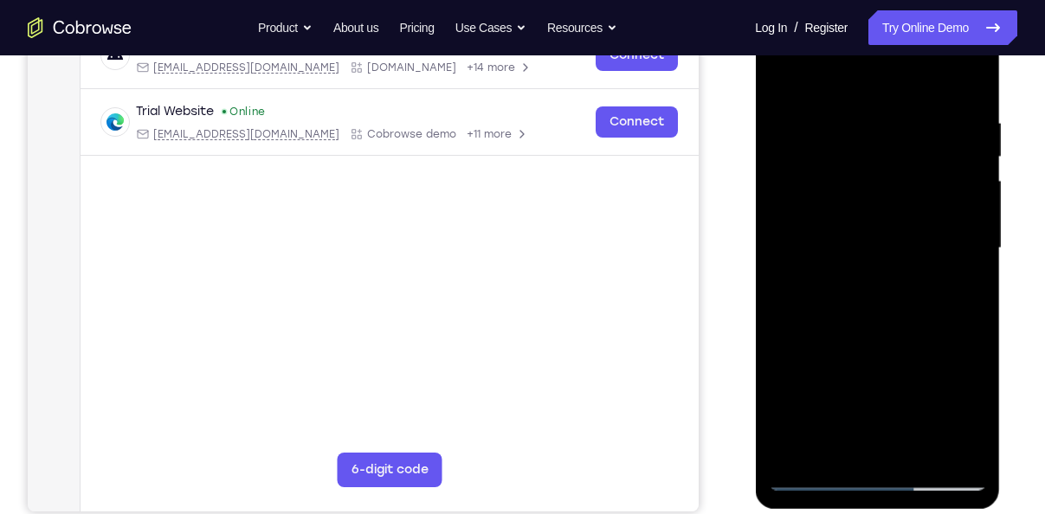
click at [811, 476] on div at bounding box center [877, 248] width 218 height 485
drag, startPoint x: 894, startPoint y: 179, endPoint x: 896, endPoint y: 349, distance: 169.8
click at [896, 349] on div at bounding box center [877, 248] width 218 height 485
drag, startPoint x: 858, startPoint y: 319, endPoint x: 858, endPoint y: 270, distance: 48.5
click at [858, 270] on div at bounding box center [877, 248] width 218 height 485
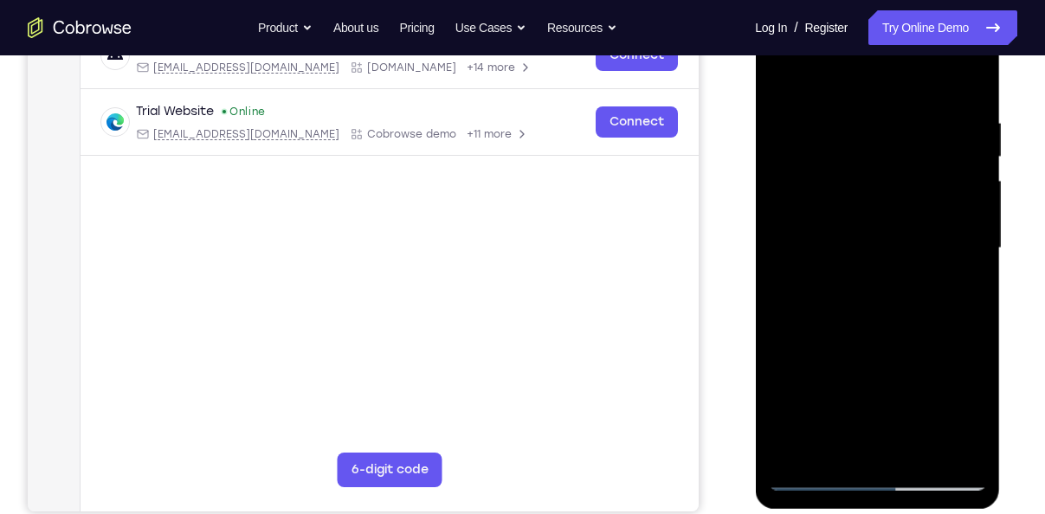
drag, startPoint x: 858, startPoint y: 270, endPoint x: 867, endPoint y: 198, distance: 72.4
click at [867, 198] on div at bounding box center [877, 248] width 218 height 485
drag, startPoint x: 855, startPoint y: 268, endPoint x: 877, endPoint y: 130, distance: 140.4
click at [877, 130] on div at bounding box center [877, 248] width 218 height 485
drag, startPoint x: 870, startPoint y: 266, endPoint x: 889, endPoint y: 131, distance: 136.5
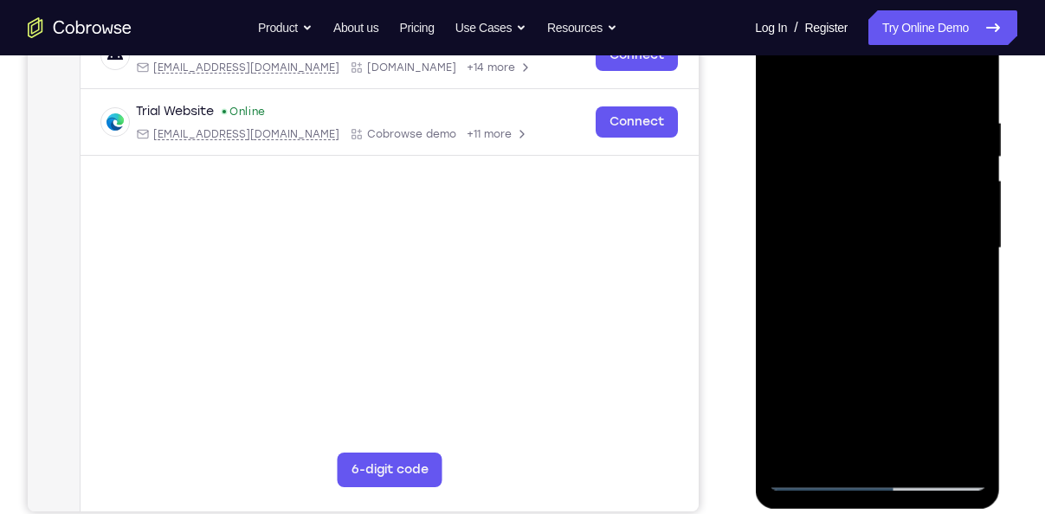
click at [889, 131] on div at bounding box center [877, 248] width 218 height 485
drag, startPoint x: 870, startPoint y: 279, endPoint x: 883, endPoint y: 199, distance: 80.7
click at [883, 199] on div at bounding box center [877, 248] width 218 height 485
click at [968, 249] on div at bounding box center [877, 248] width 218 height 485
drag, startPoint x: 883, startPoint y: 312, endPoint x: 891, endPoint y: 165, distance: 146.6
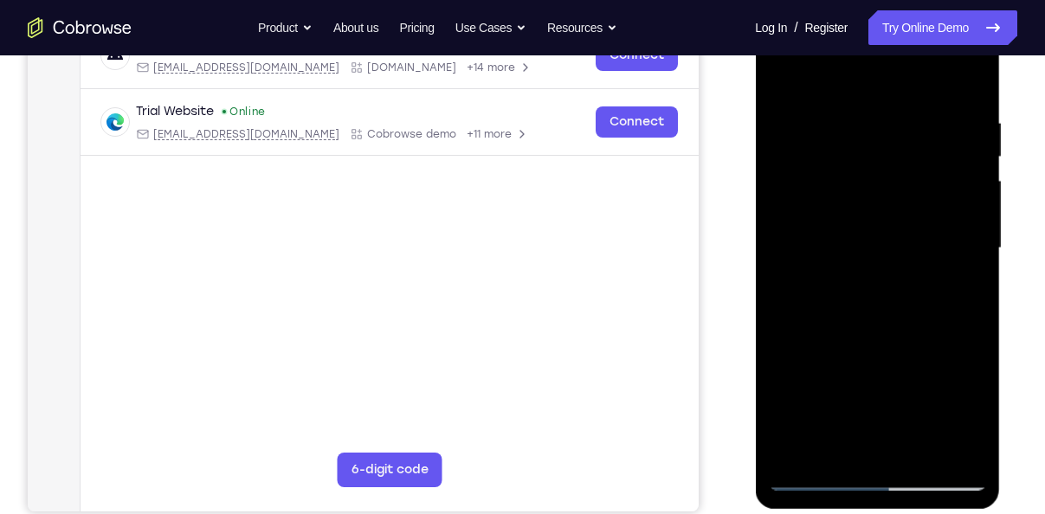
click at [891, 165] on div at bounding box center [877, 248] width 218 height 485
drag, startPoint x: 874, startPoint y: 331, endPoint x: 881, endPoint y: 185, distance: 145.7
click at [881, 185] on div at bounding box center [877, 248] width 218 height 485
drag, startPoint x: 873, startPoint y: 339, endPoint x: 886, endPoint y: 199, distance: 140.0
click at [886, 199] on div at bounding box center [877, 248] width 218 height 485
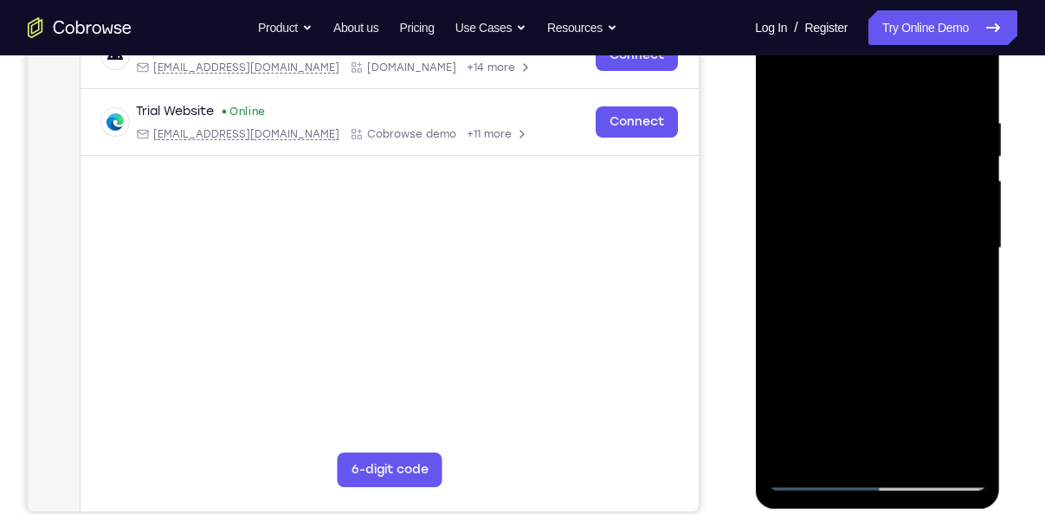
click at [787, 382] on div at bounding box center [877, 248] width 218 height 485
drag, startPoint x: 865, startPoint y: 394, endPoint x: 877, endPoint y: 259, distance: 135.7
click at [877, 259] on div at bounding box center [877, 248] width 218 height 485
drag, startPoint x: 875, startPoint y: 320, endPoint x: 895, endPoint y: 173, distance: 148.6
click at [895, 173] on div at bounding box center [877, 248] width 218 height 485
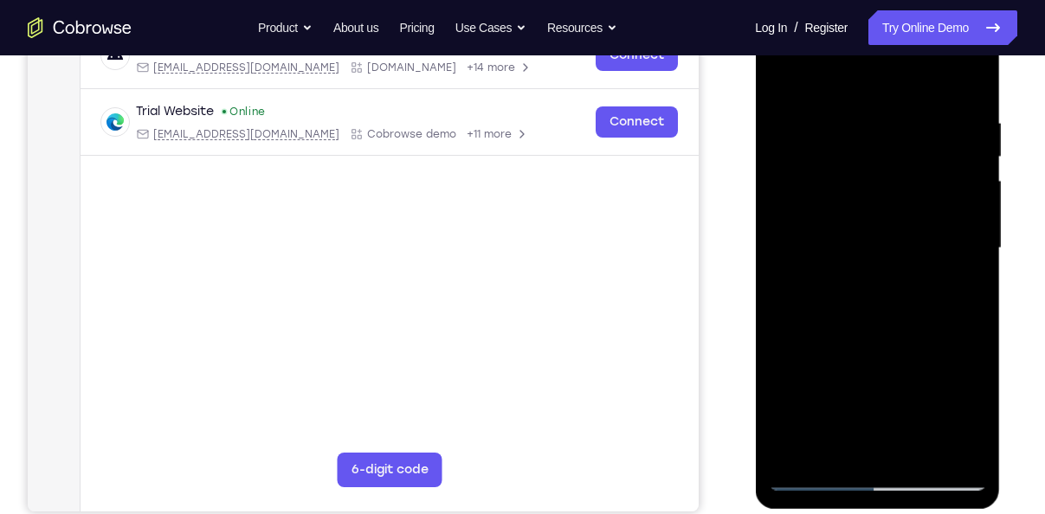
drag, startPoint x: 875, startPoint y: 296, endPoint x: 888, endPoint y: 186, distance: 110.8
click at [888, 186] on div at bounding box center [877, 248] width 218 height 485
drag, startPoint x: 955, startPoint y: 277, endPoint x: 961, endPoint y: 53, distance: 224.4
click at [961, 53] on div at bounding box center [877, 248] width 218 height 485
drag, startPoint x: 920, startPoint y: 320, endPoint x: 928, endPoint y: 167, distance: 153.5
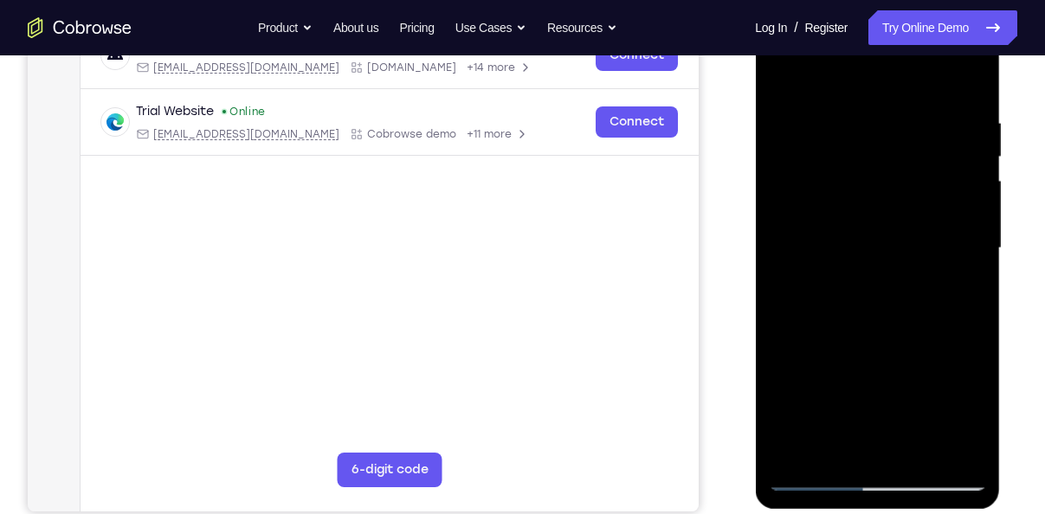
click at [928, 167] on div at bounding box center [877, 248] width 218 height 485
click at [966, 285] on div at bounding box center [877, 248] width 218 height 485
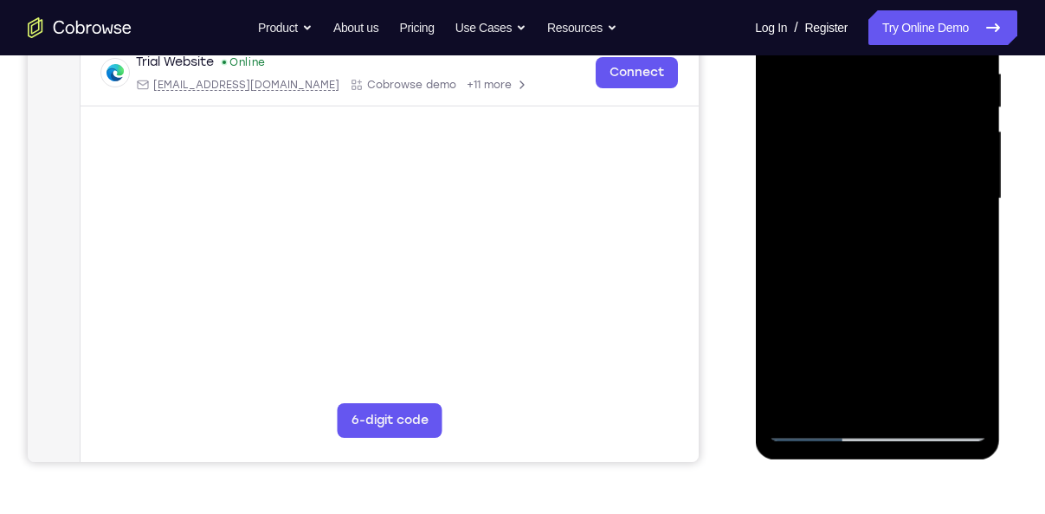
scroll to position [345, 0]
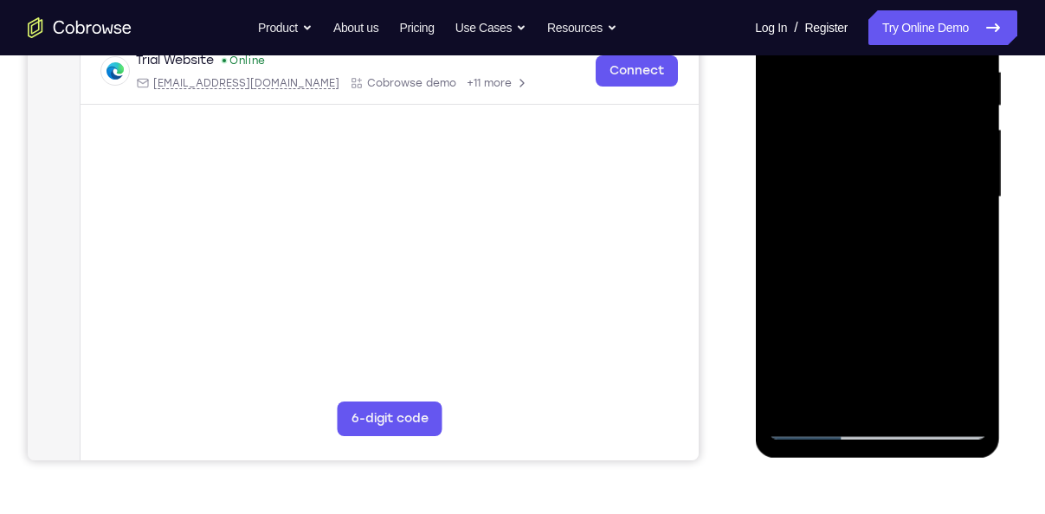
drag, startPoint x: 923, startPoint y: 287, endPoint x: 923, endPoint y: 165, distance: 122.1
click at [923, 165] on div at bounding box center [877, 197] width 218 height 485
drag, startPoint x: 914, startPoint y: 249, endPoint x: 920, endPoint y: 113, distance: 137.0
click at [920, 113] on div at bounding box center [877, 197] width 218 height 485
drag, startPoint x: 810, startPoint y: 303, endPoint x: 820, endPoint y: 213, distance: 90.7
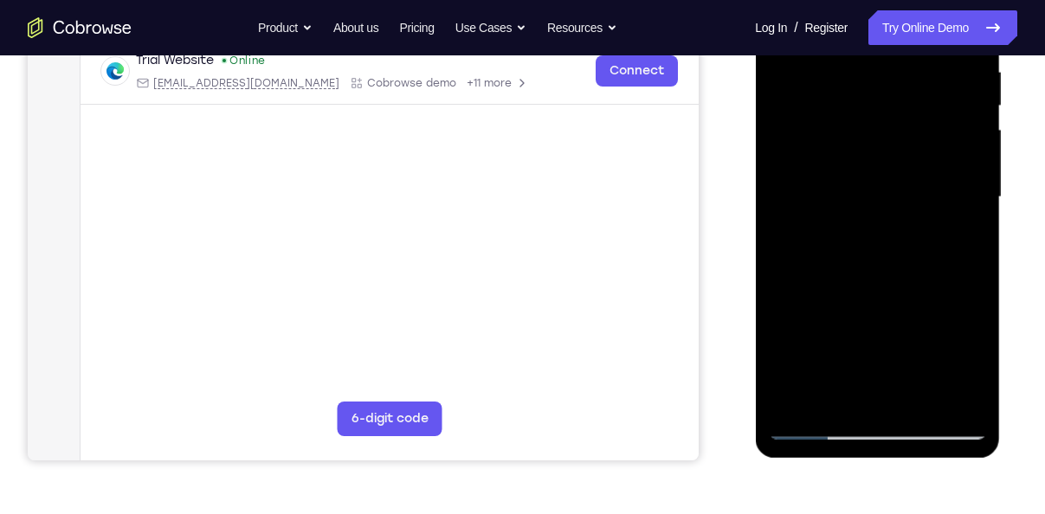
click at [820, 213] on div at bounding box center [877, 197] width 218 height 485
drag, startPoint x: 812, startPoint y: 329, endPoint x: 806, endPoint y: 249, distance: 80.8
click at [806, 249] on div at bounding box center [877, 197] width 218 height 485
drag, startPoint x: 882, startPoint y: 320, endPoint x: 881, endPoint y: 213, distance: 107.4
click at [881, 213] on div at bounding box center [877, 197] width 218 height 485
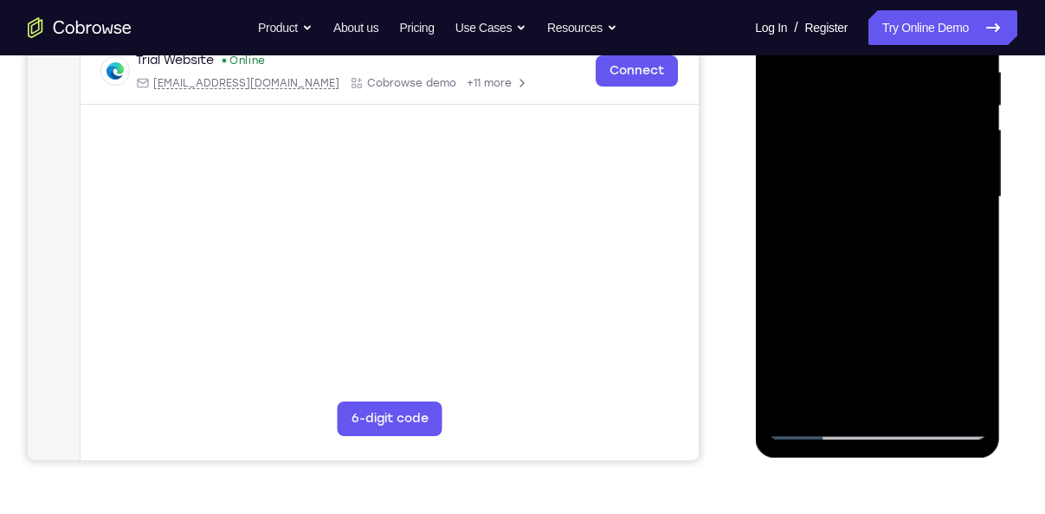
drag, startPoint x: 880, startPoint y: 317, endPoint x: 867, endPoint y: 121, distance: 196.2
click at [867, 121] on div at bounding box center [877, 197] width 218 height 485
drag, startPoint x: 911, startPoint y: 263, endPoint x: 892, endPoint y: 118, distance: 146.8
click at [892, 118] on div at bounding box center [877, 197] width 218 height 485
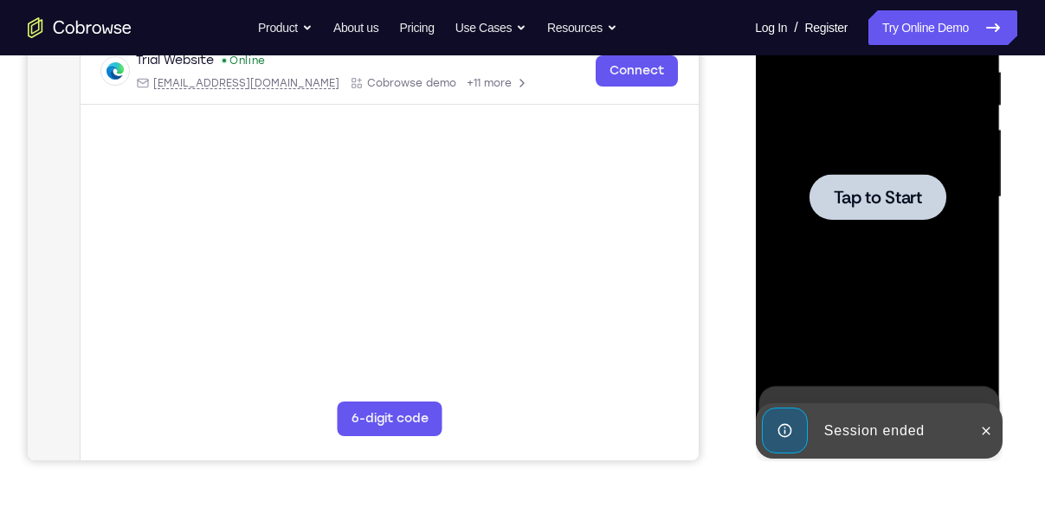
click at [867, 213] on div at bounding box center [877, 197] width 137 height 46
